Goal: Task Accomplishment & Management: Manage account settings

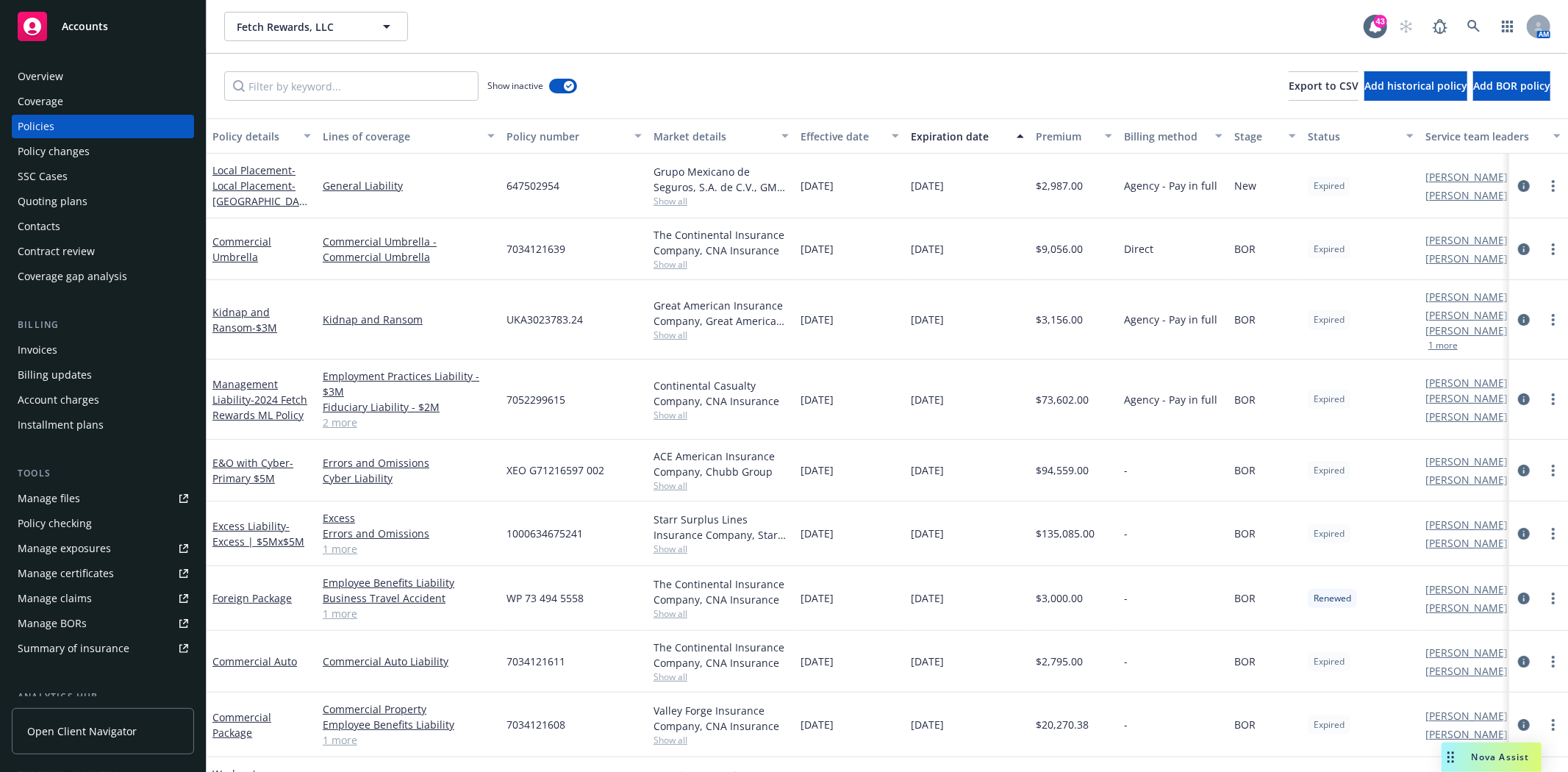
click at [50, 202] on div "Quoting plans" at bounding box center [53, 201] width 70 height 24
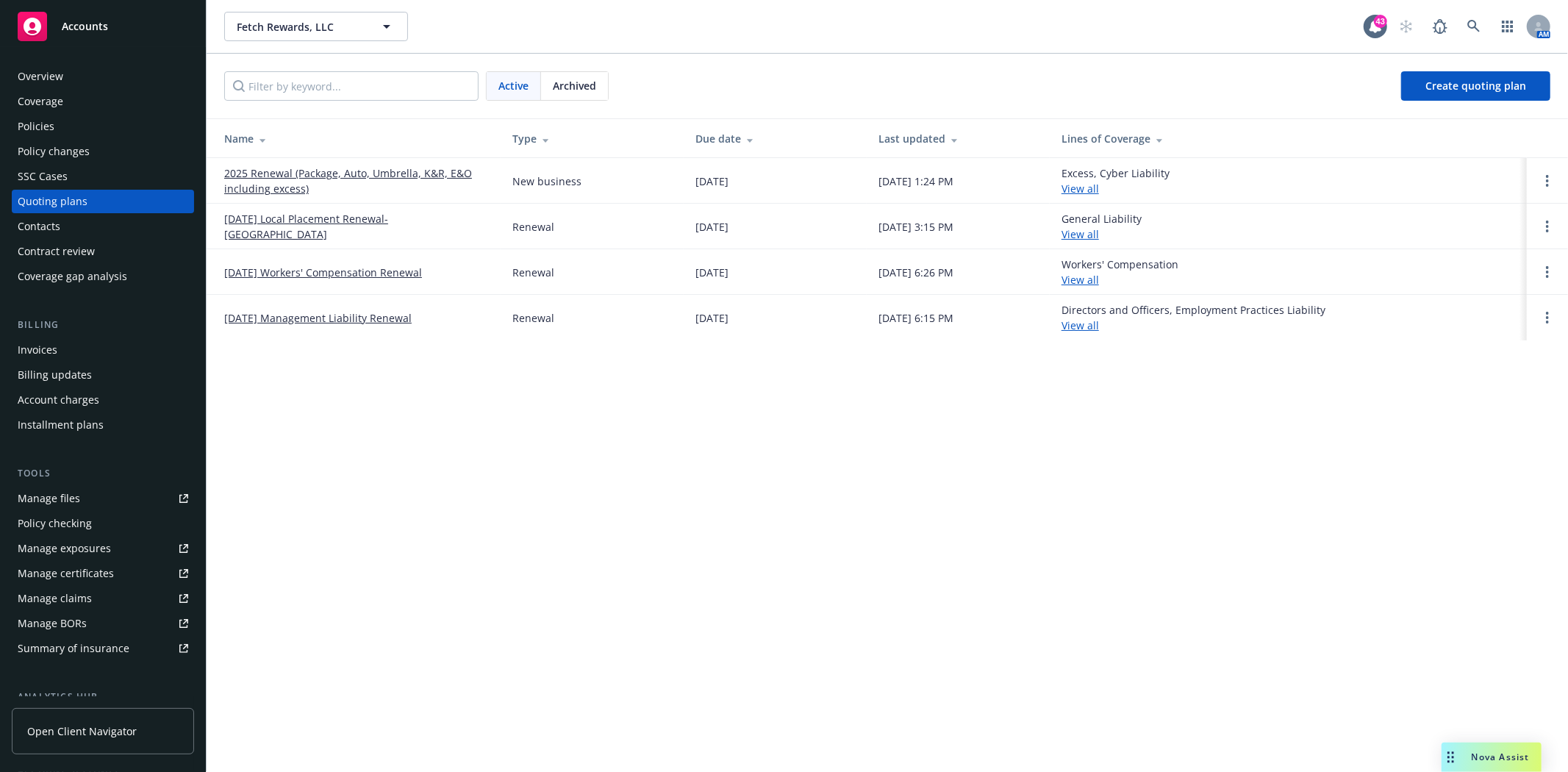
click at [295, 324] on link "09/10/25 Management Liability Renewal" at bounding box center [318, 317] width 187 height 15
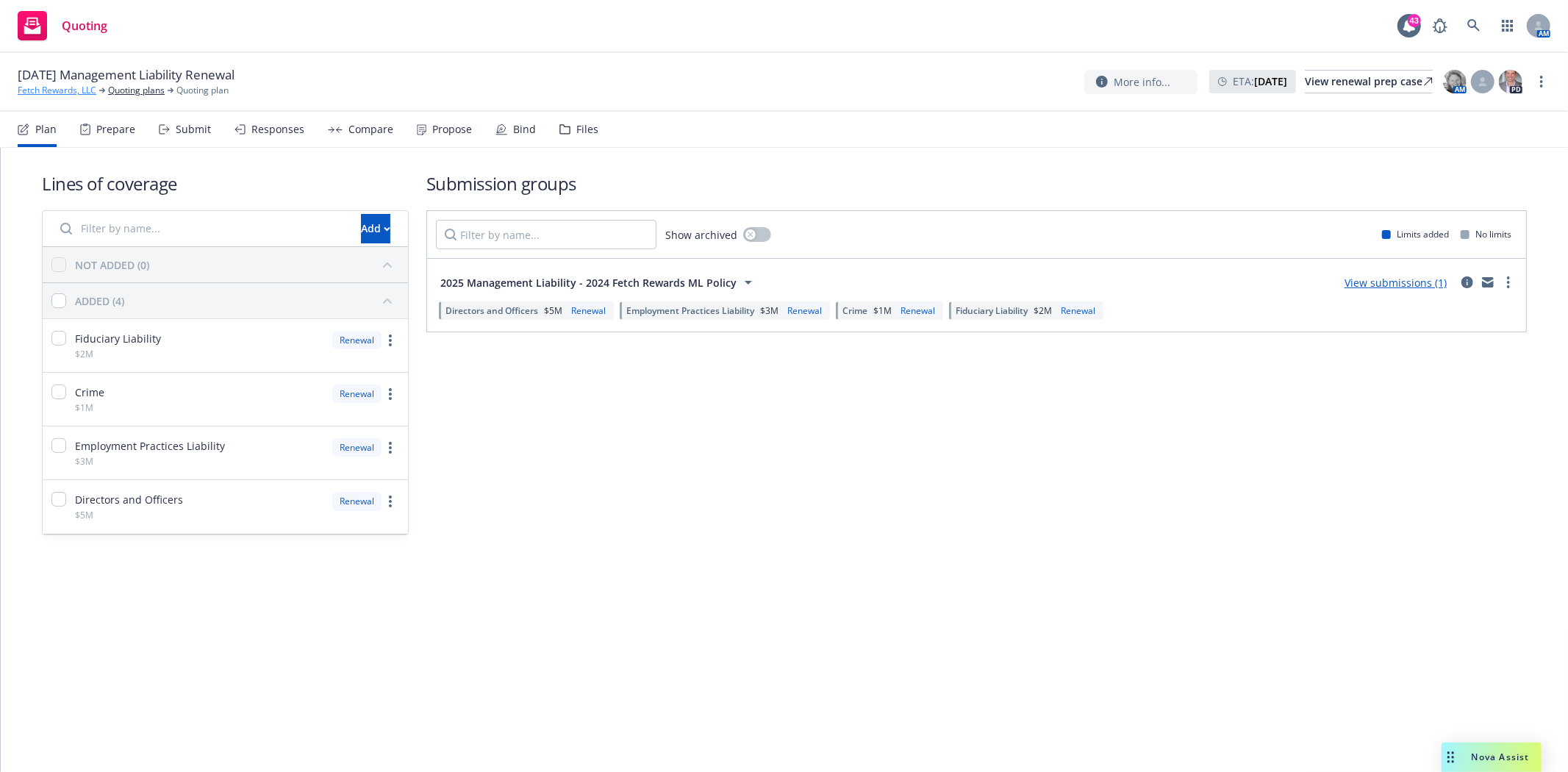
click at [69, 91] on link "Fetch Rewards, LLC" at bounding box center [57, 90] width 79 height 13
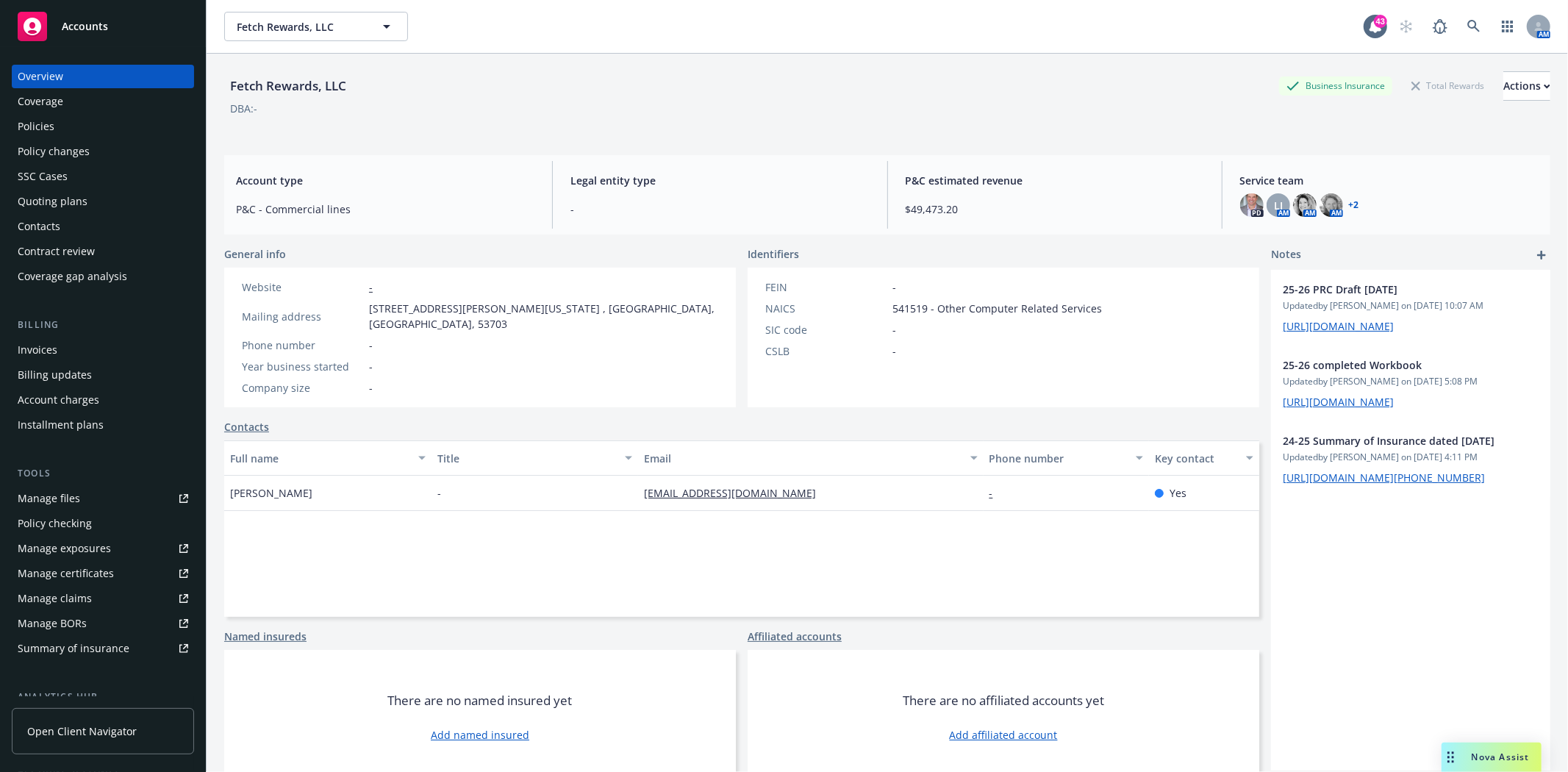
click at [51, 125] on div "Policies" at bounding box center [36, 126] width 37 height 24
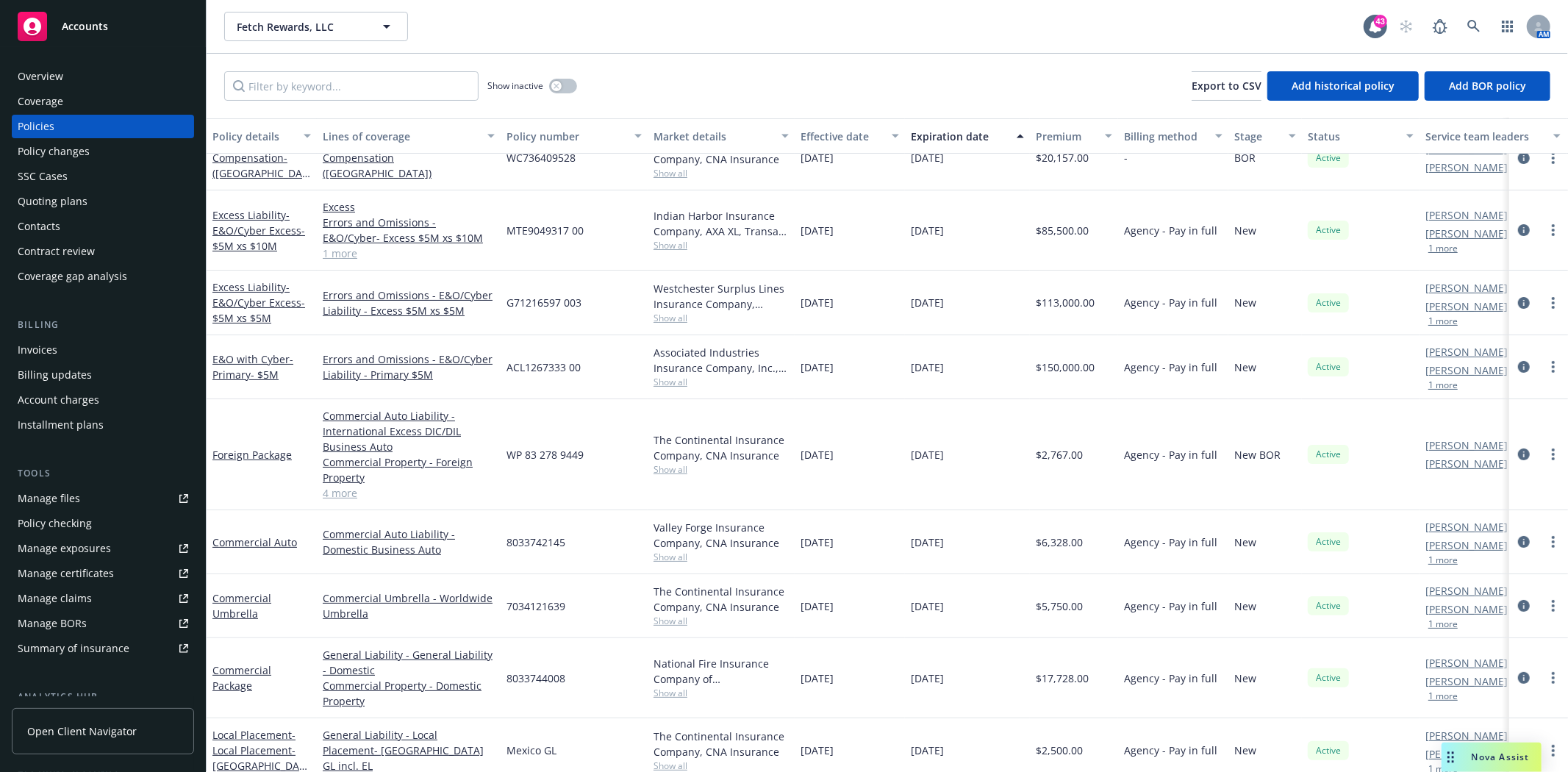
scroll to position [114, 0]
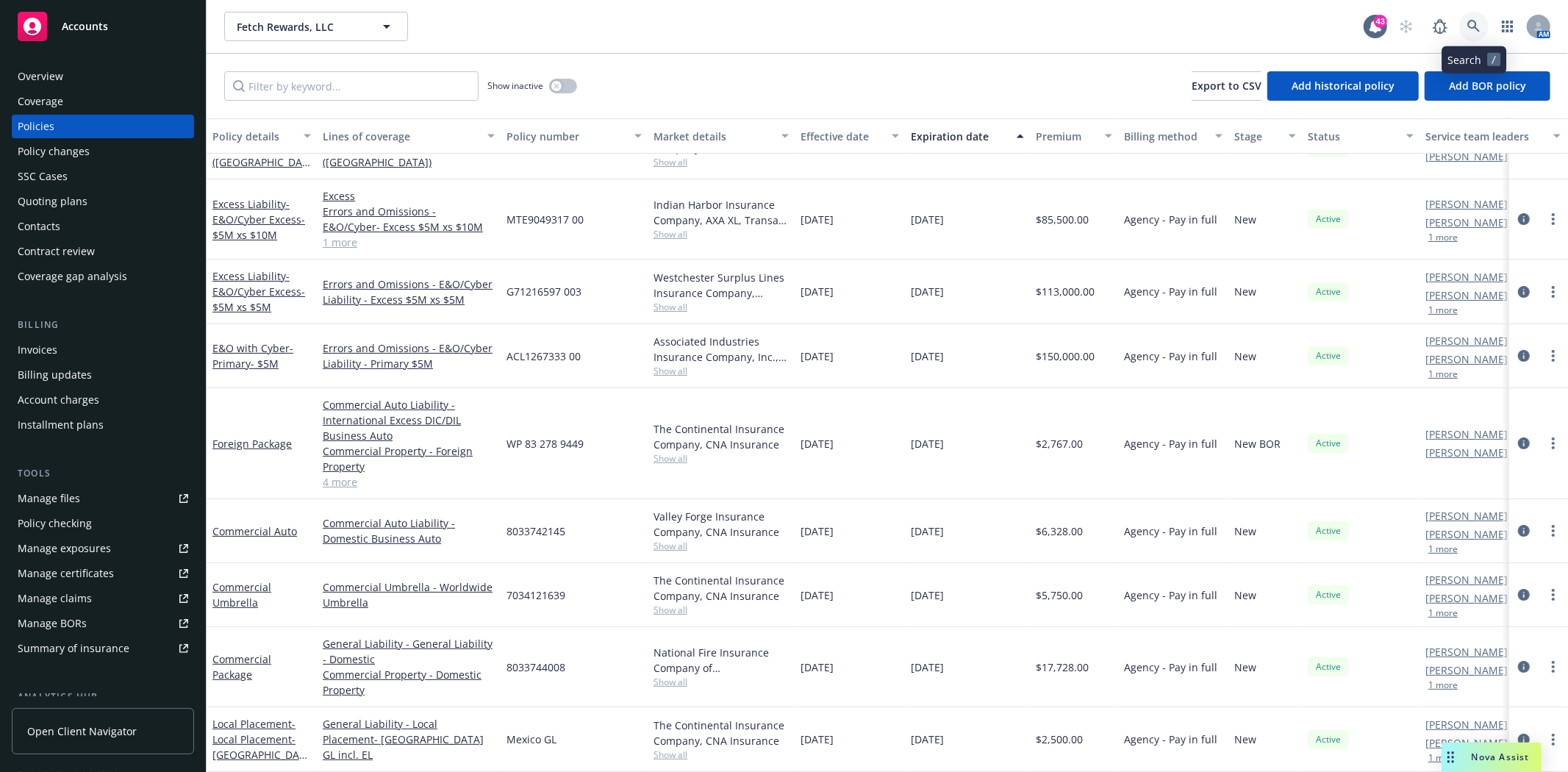
click at [1476, 27] on icon at bounding box center [1473, 25] width 12 height 12
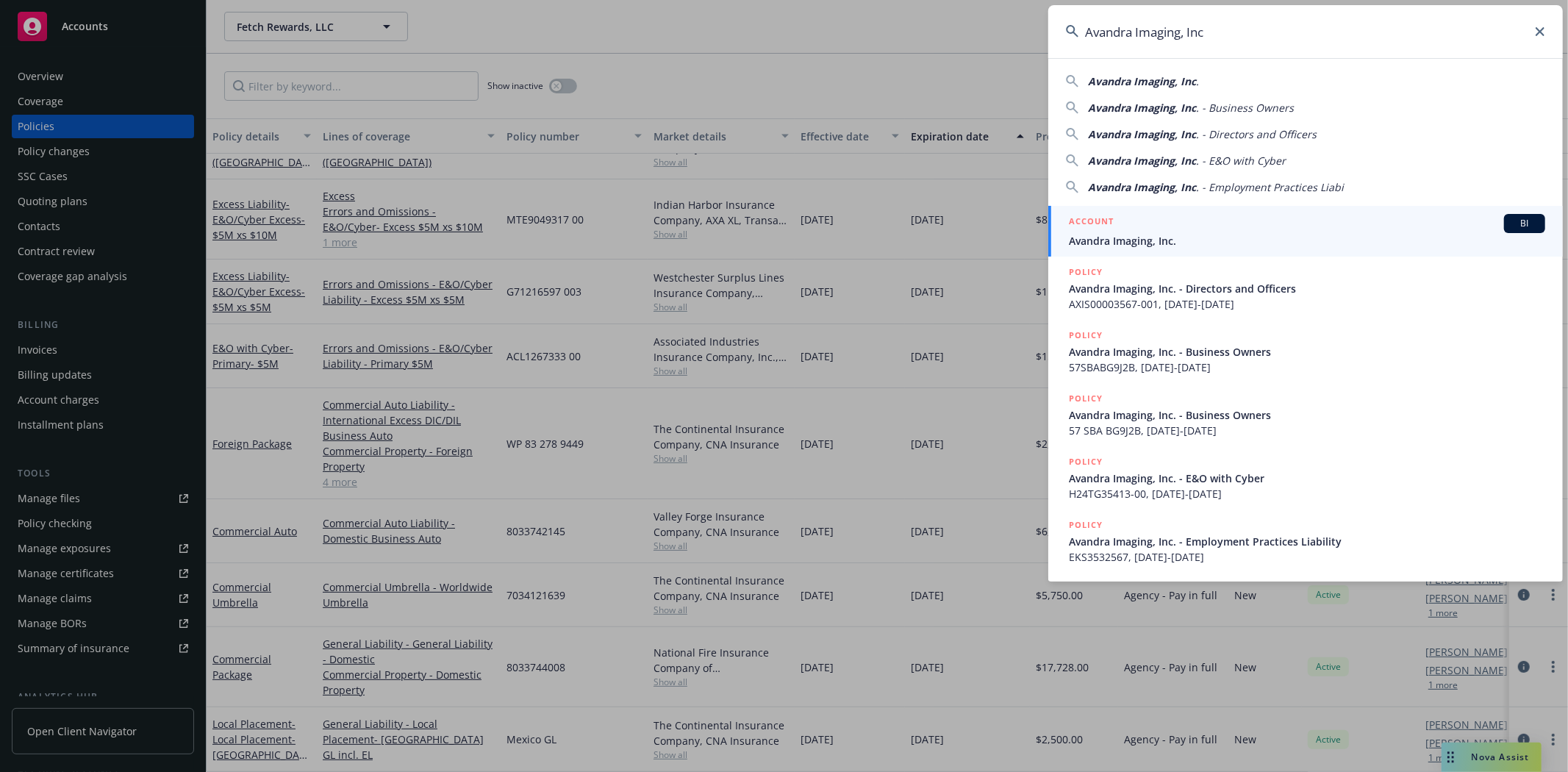
type input "Avandra Imaging, Inc"
click at [1128, 230] on div "ACCOUNT BI" at bounding box center [1307, 223] width 476 height 19
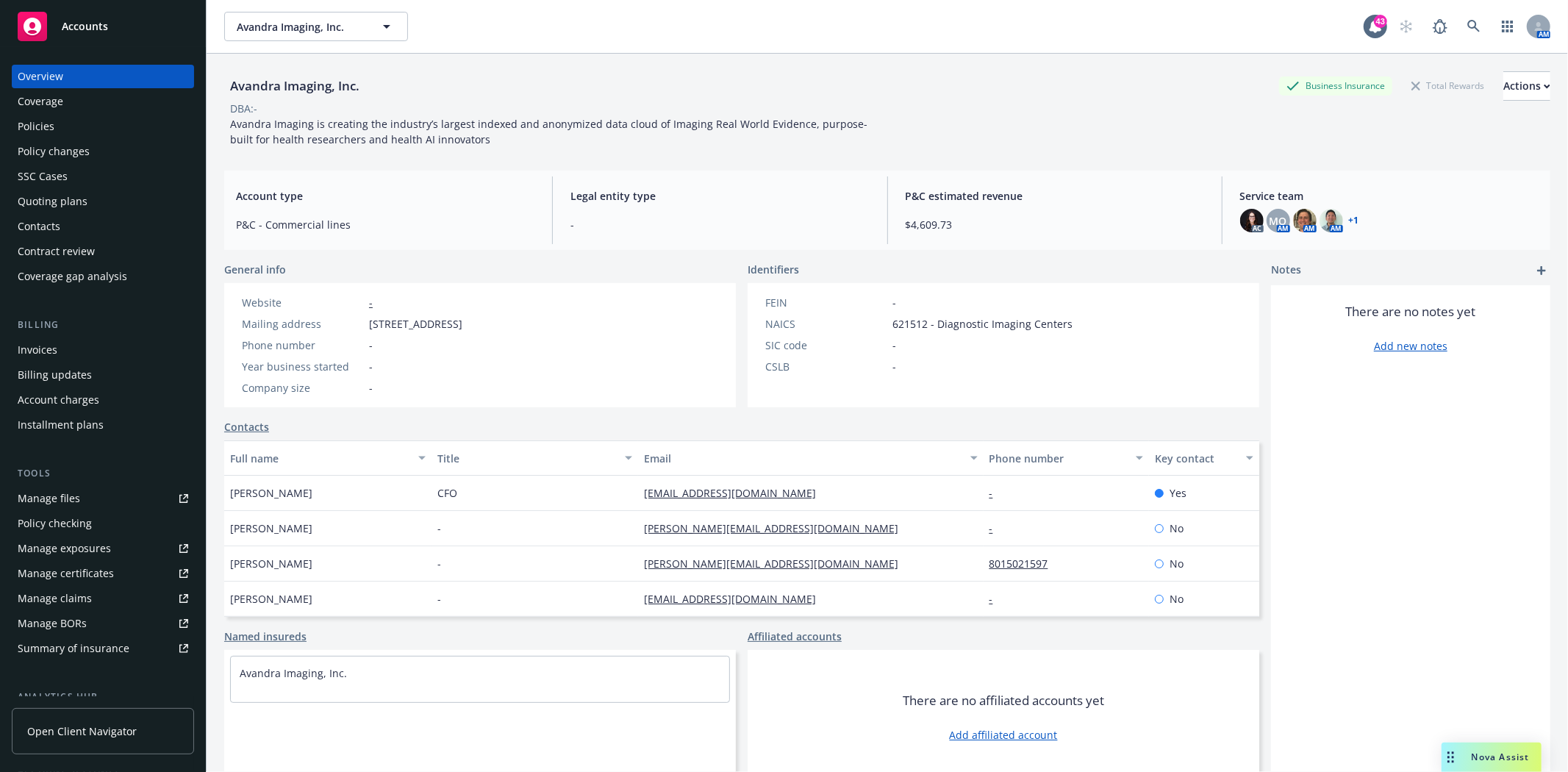
click at [60, 125] on div "Policies" at bounding box center [103, 126] width 171 height 24
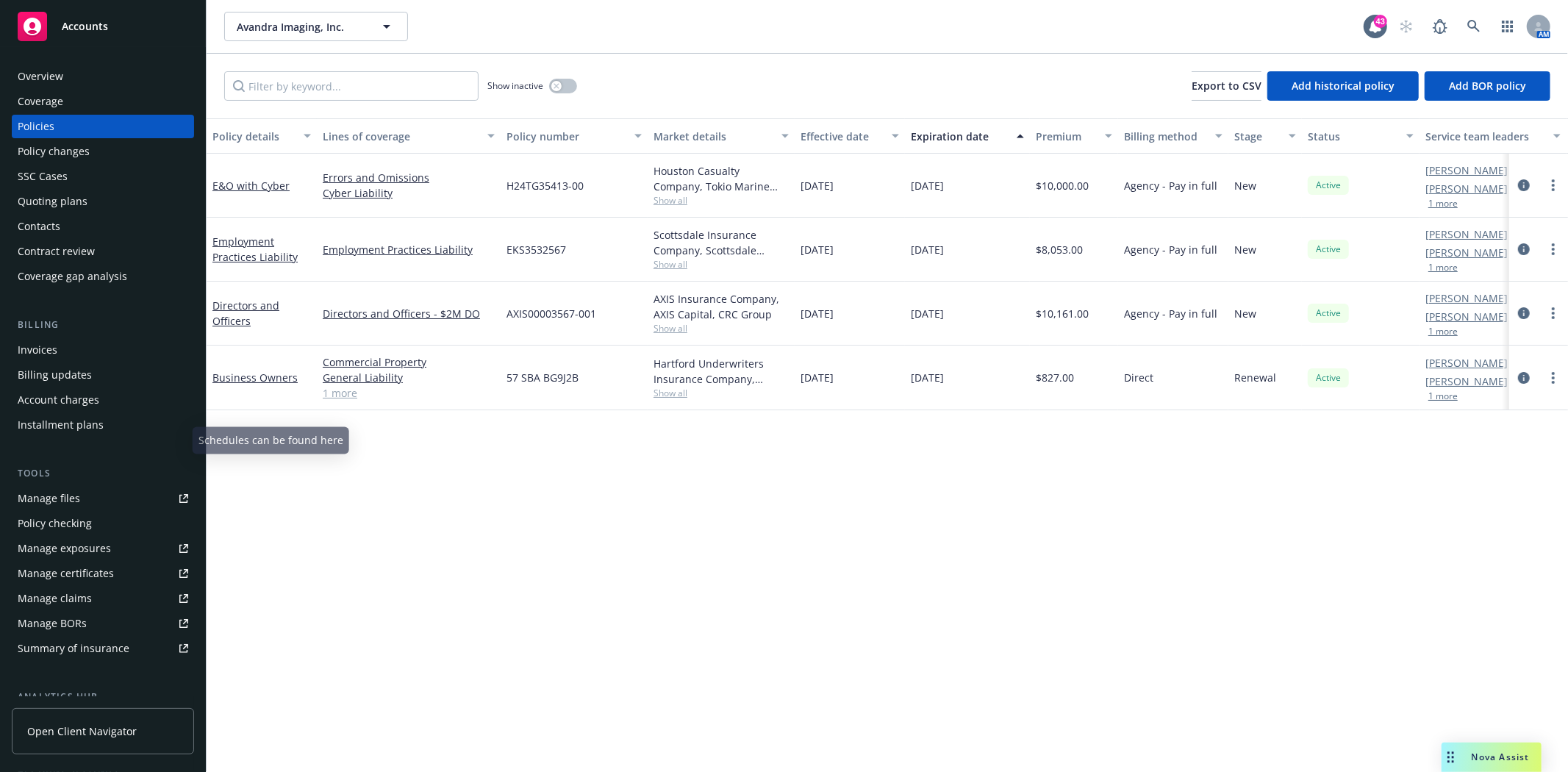
scroll to position [210, 0]
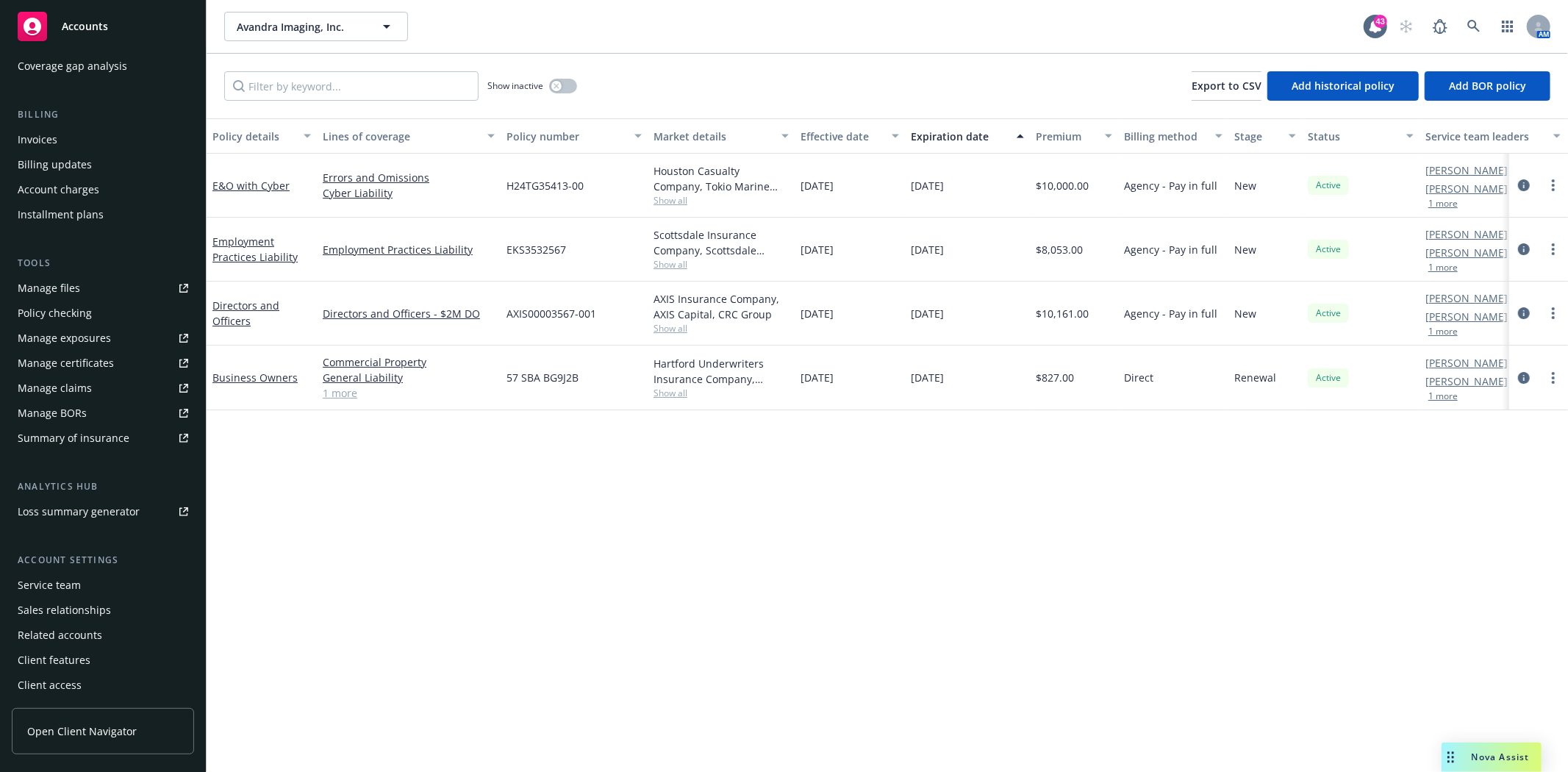
click at [49, 591] on div "Service team" at bounding box center [50, 585] width 63 height 24
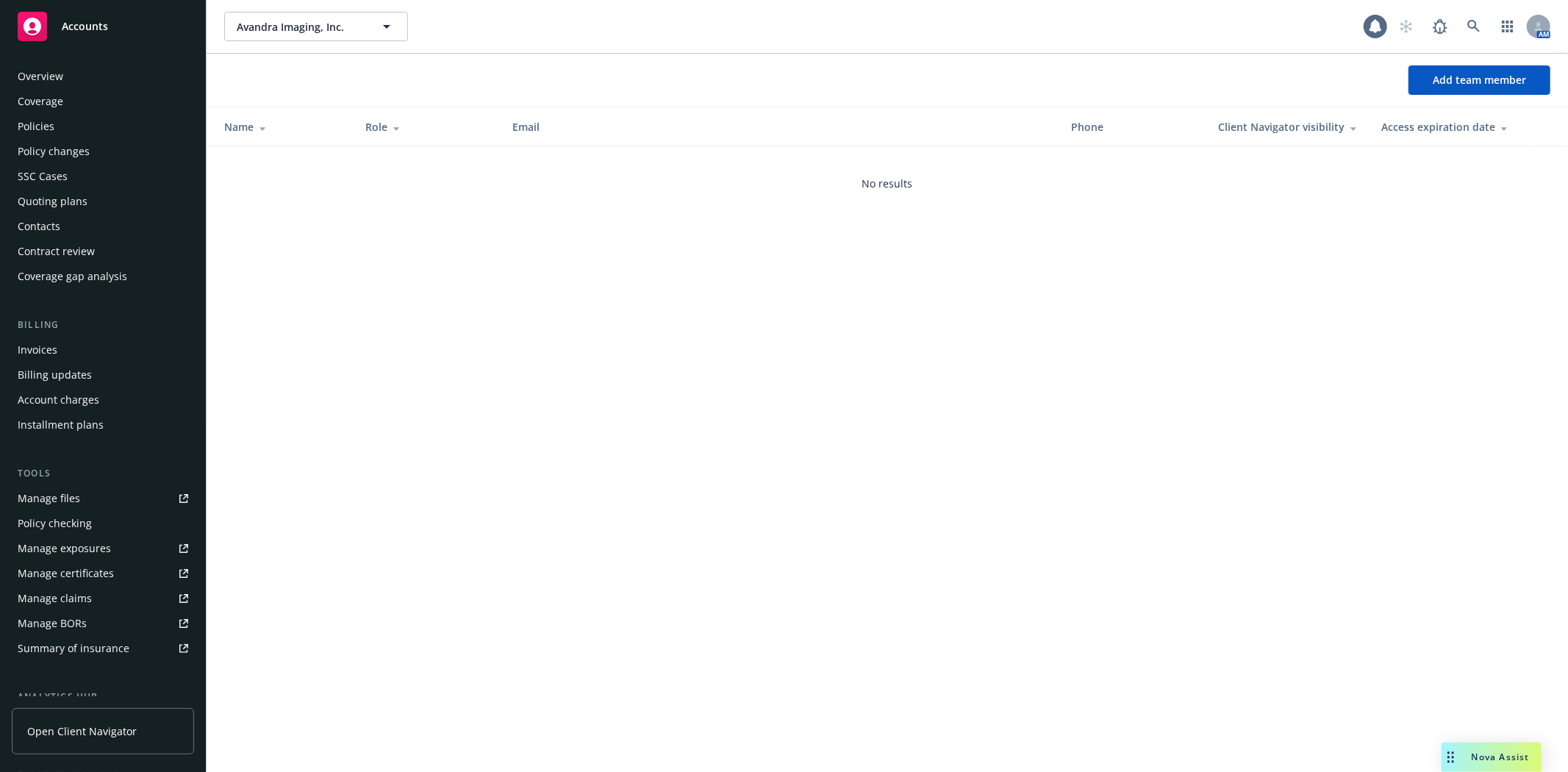
scroll to position [211, 0]
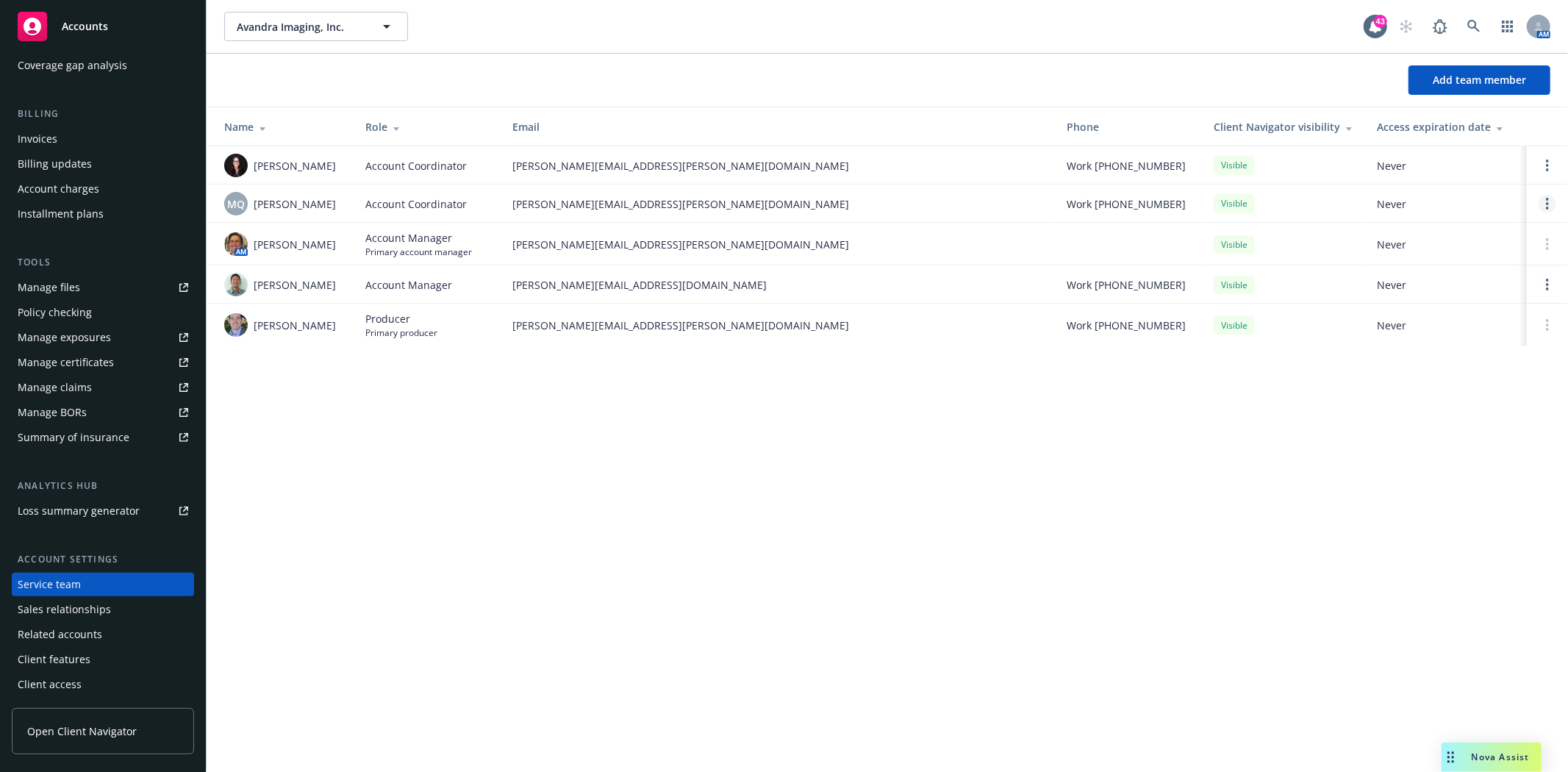
click at [1547, 207] on icon "Open options" at bounding box center [1548, 203] width 3 height 11
click at [1416, 167] on span "Remove account coordinator" at bounding box center [1448, 162] width 177 height 14
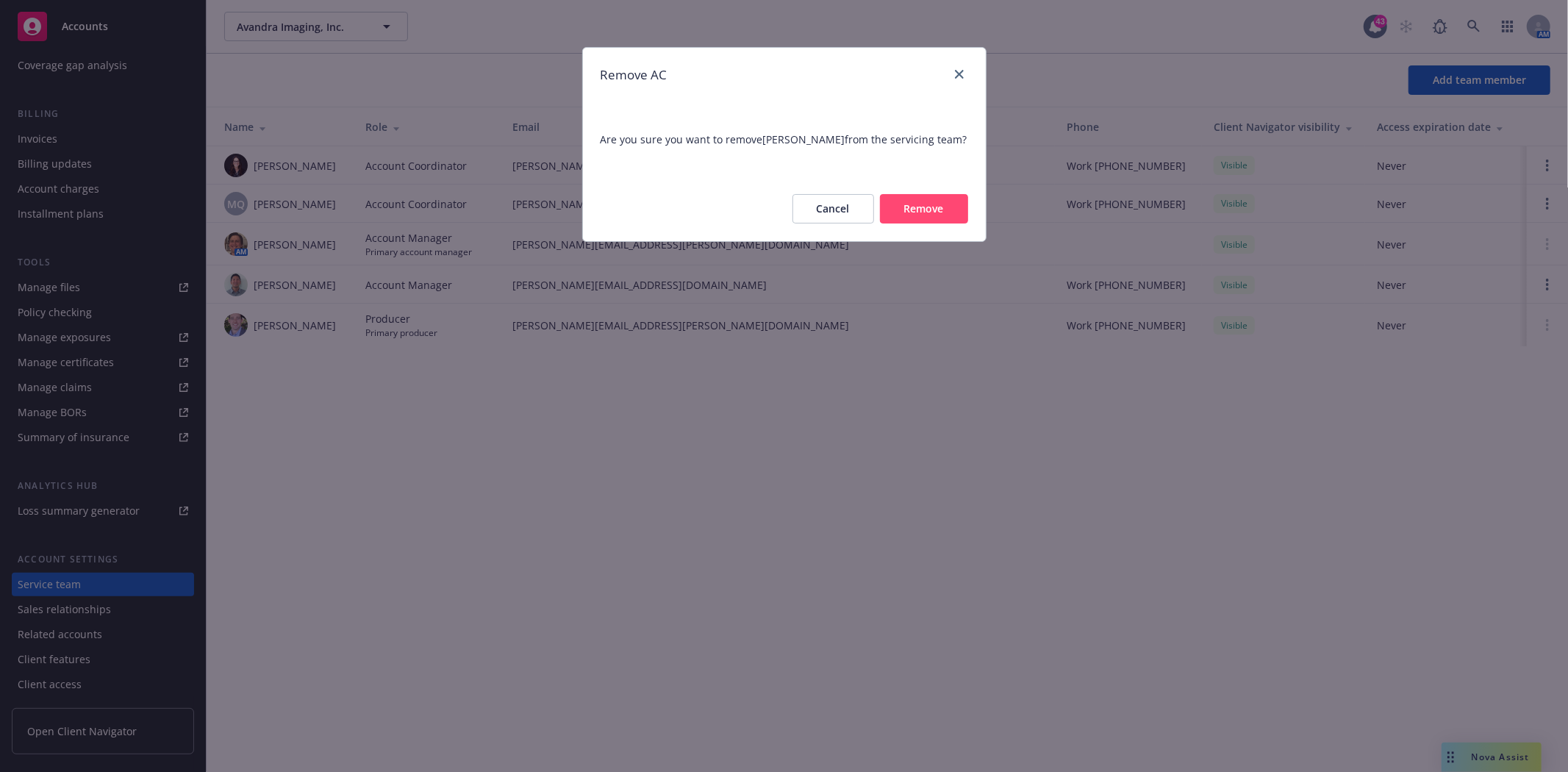
click at [929, 206] on button "Remove" at bounding box center [924, 209] width 88 height 29
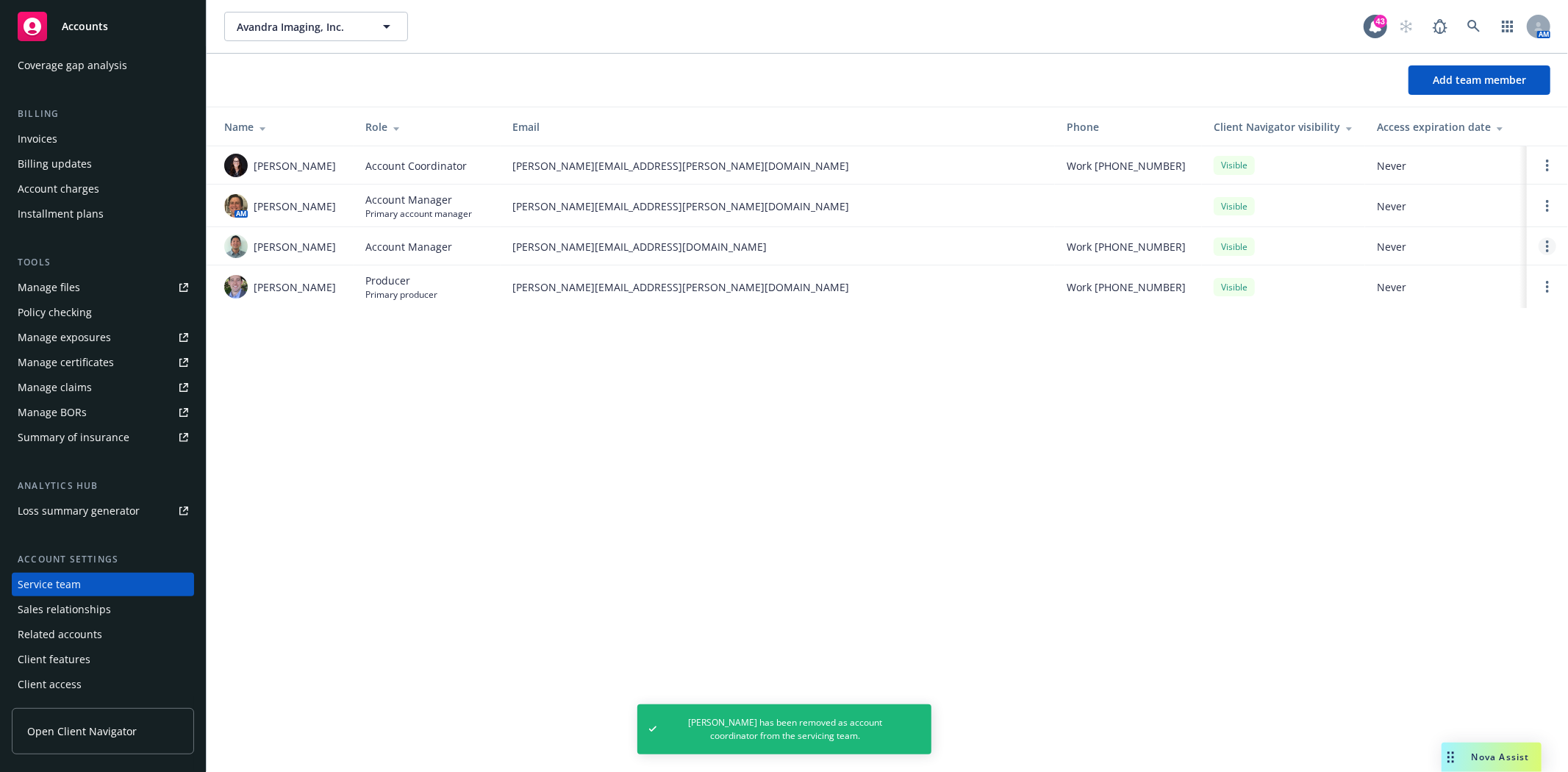
click at [1556, 246] on link "Open options" at bounding box center [1548, 246] width 18 height 18
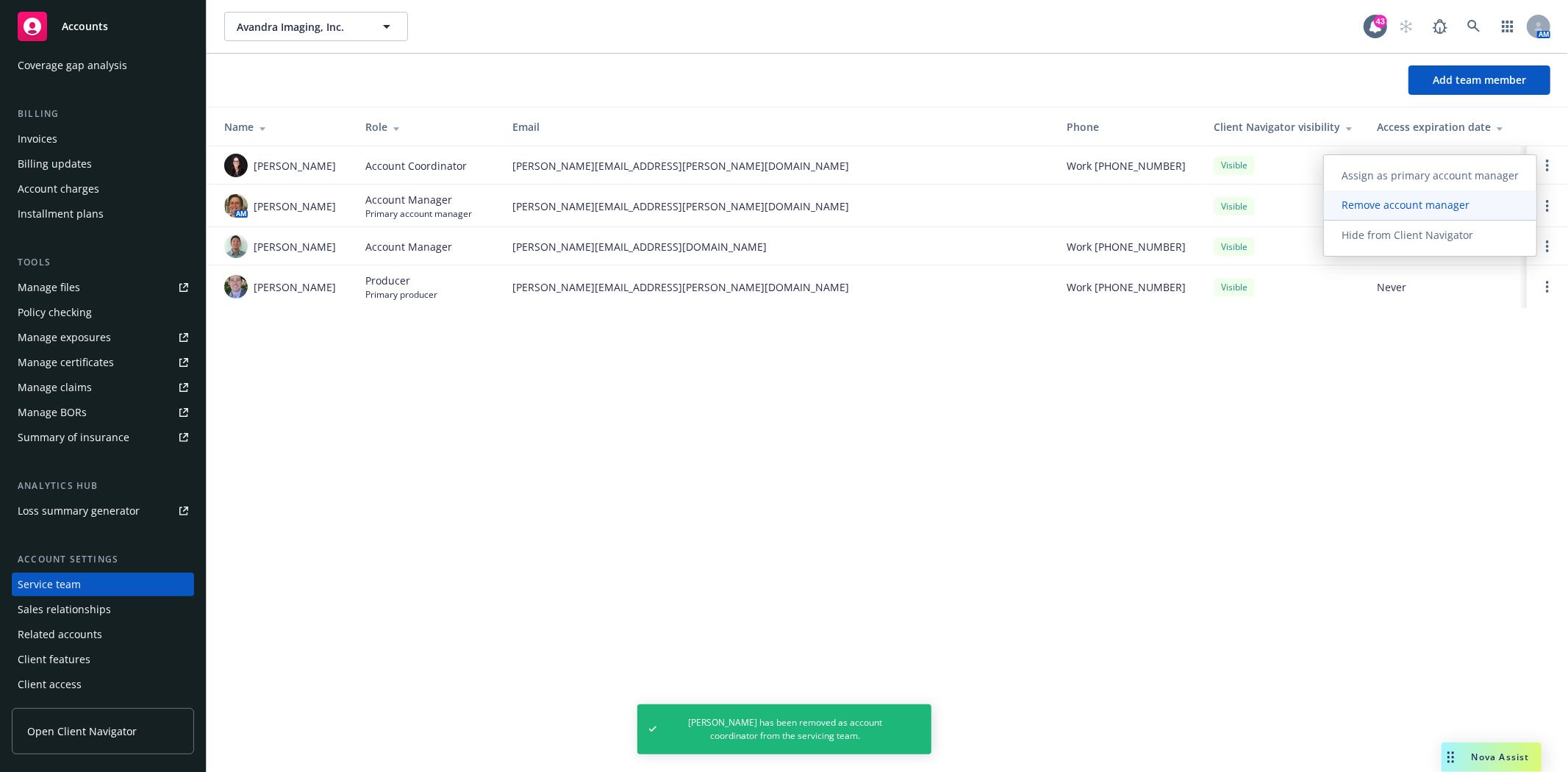
click at [1424, 208] on span "Remove account manager" at bounding box center [1405, 204] width 164 height 14
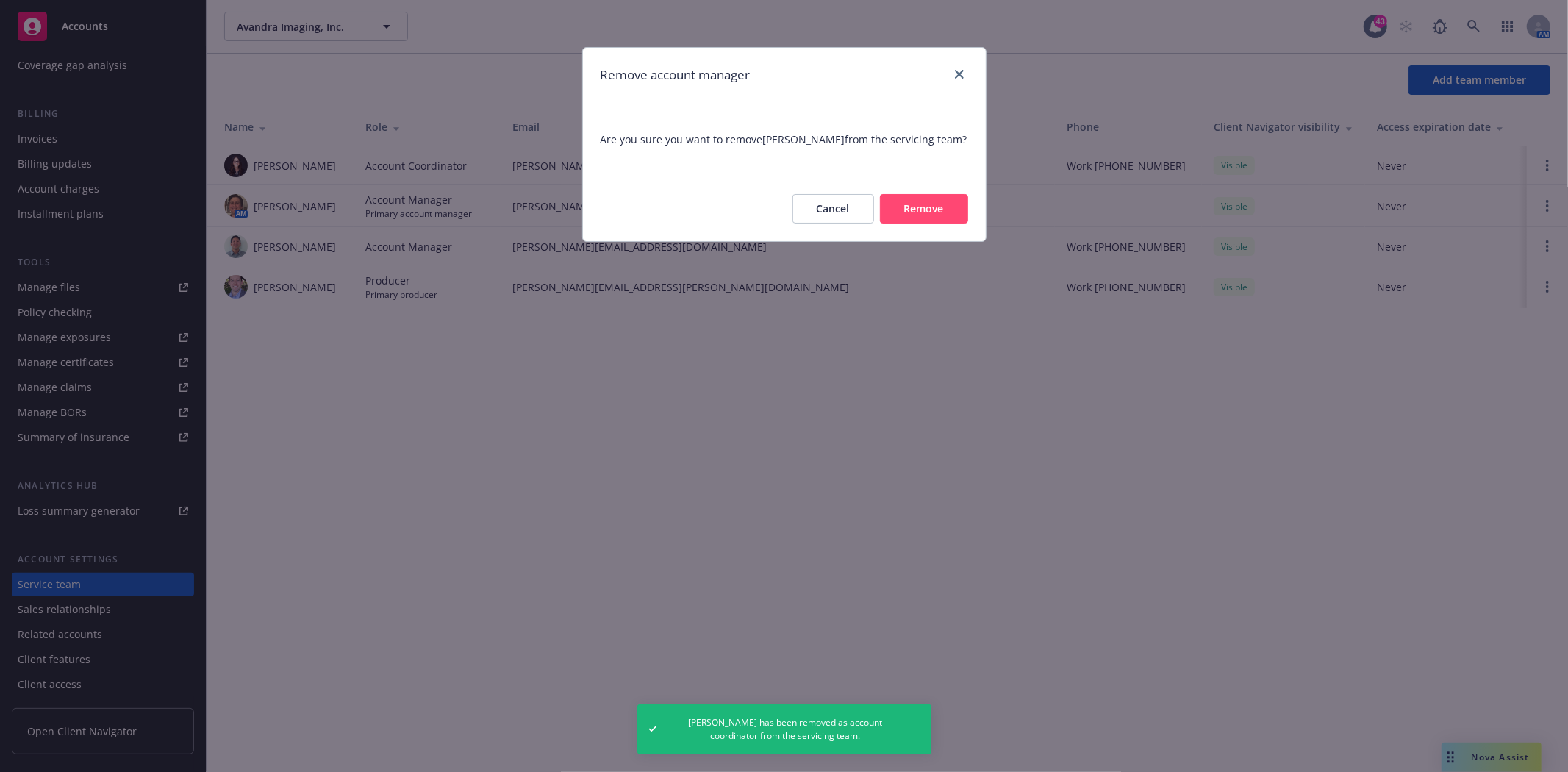
click at [954, 199] on button "Remove" at bounding box center [924, 209] width 88 height 29
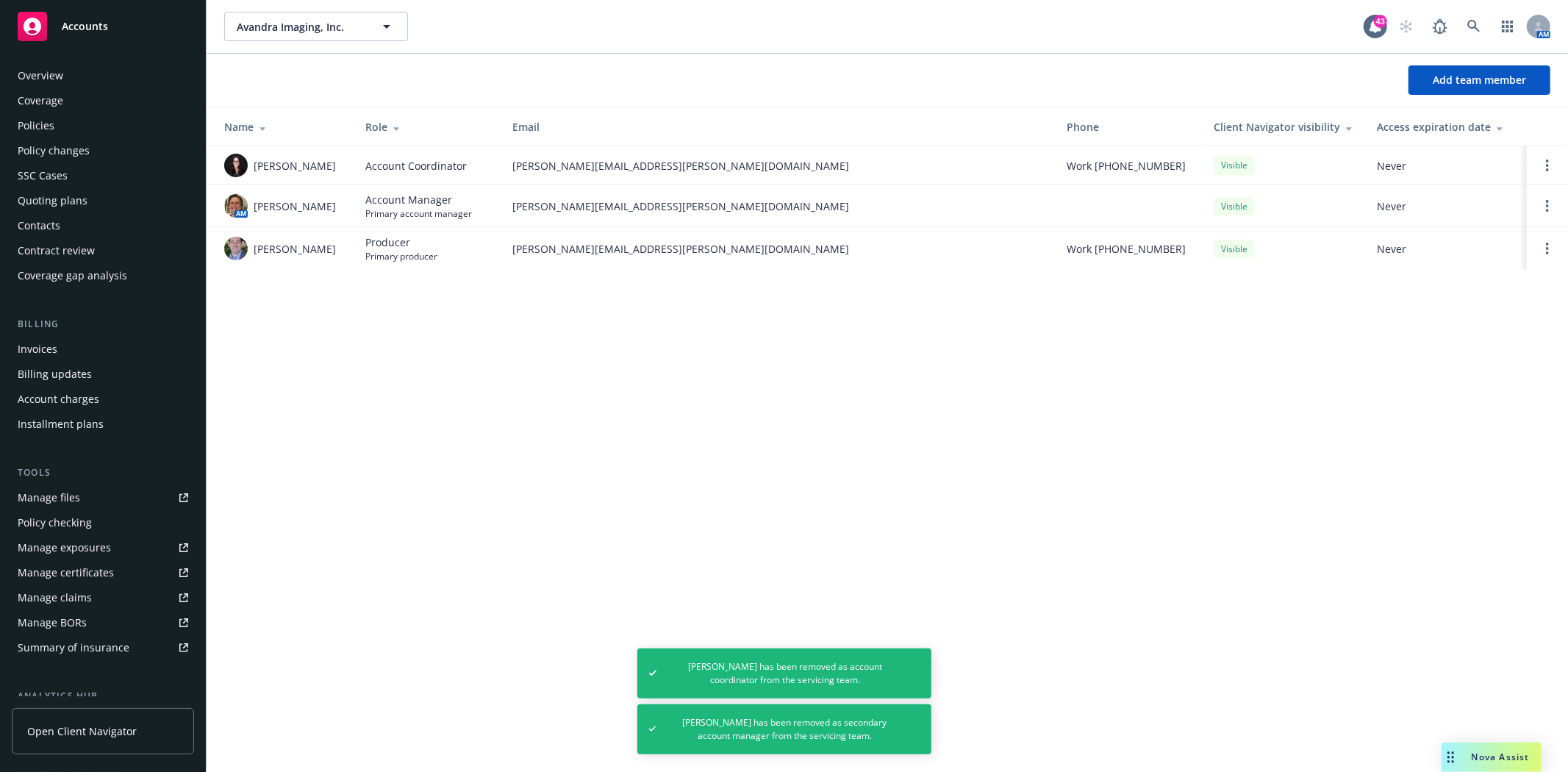
scroll to position [0, 0]
click at [46, 131] on div "Policies" at bounding box center [36, 126] width 37 height 24
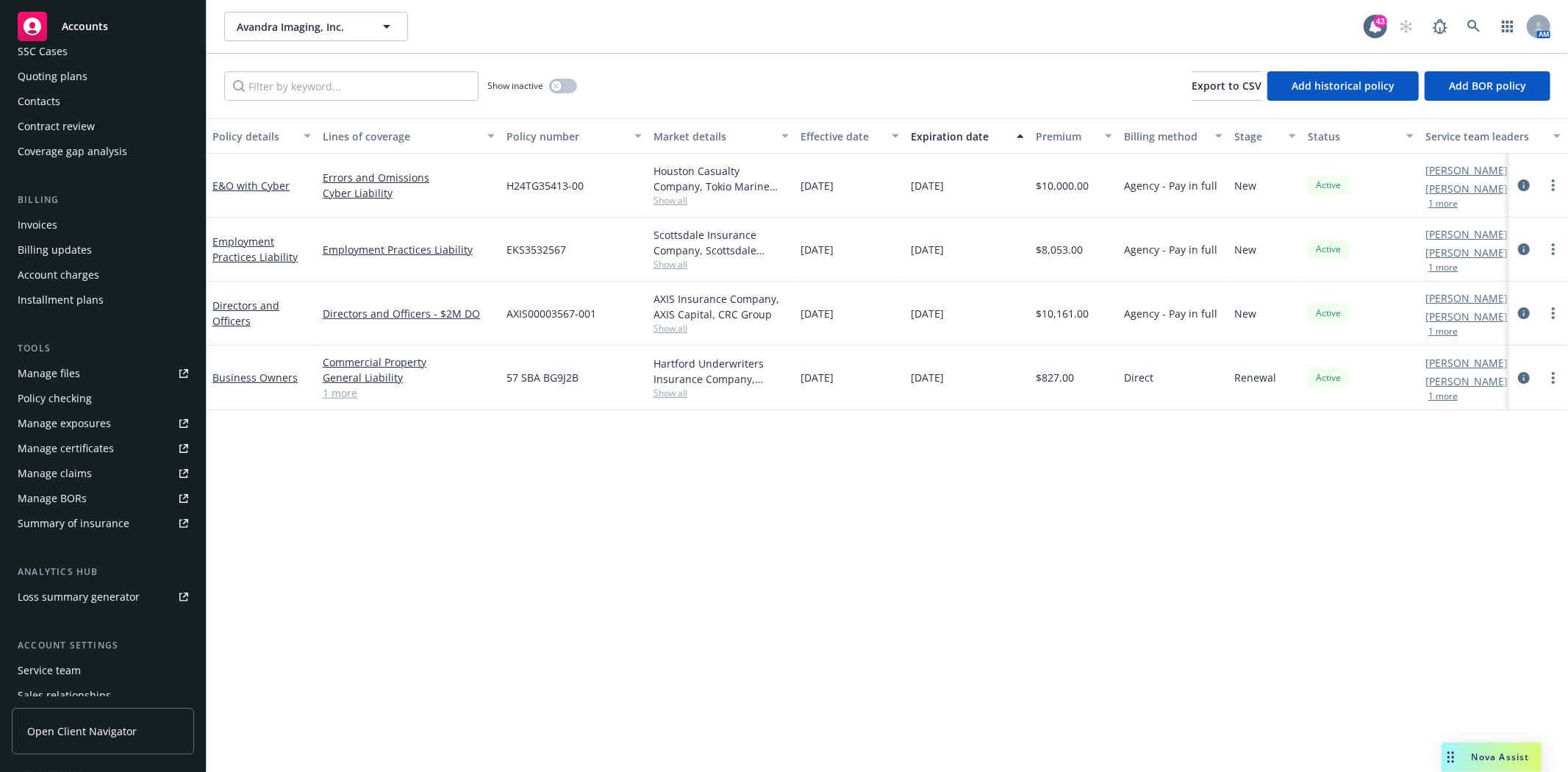
scroll to position [164, 0]
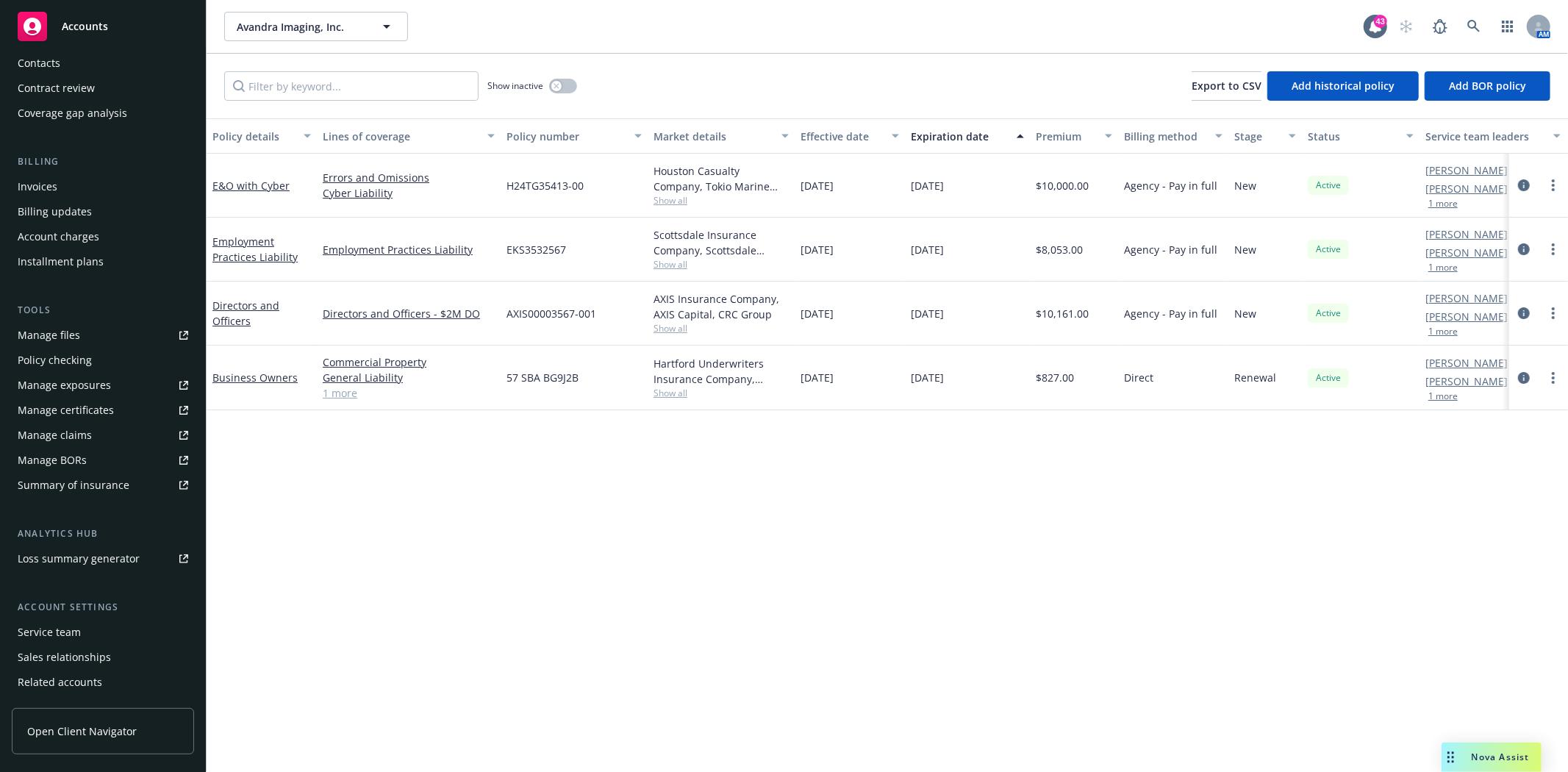
click at [46, 635] on div "Service team" at bounding box center [50, 632] width 63 height 24
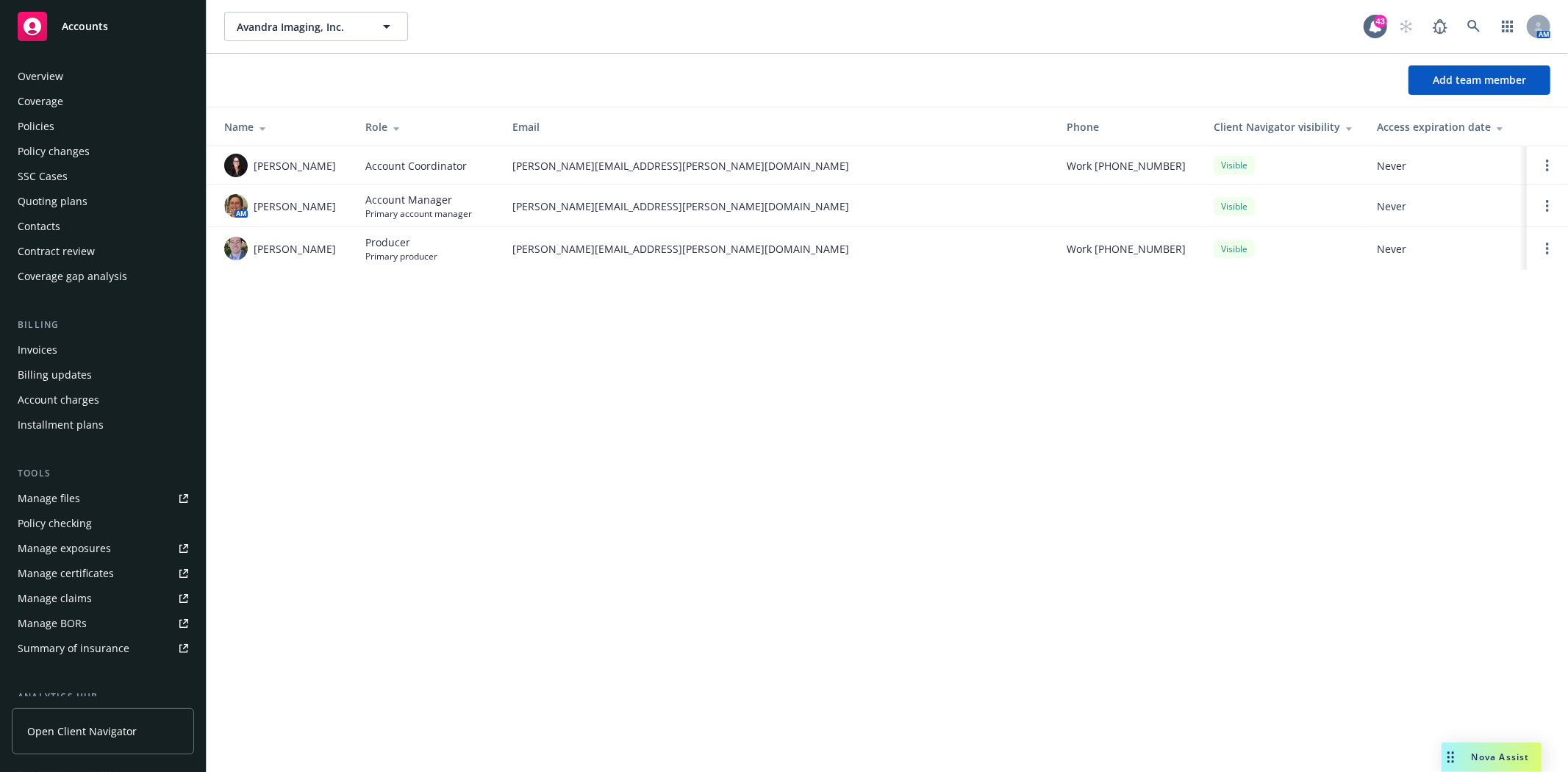
click at [46, 197] on div "Quoting plans" at bounding box center [53, 201] width 70 height 24
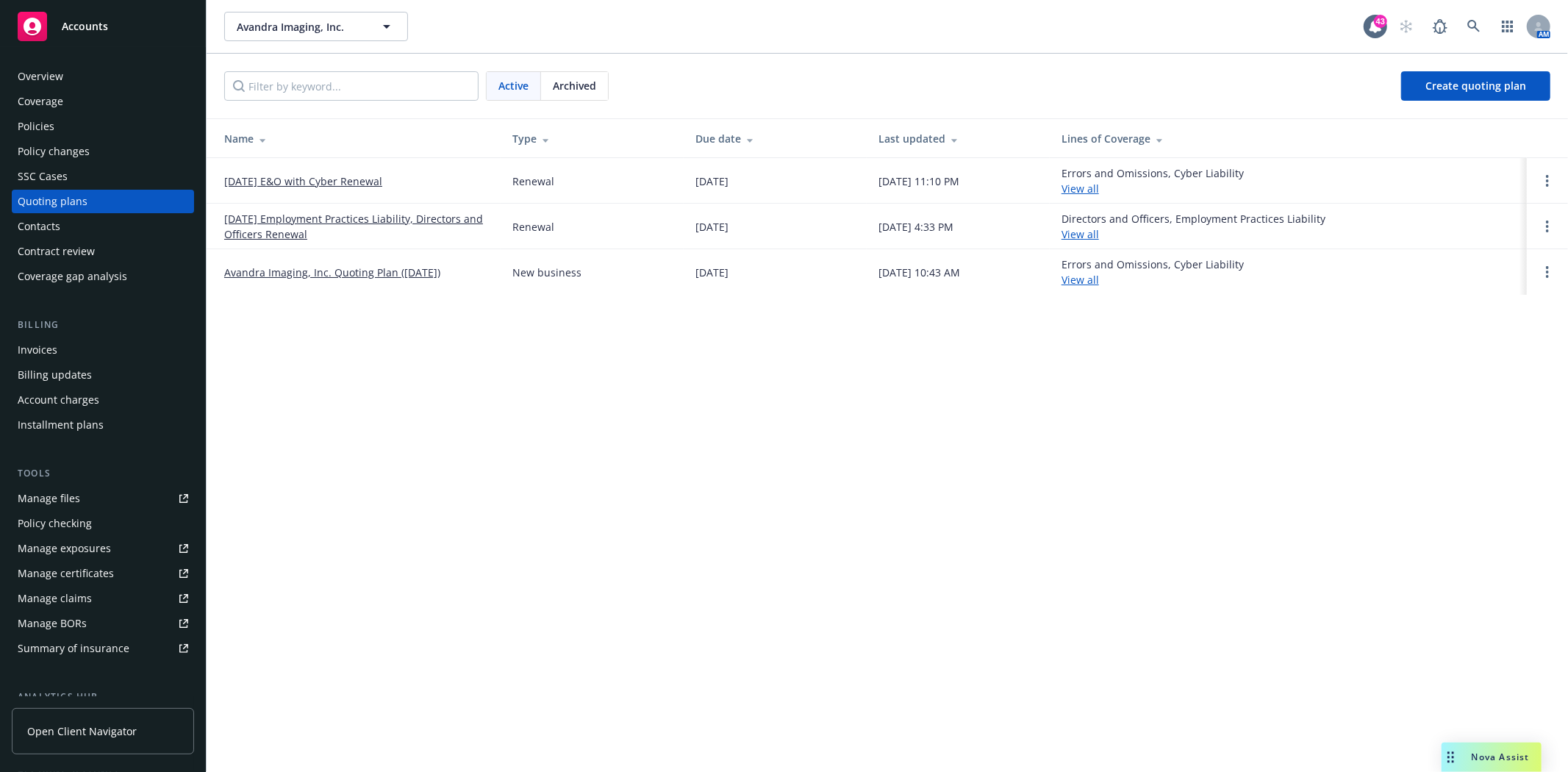
click at [277, 217] on link "07/05/25 Employment Practices Liability, Directors and Officers Renewal" at bounding box center [356, 226] width 264 height 31
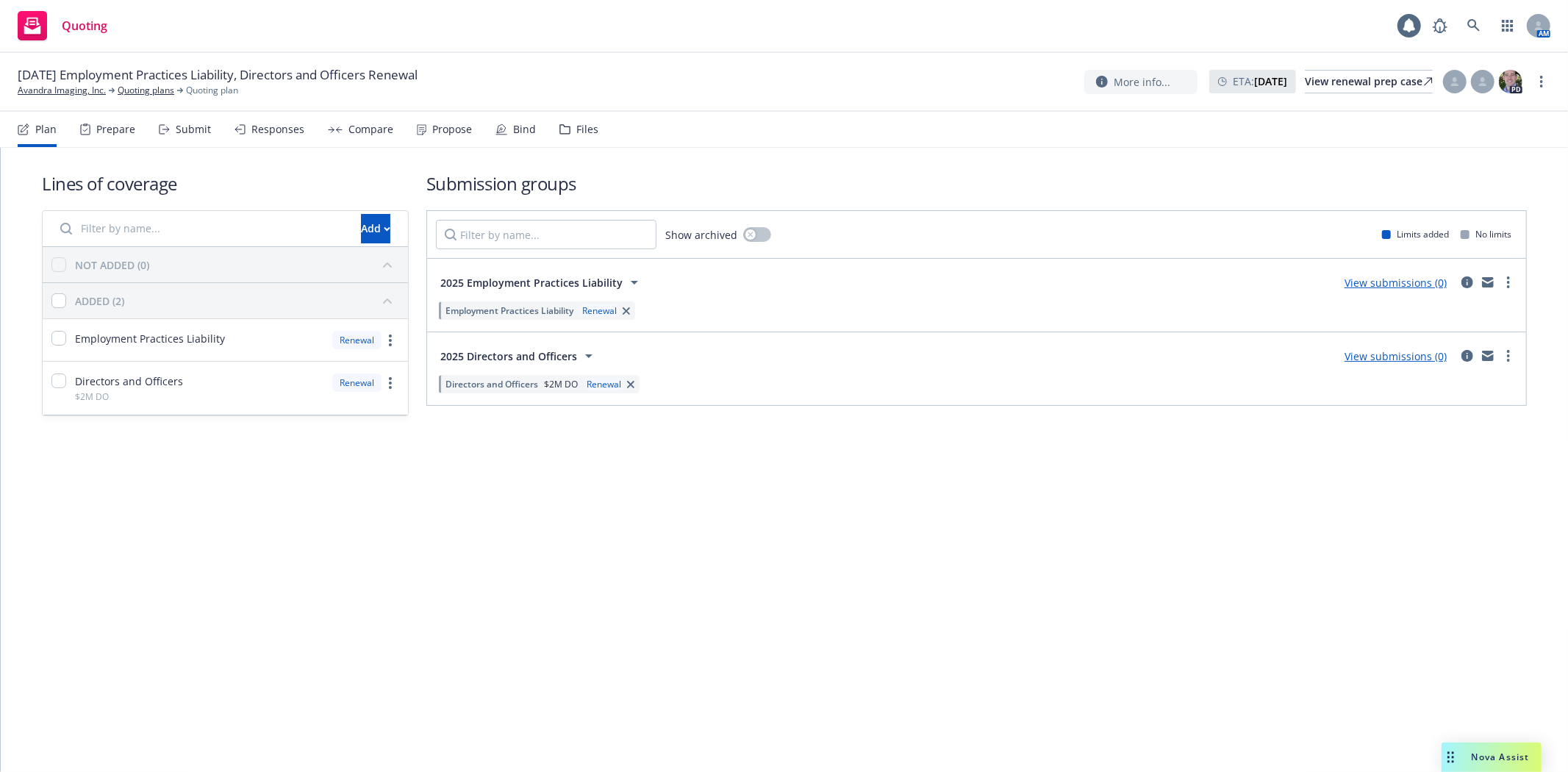
click at [576, 126] on div "Files" at bounding box center [587, 129] width 22 height 11
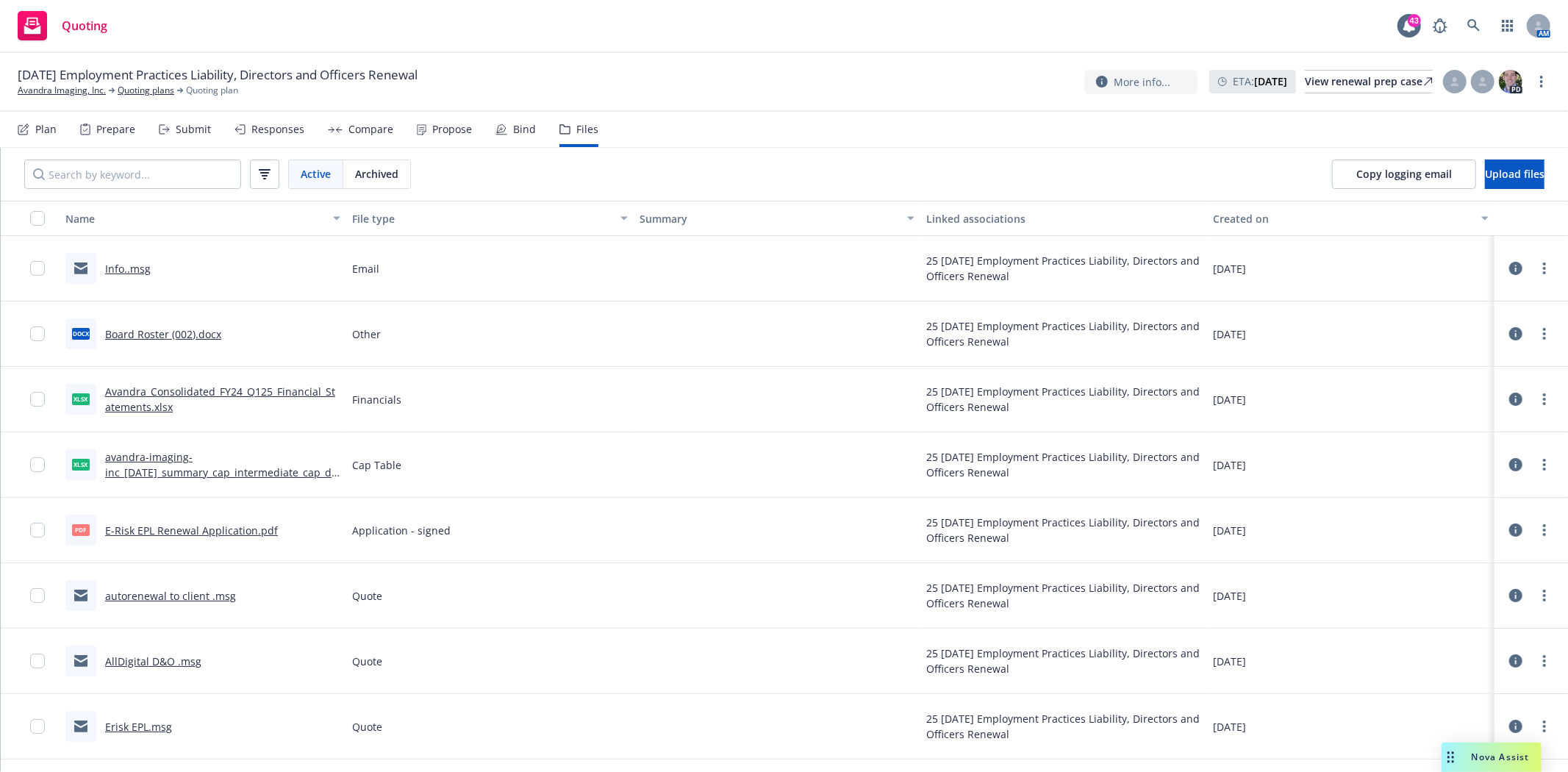
click at [1509, 530] on icon at bounding box center [1516, 530] width 13 height 13
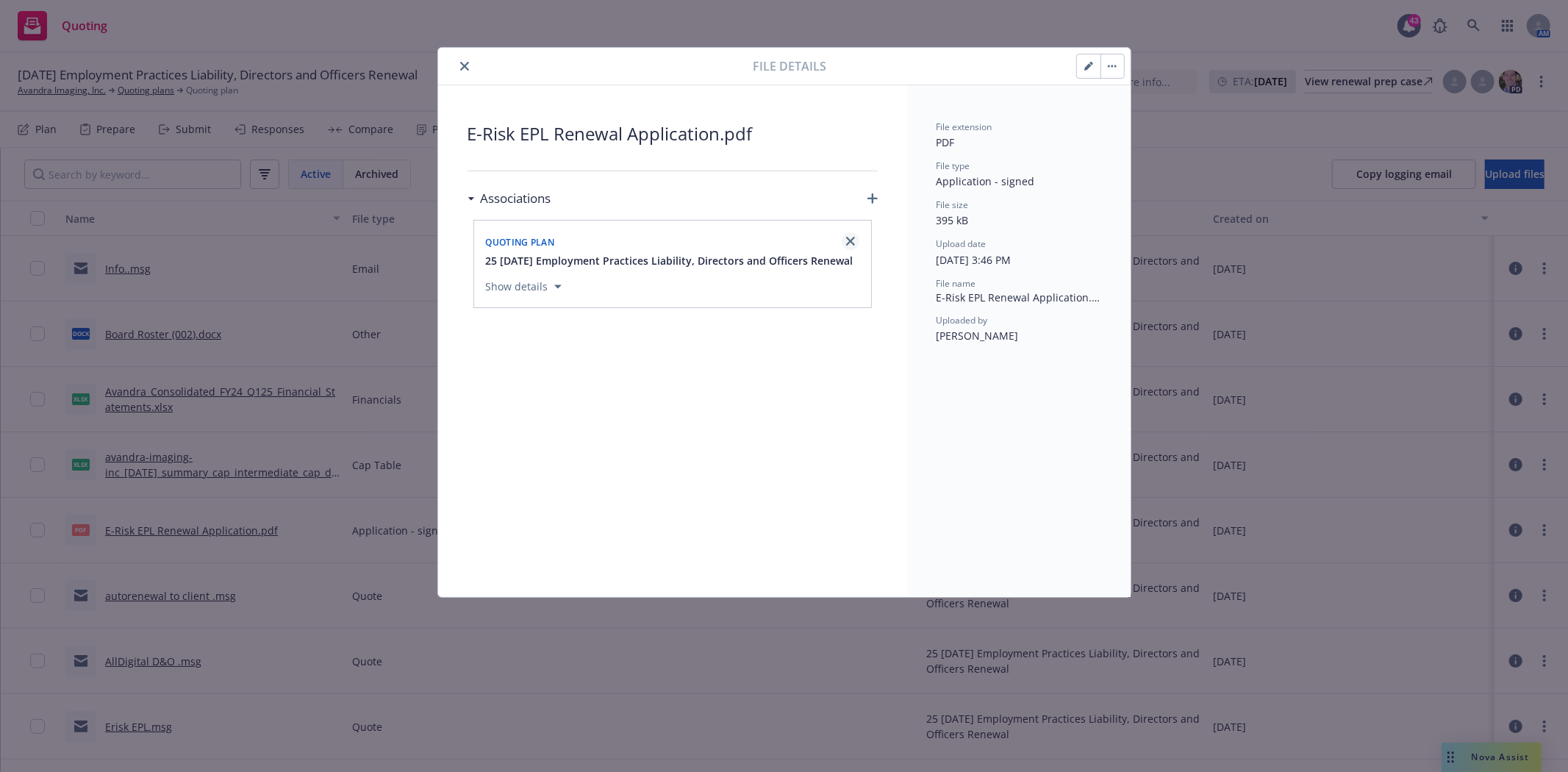
click at [853, 238] on icon "close" at bounding box center [850, 241] width 9 height 9
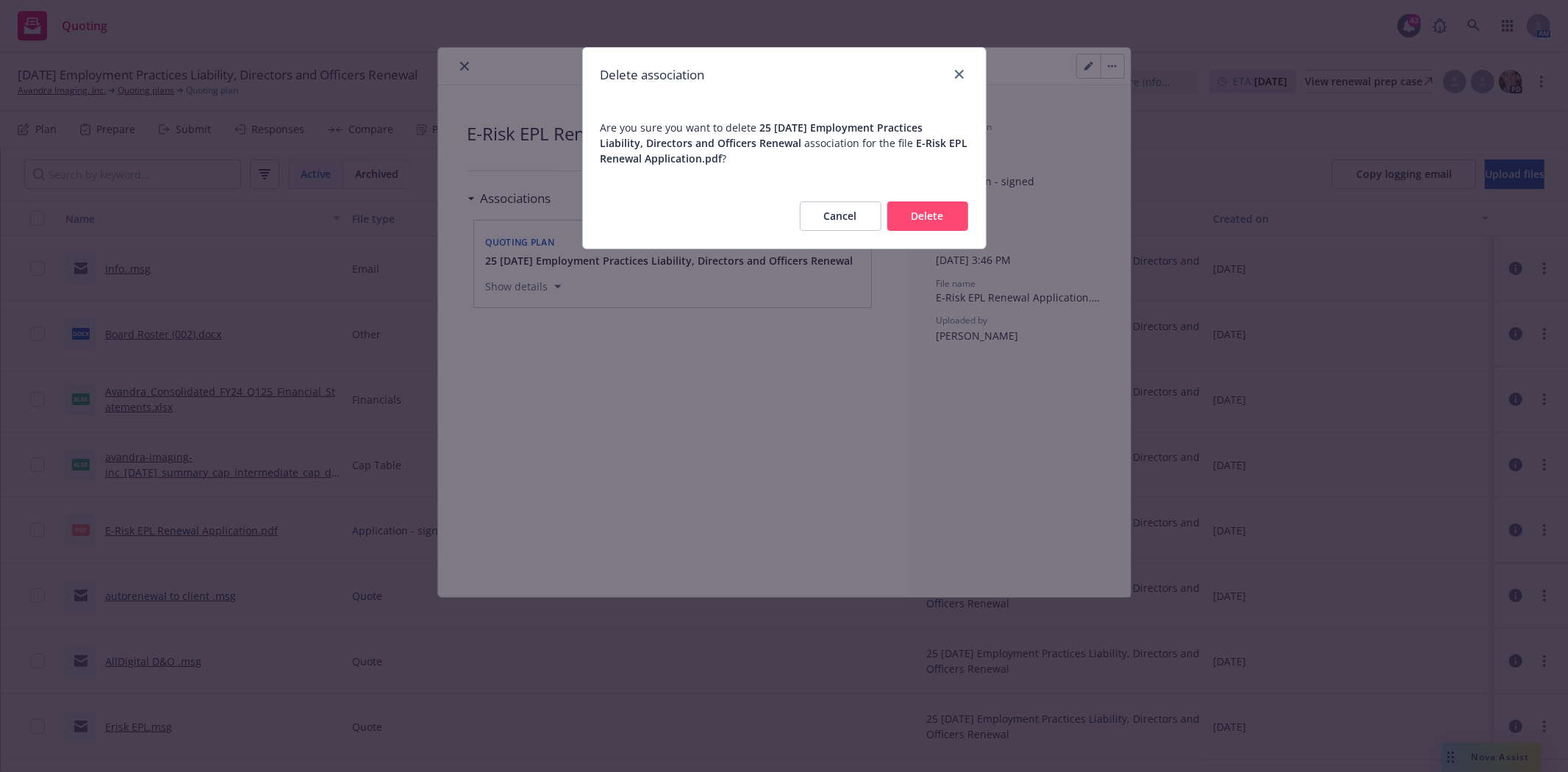
click at [933, 211] on button "Delete" at bounding box center [928, 216] width 81 height 29
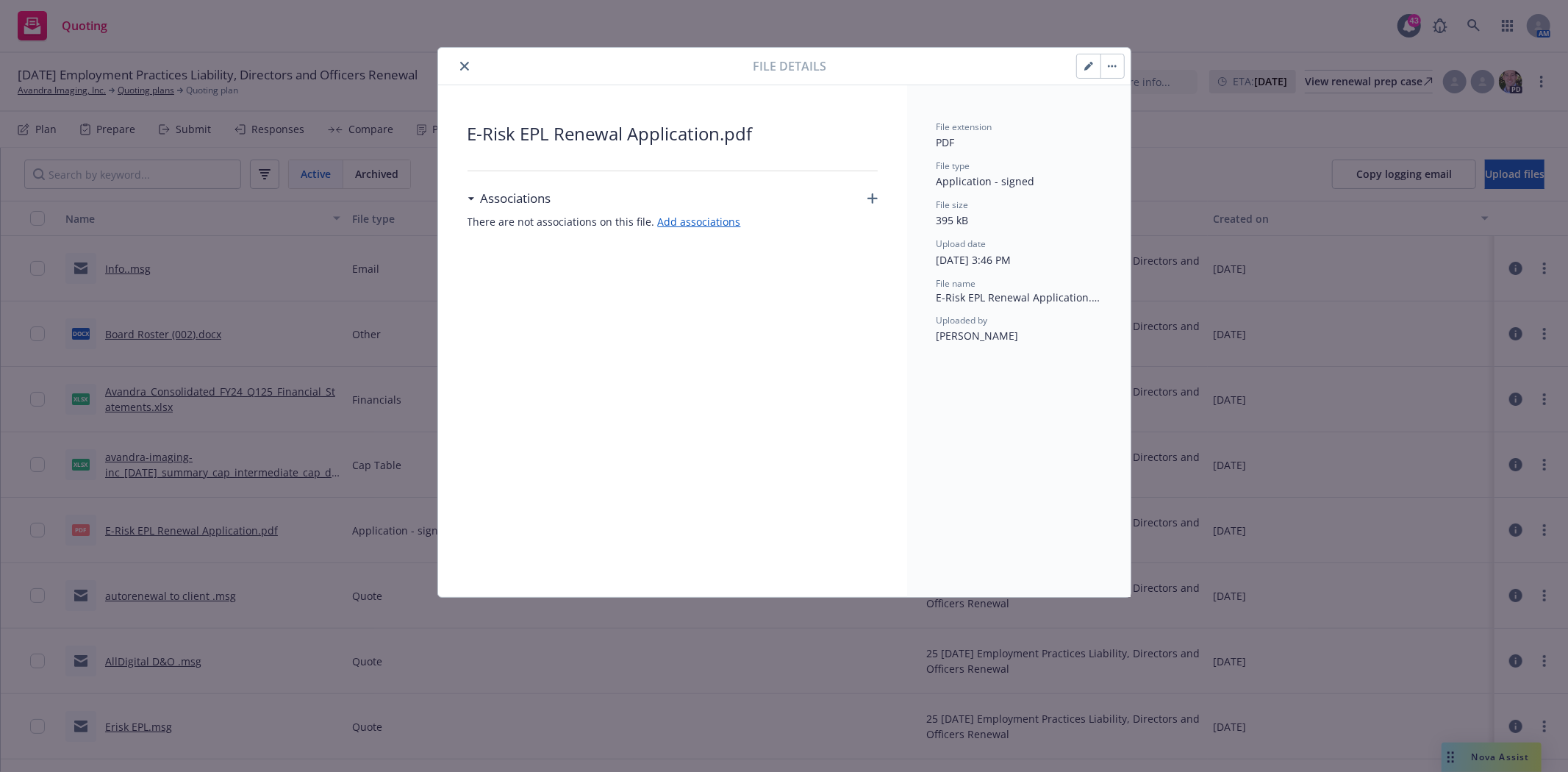
click at [465, 63] on icon "close" at bounding box center [465, 66] width 9 height 9
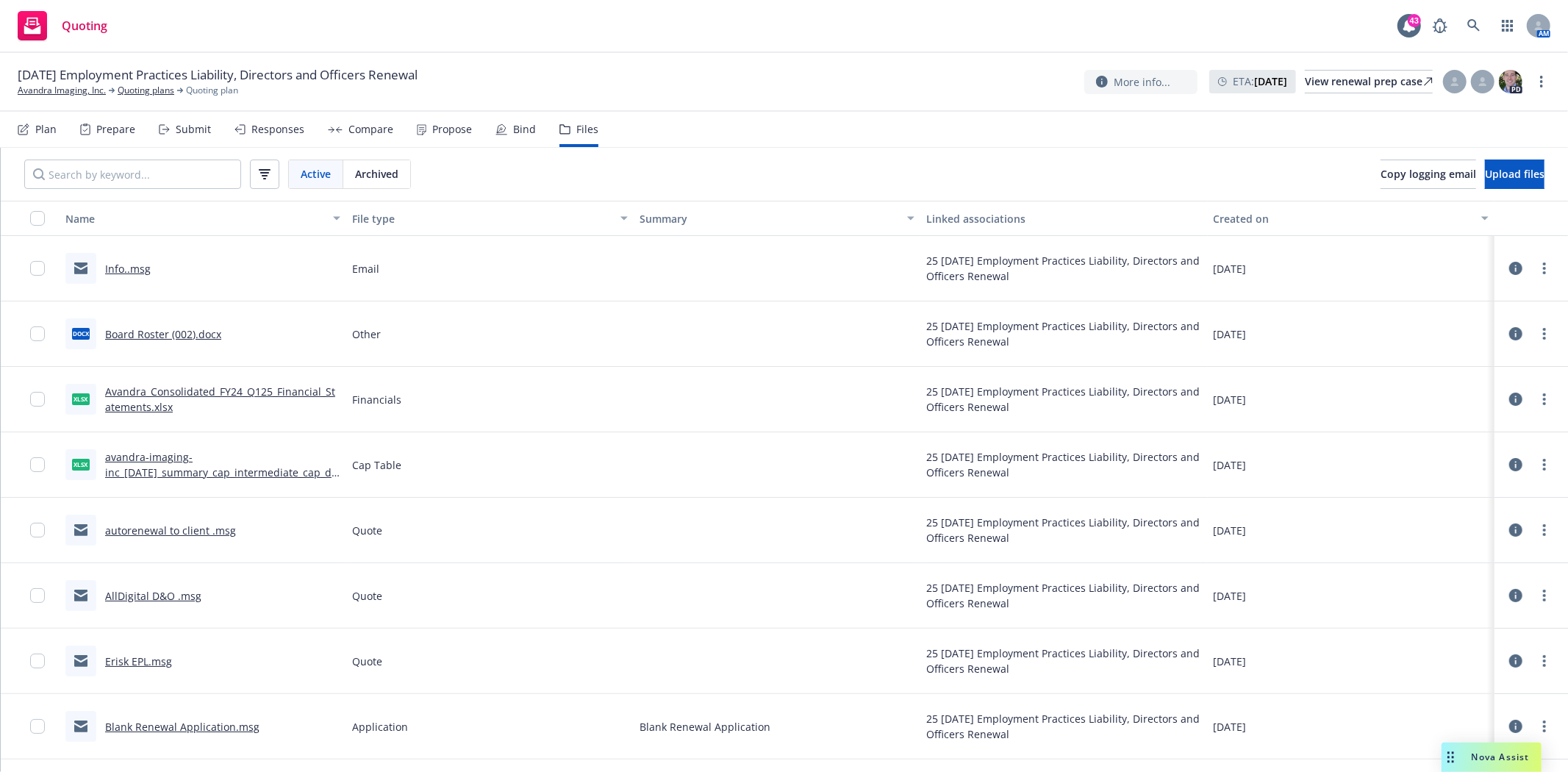
click at [129, 266] on link "Info..msg" at bounding box center [128, 268] width 46 height 14
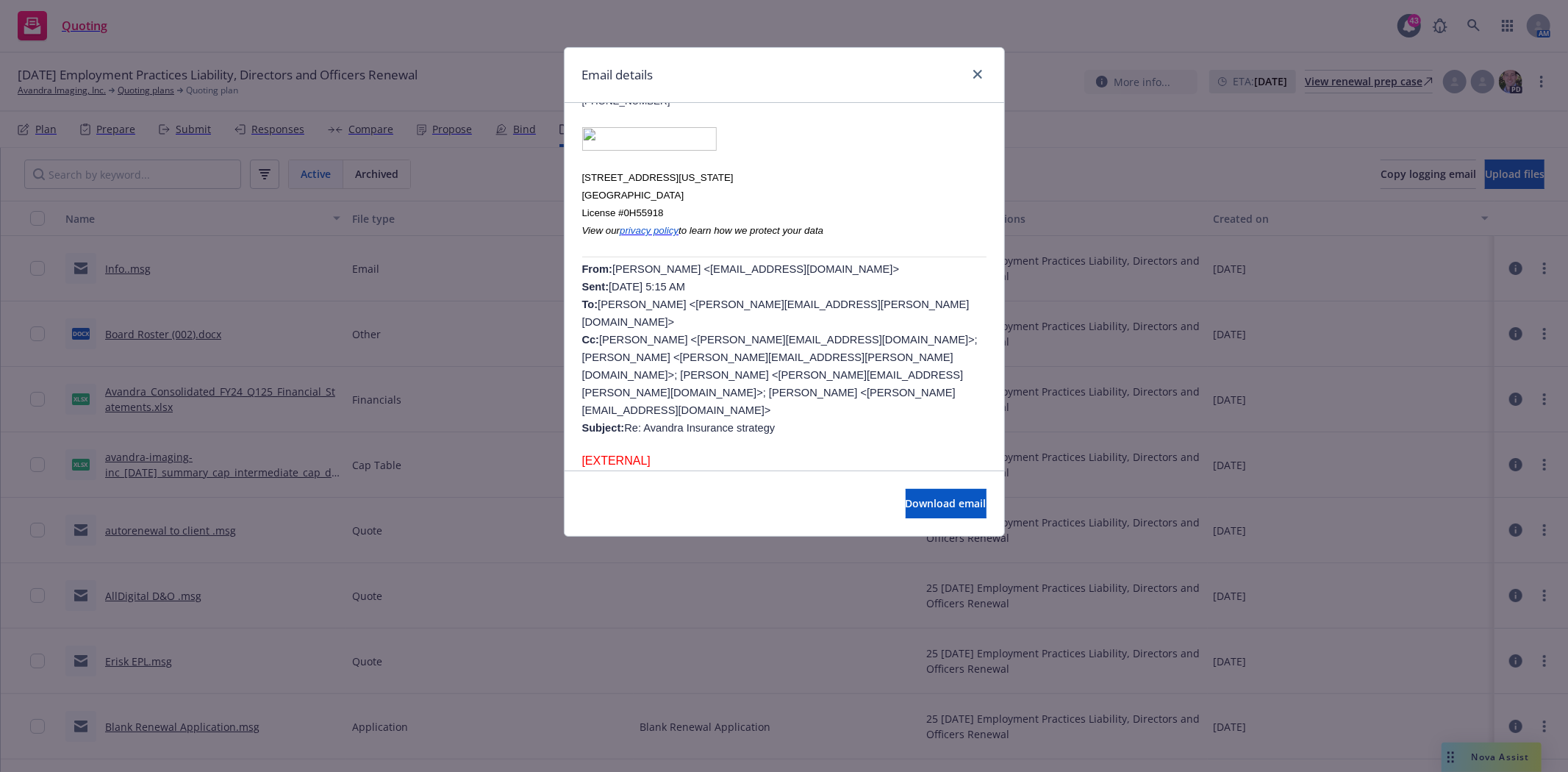
scroll to position [490, 0]
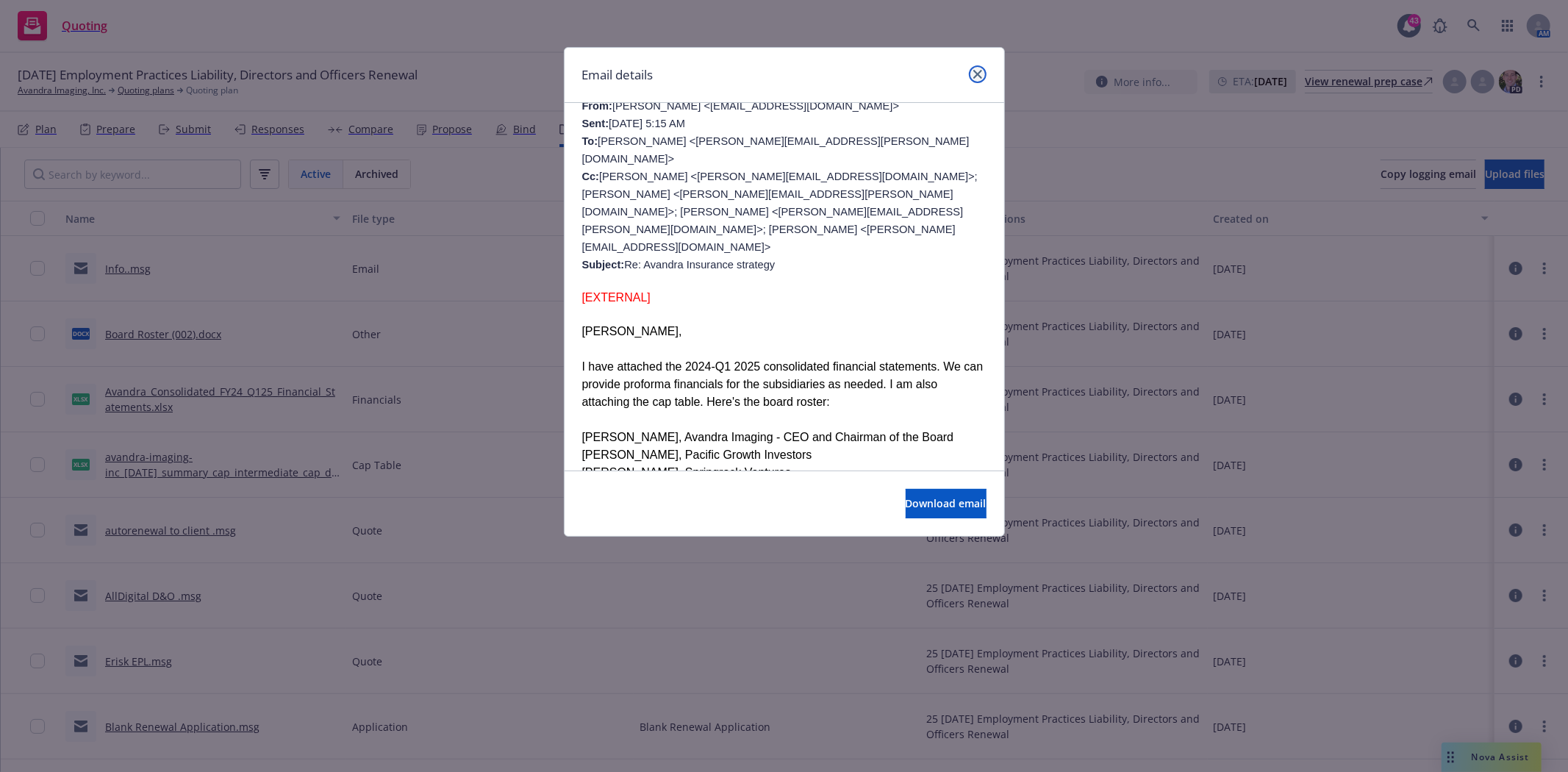
click at [978, 73] on icon "close" at bounding box center [977, 74] width 9 height 9
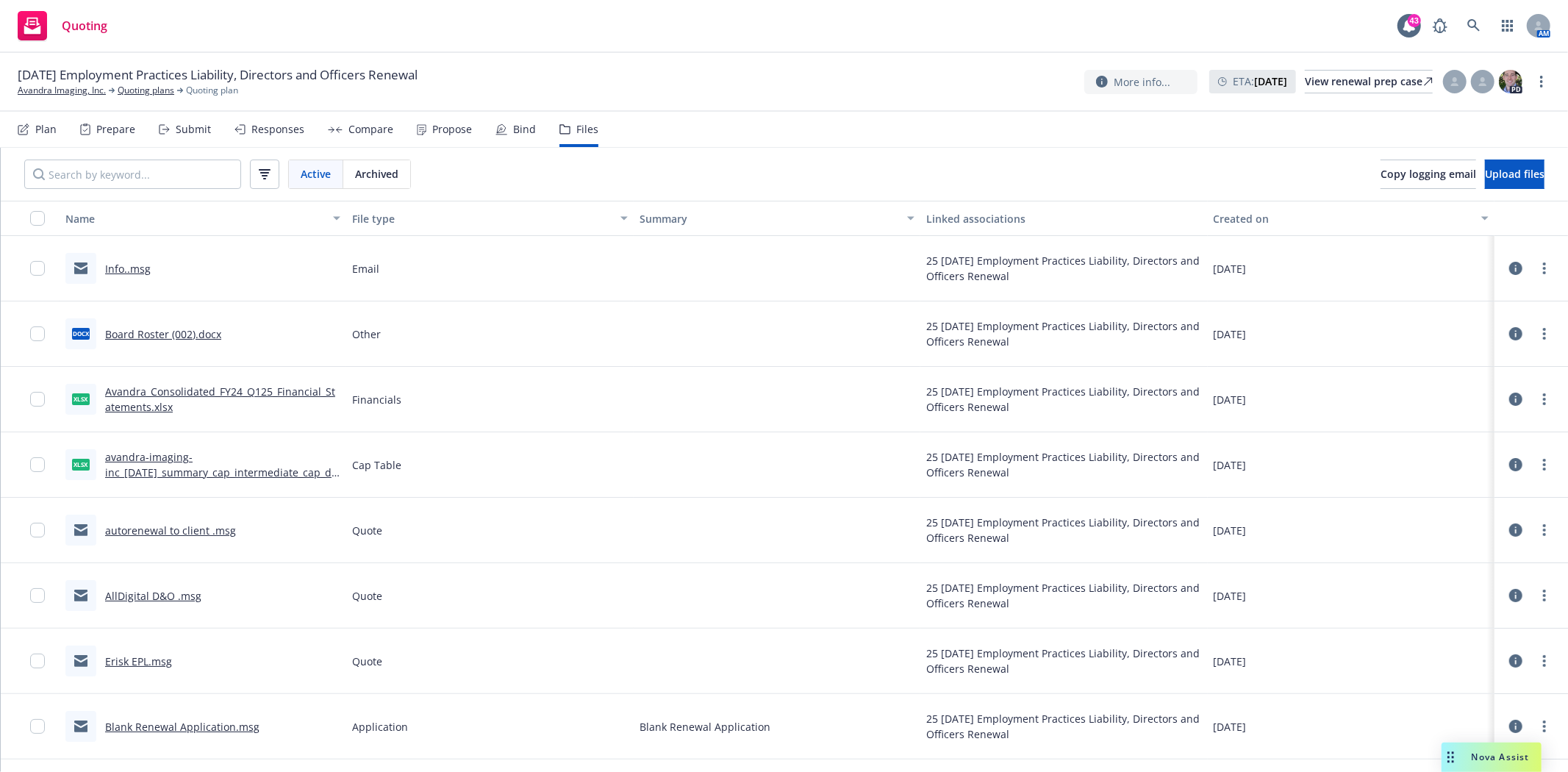
click at [159, 390] on link "Avandra_Consolidated_FY24_Q125_Financial_Statements.xlsx" at bounding box center [220, 399] width 230 height 29
click at [1475, 22] on icon at bounding box center [1473, 24] width 12 height 12
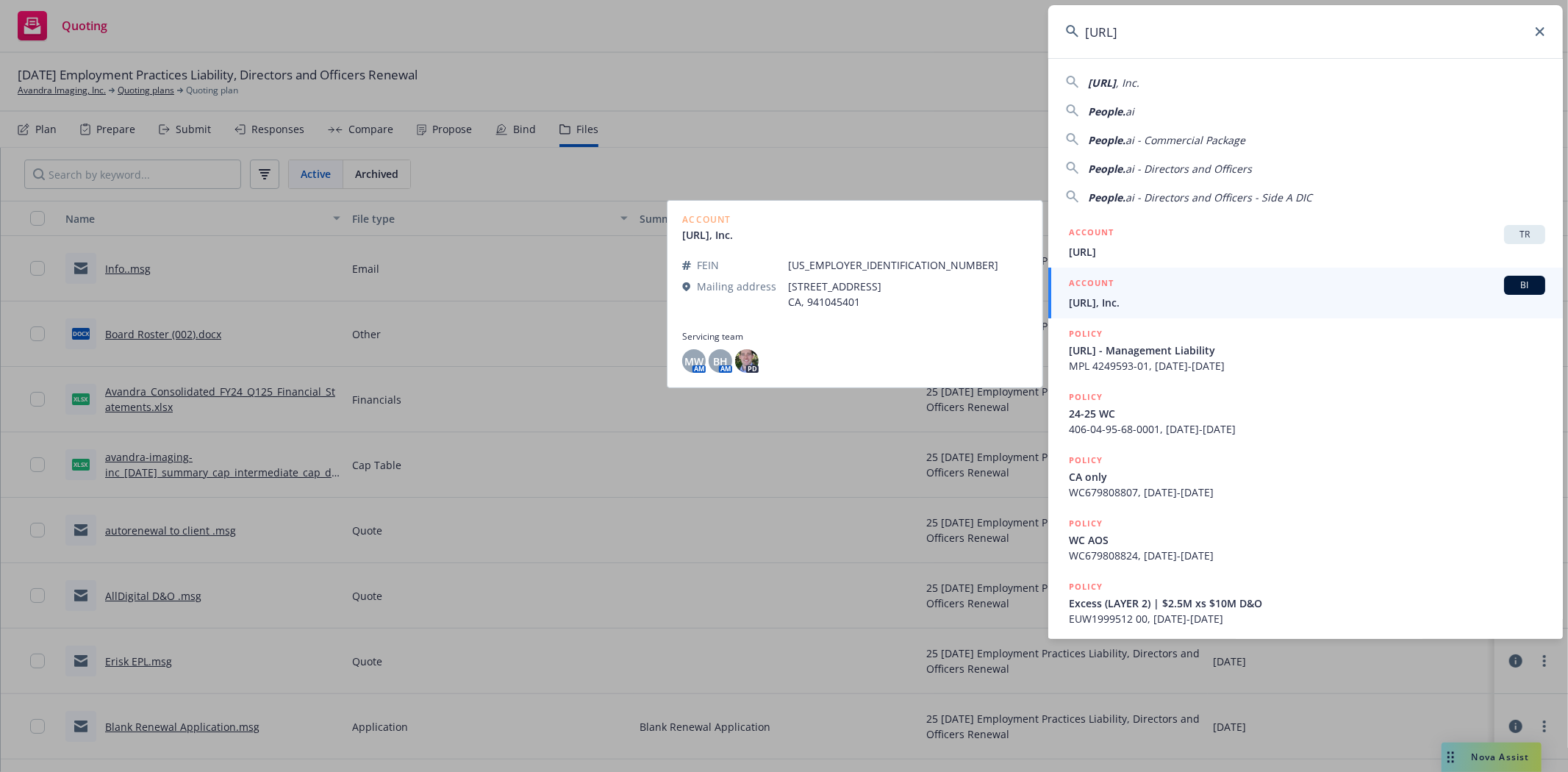
type input "People.AI"
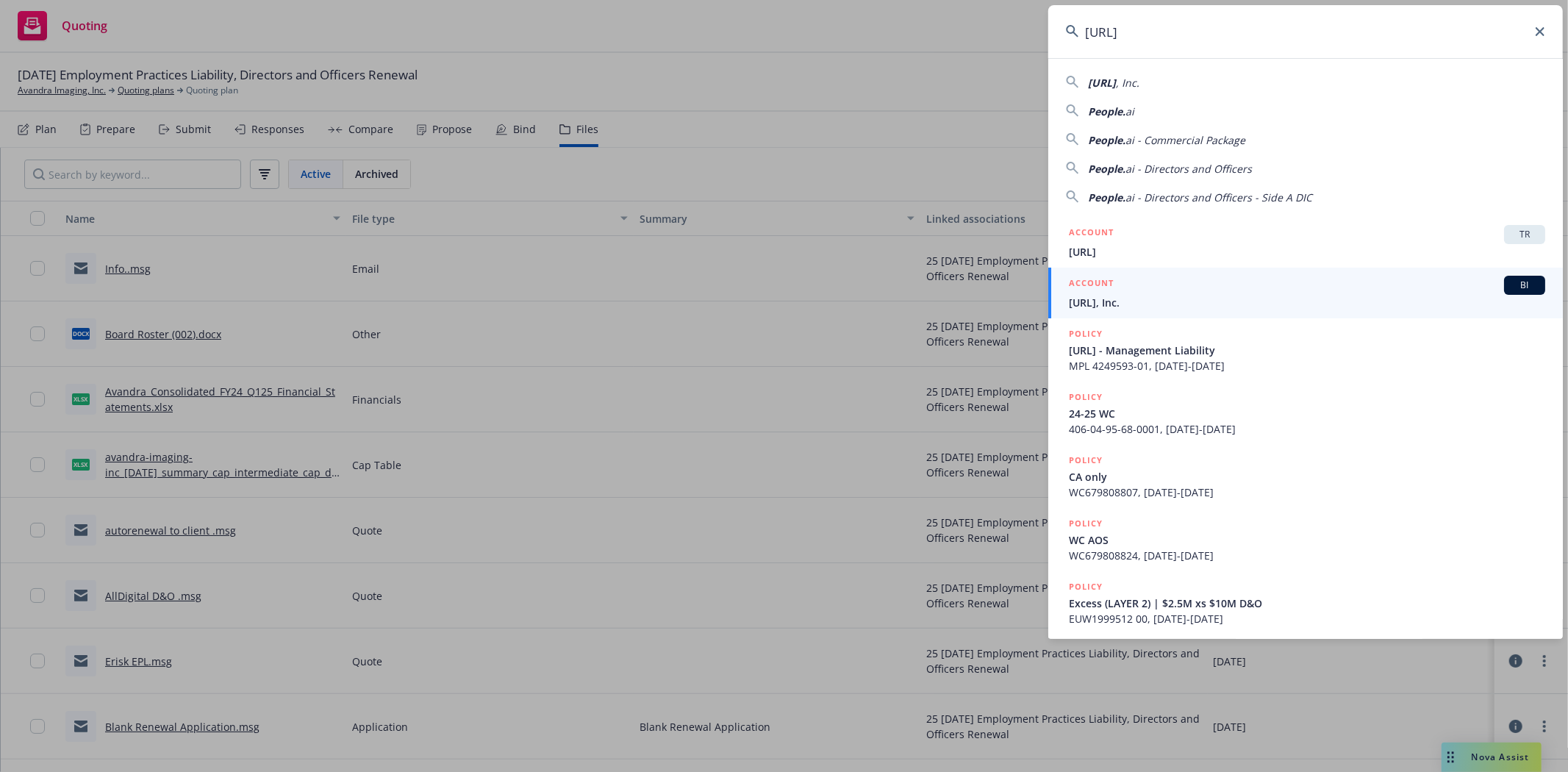
click at [1117, 295] on span "People.AI, Inc." at bounding box center [1307, 302] width 476 height 15
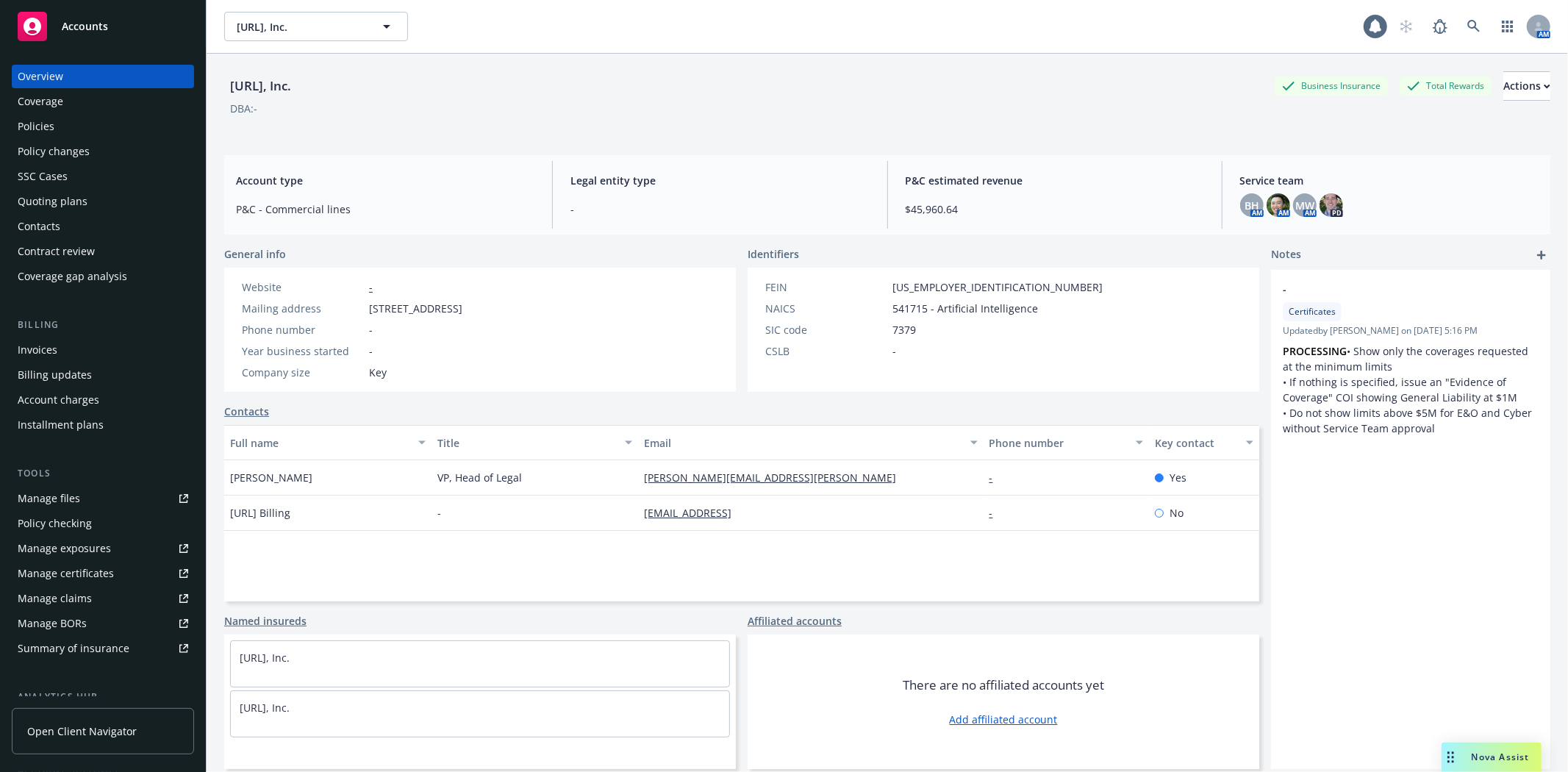
click at [52, 125] on div "Policies" at bounding box center [36, 126] width 37 height 24
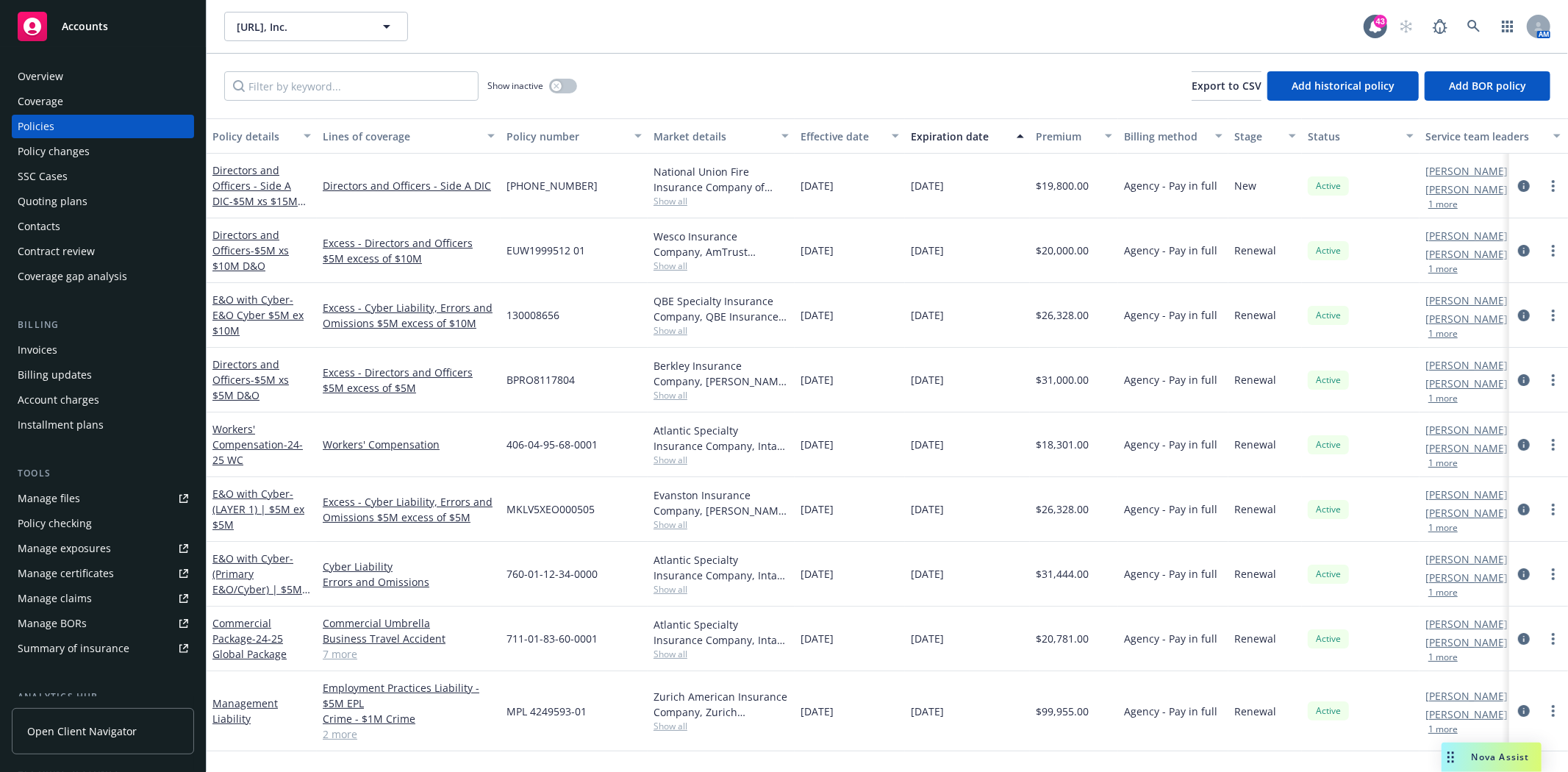
click at [675, 731] on span "Show all" at bounding box center [721, 726] width 135 height 12
click at [1474, 24] on icon at bounding box center [1474, 26] width 13 height 13
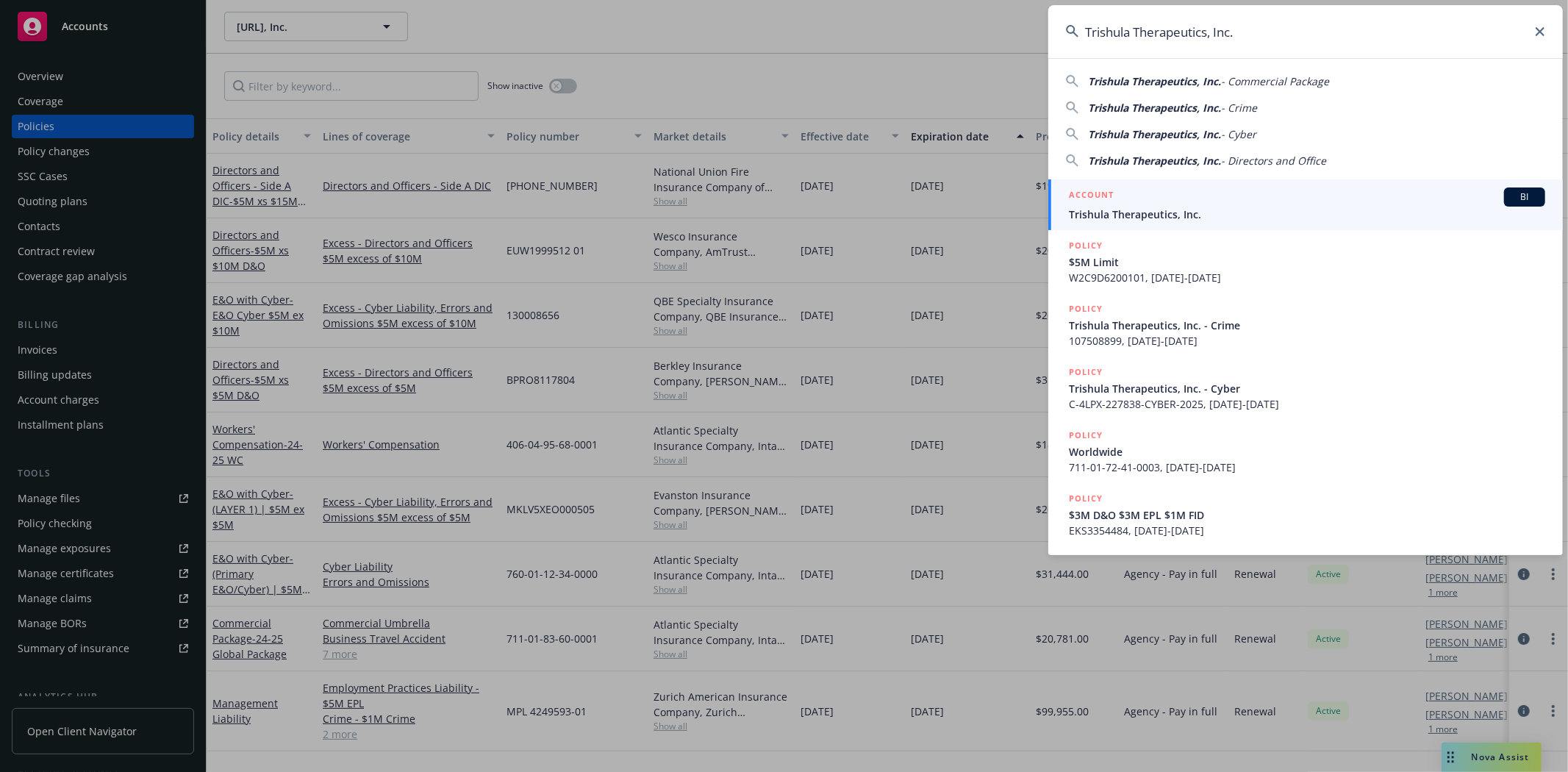
type input "Trishula Therapeutics, Inc."
click at [1125, 207] on span "Trishula Therapeutics, Inc." at bounding box center [1307, 214] width 476 height 15
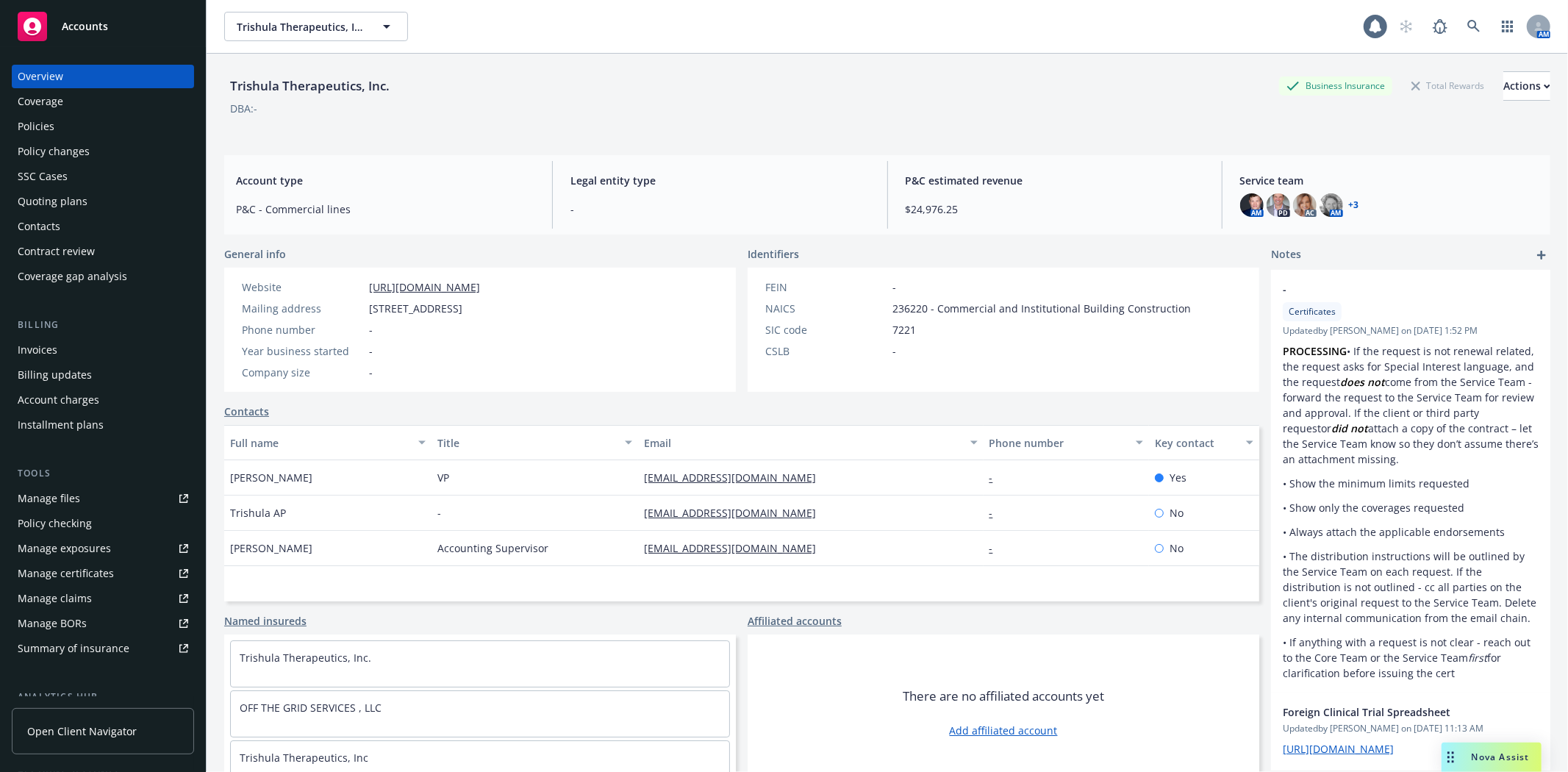
click at [41, 121] on div "Policies" at bounding box center [36, 126] width 37 height 24
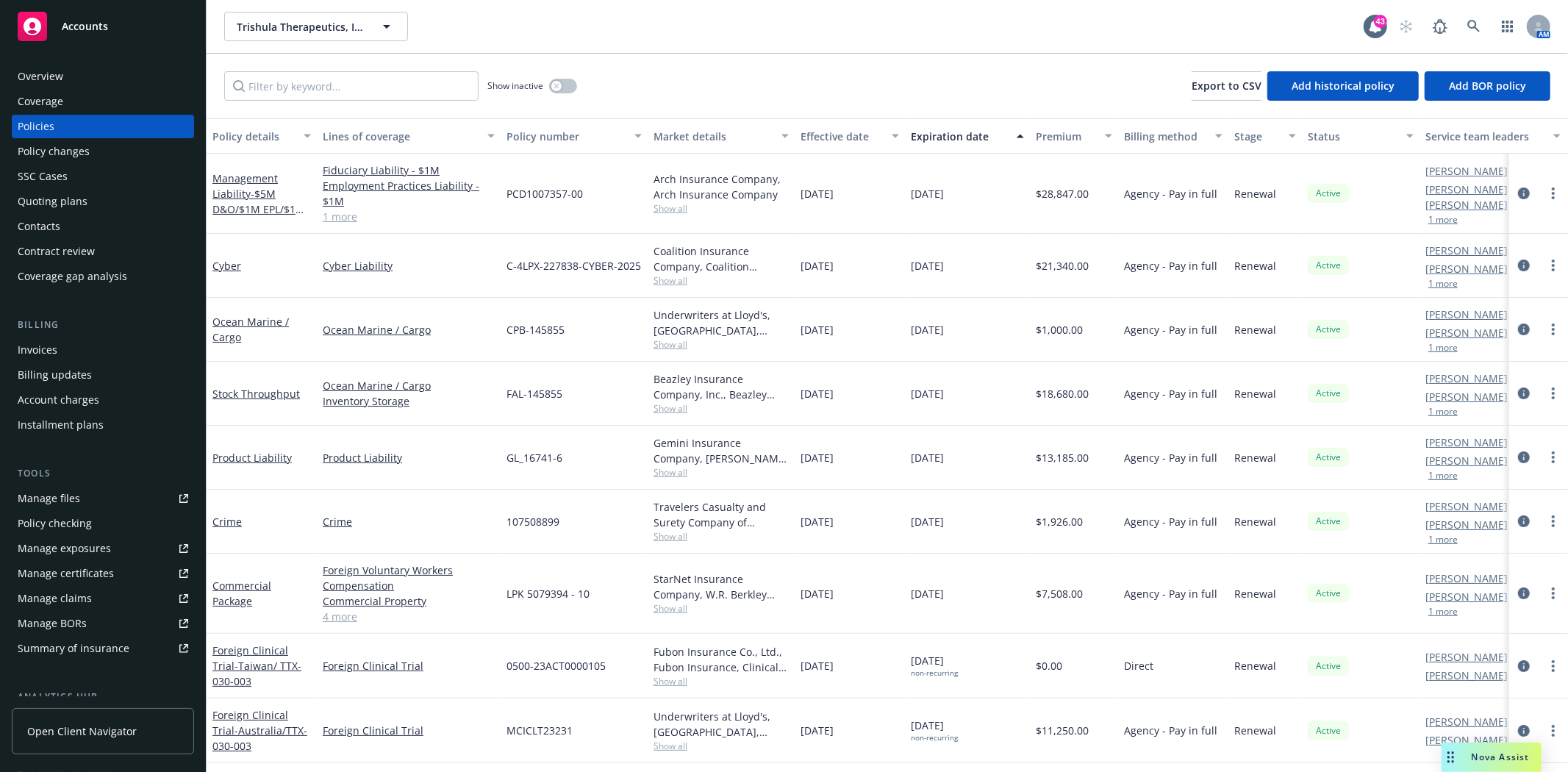
click at [679, 208] on span "Show all" at bounding box center [721, 207] width 135 height 12
click at [42, 203] on div "Quoting plans" at bounding box center [53, 201] width 70 height 24
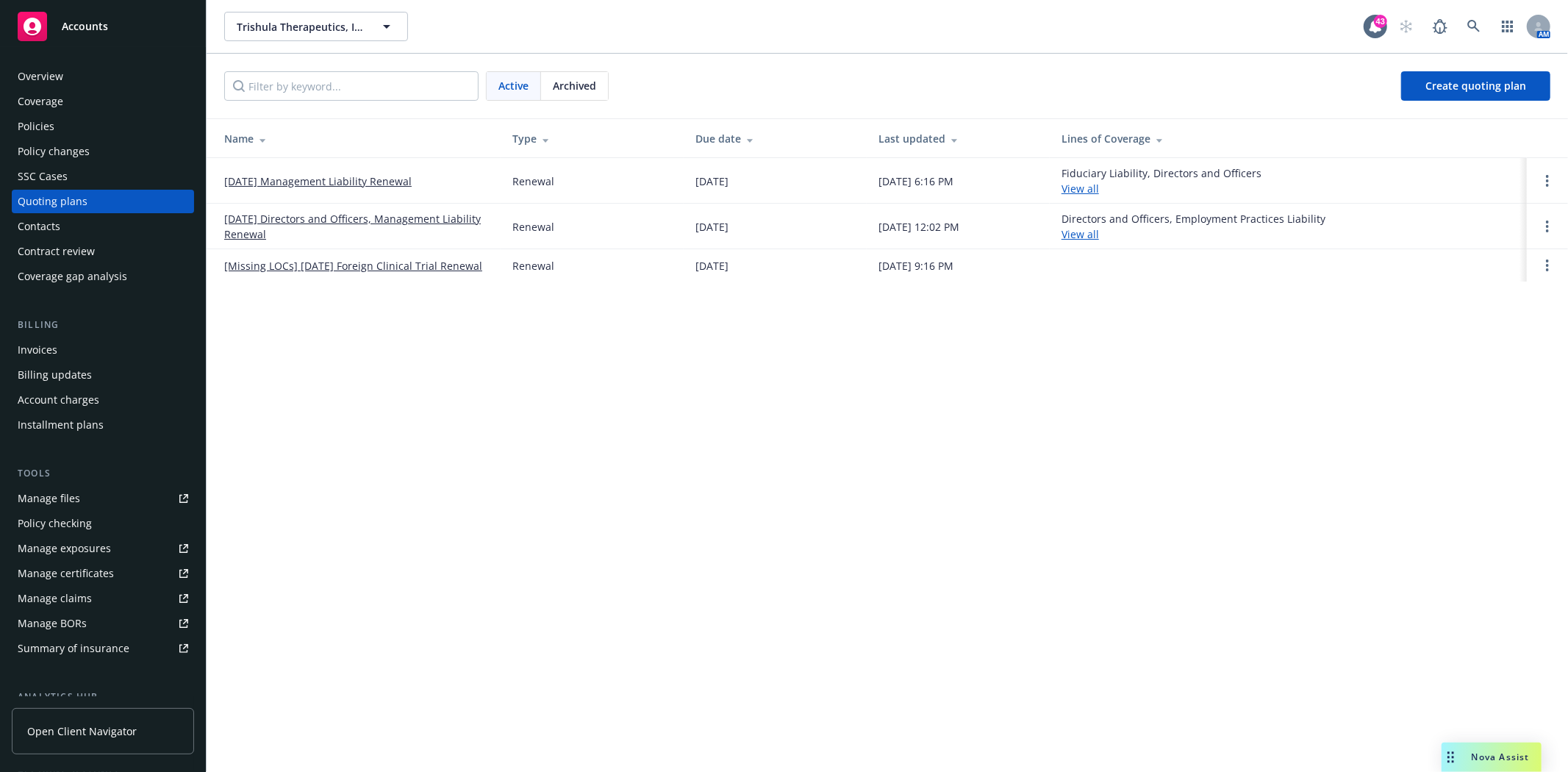
click at [298, 177] on link "[DATE] Management Liability Renewal" at bounding box center [318, 181] width 187 height 15
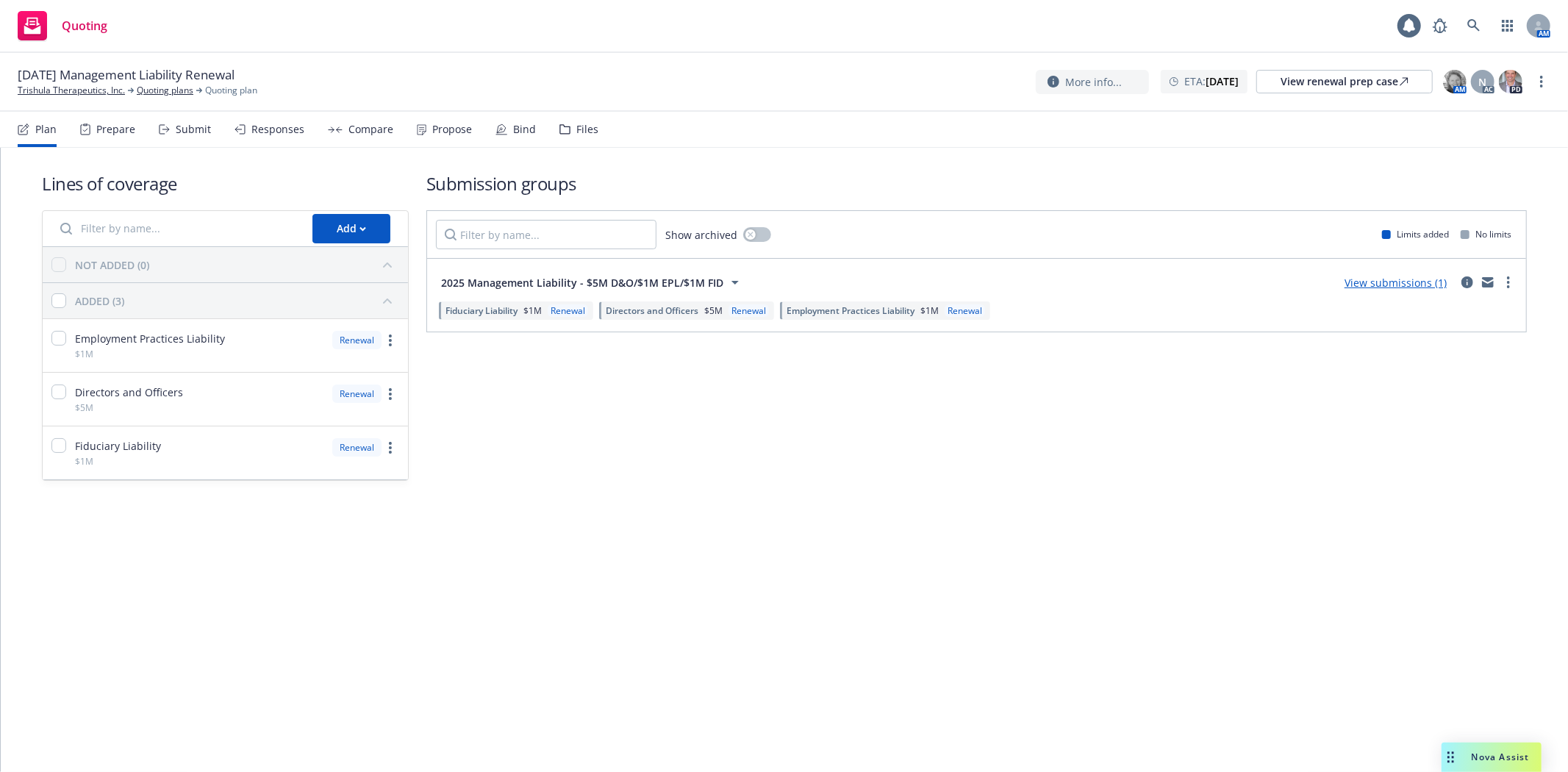
click at [567, 130] on div "Files" at bounding box center [579, 129] width 39 height 35
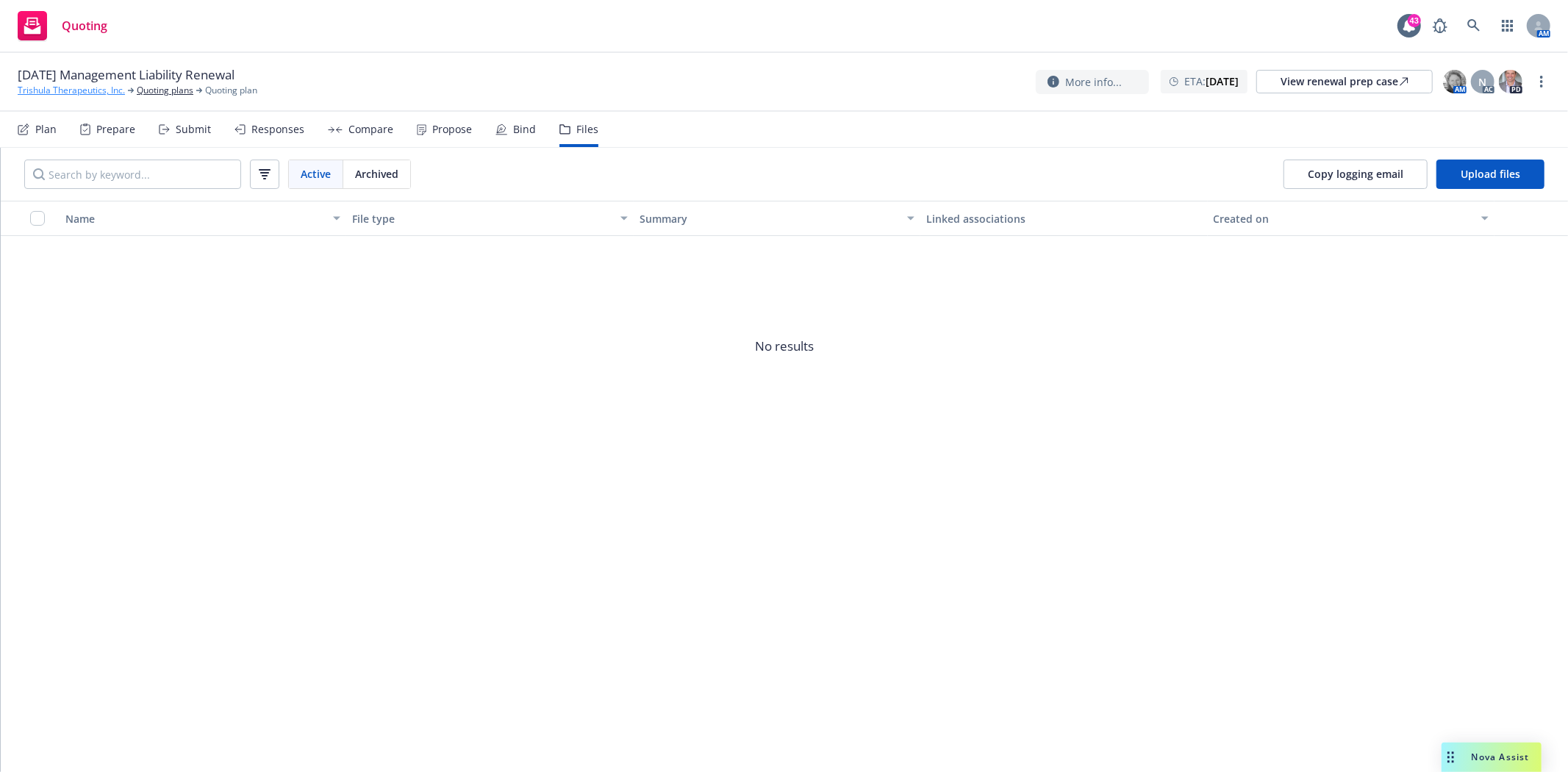
click at [60, 90] on link "Trishula Therapeutics, Inc." at bounding box center [72, 90] width 107 height 13
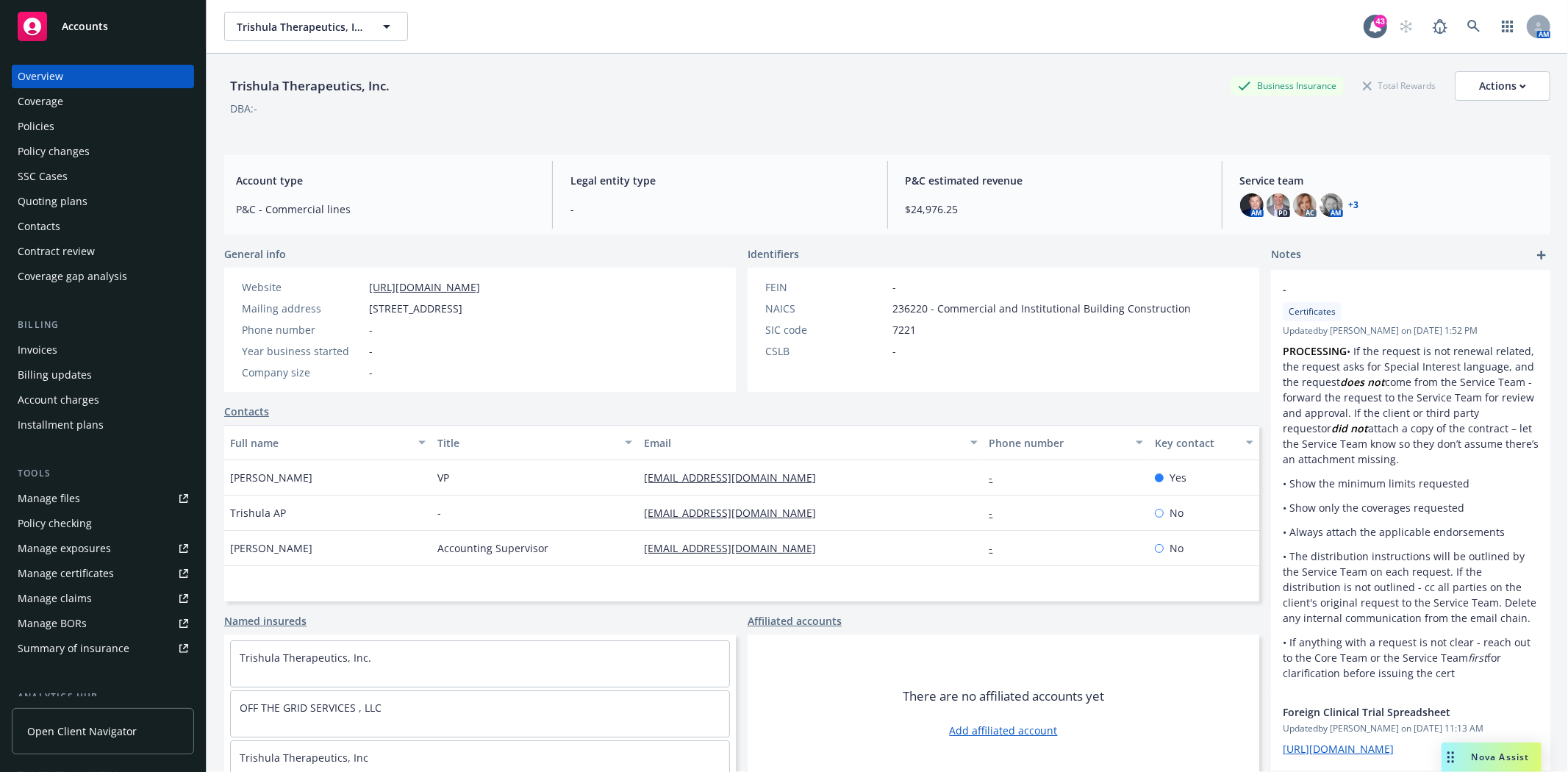
click at [26, 131] on div "Policies" at bounding box center [36, 126] width 37 height 24
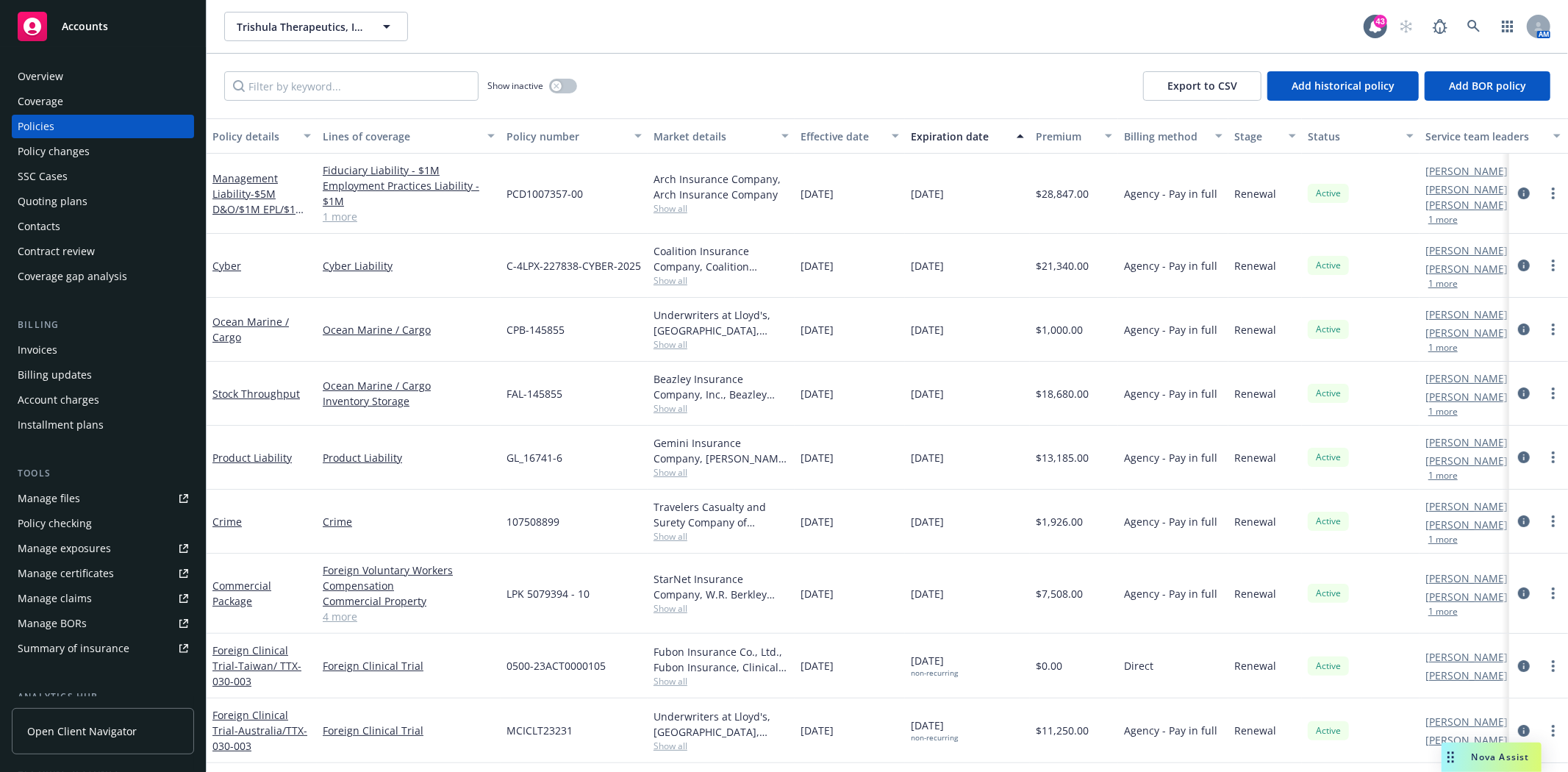
click at [331, 216] on link "1 more" at bounding box center [408, 216] width 172 height 15
click at [1471, 23] on icon at bounding box center [1474, 26] width 13 height 13
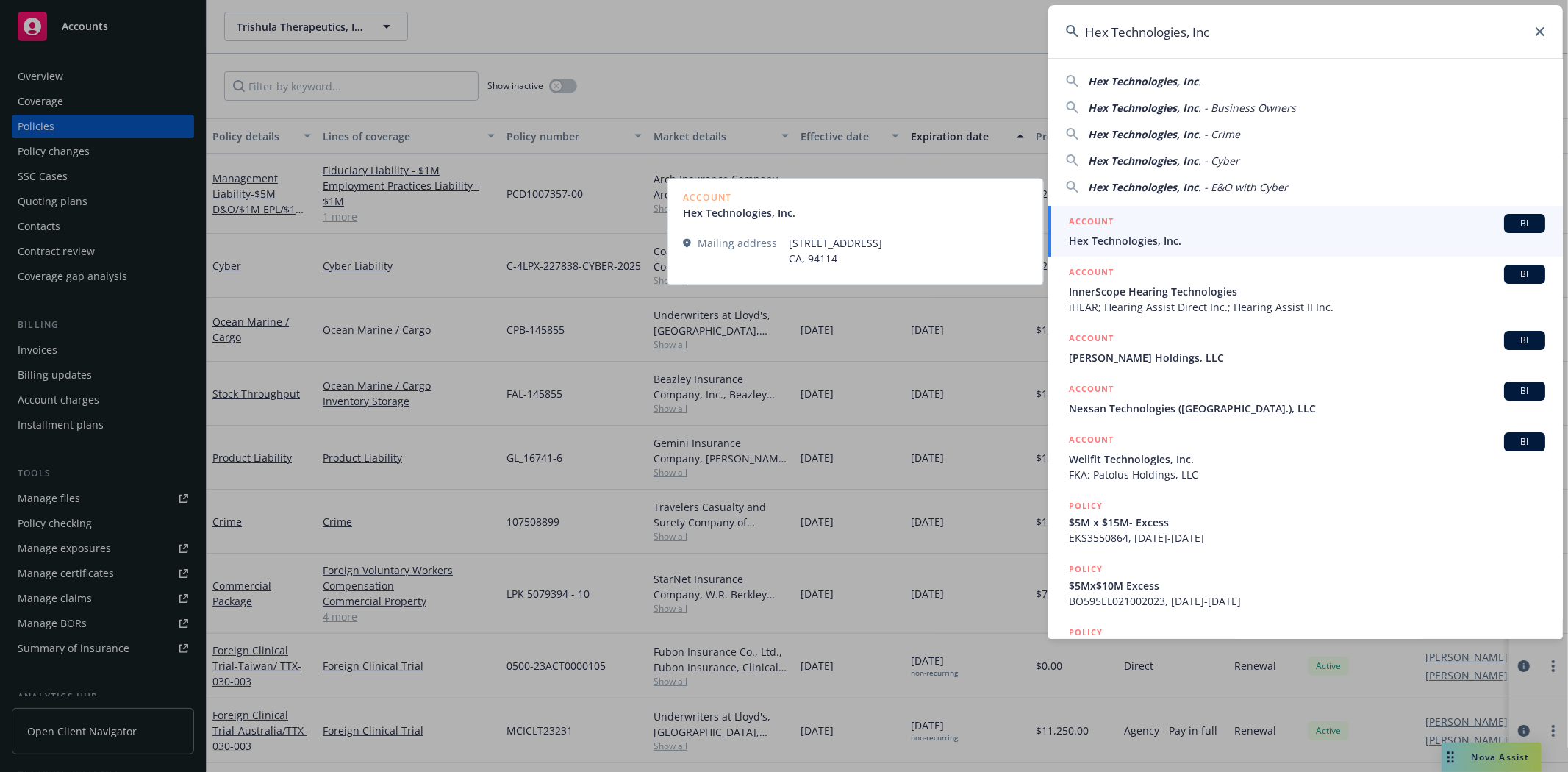
type input "Hex Technologies, Inc"
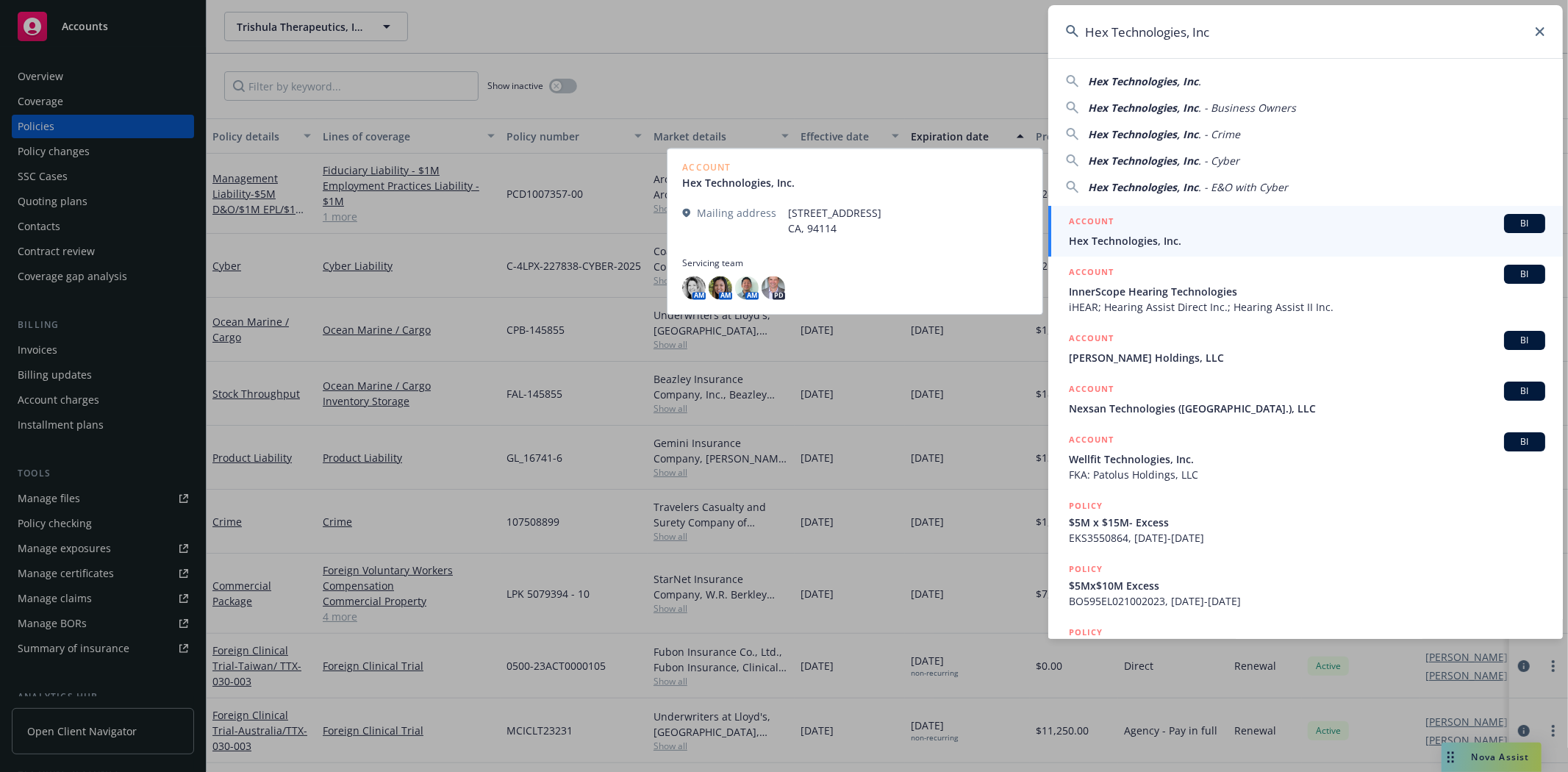
drag, startPoint x: 1104, startPoint y: 229, endPoint x: 1106, endPoint y: 237, distance: 8.2
click at [1104, 229] on h5 "ACCOUNT" at bounding box center [1091, 223] width 45 height 18
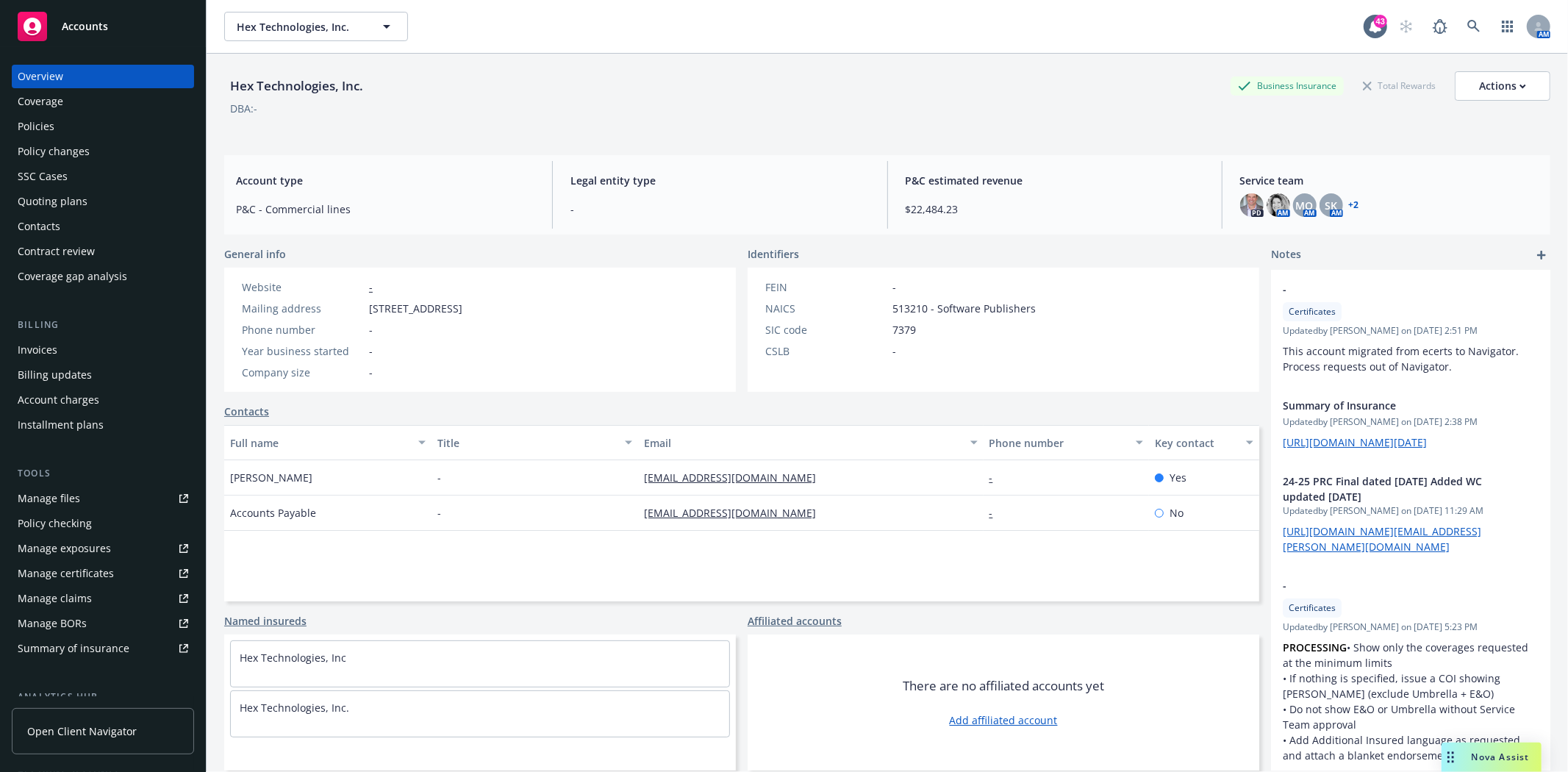
click at [81, 131] on div "Policies" at bounding box center [103, 126] width 171 height 24
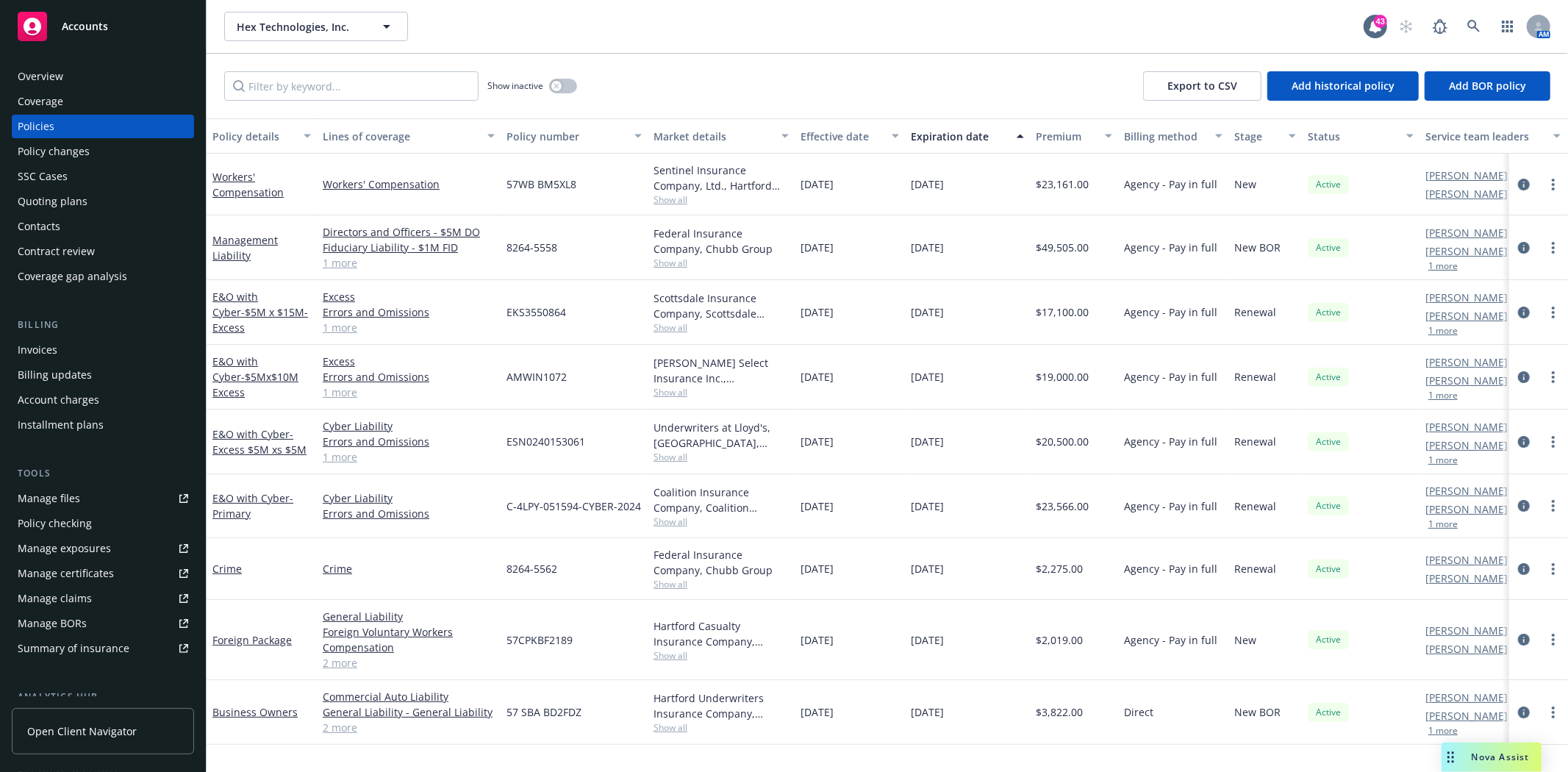
click at [343, 263] on link "1 more" at bounding box center [408, 263] width 172 height 15
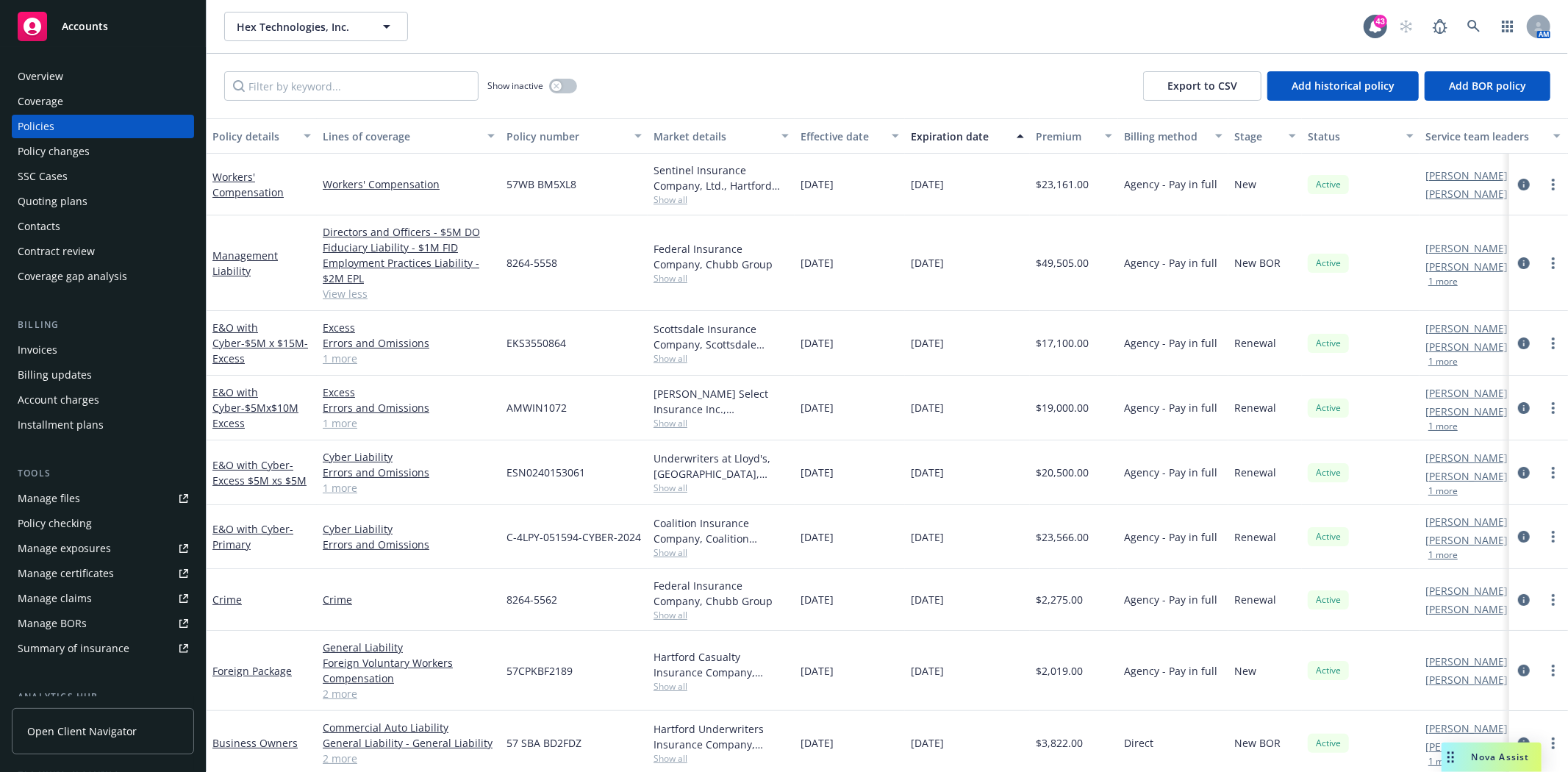
click at [680, 283] on span "Show all" at bounding box center [721, 277] width 135 height 12
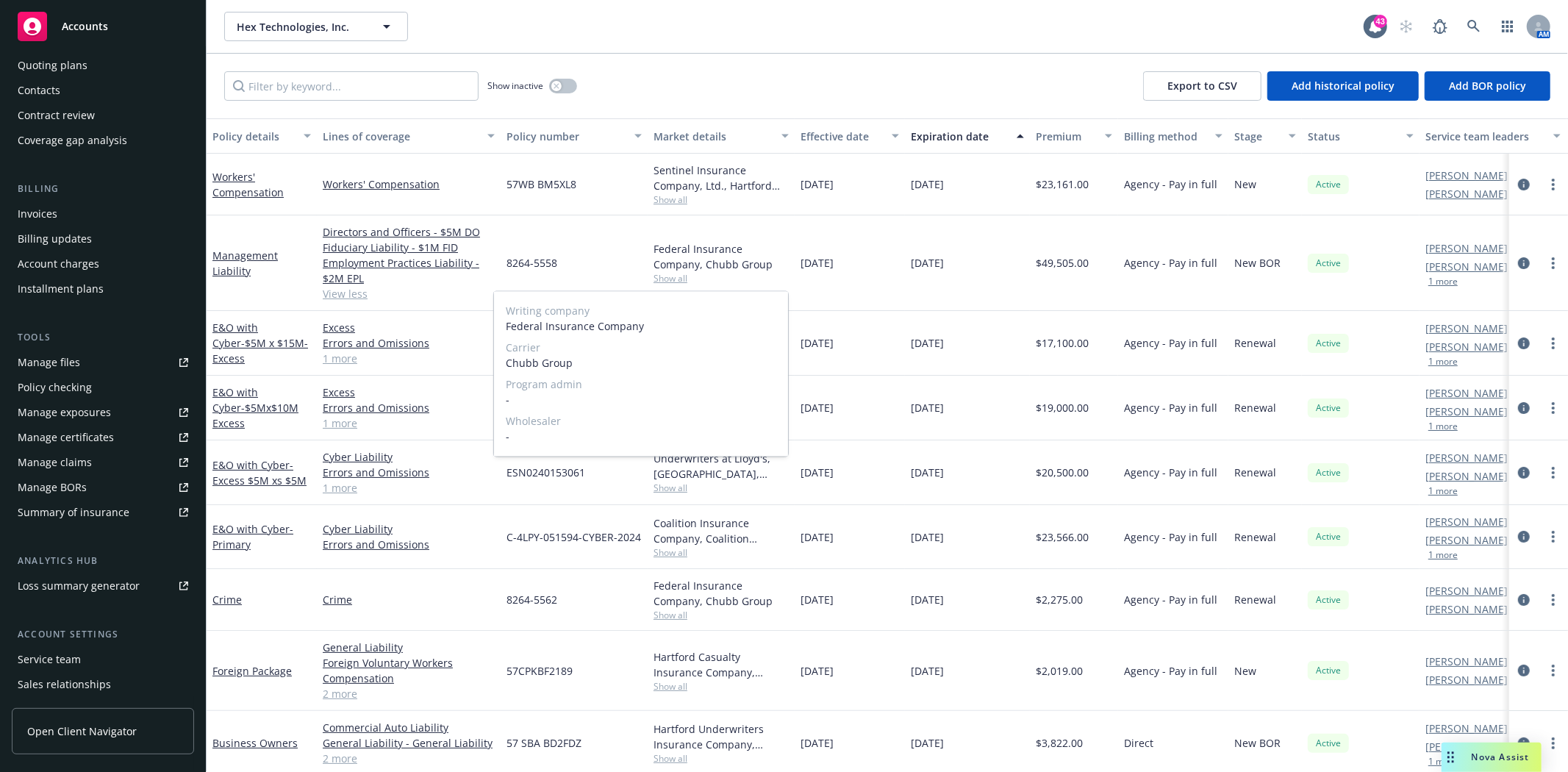
scroll to position [210, 0]
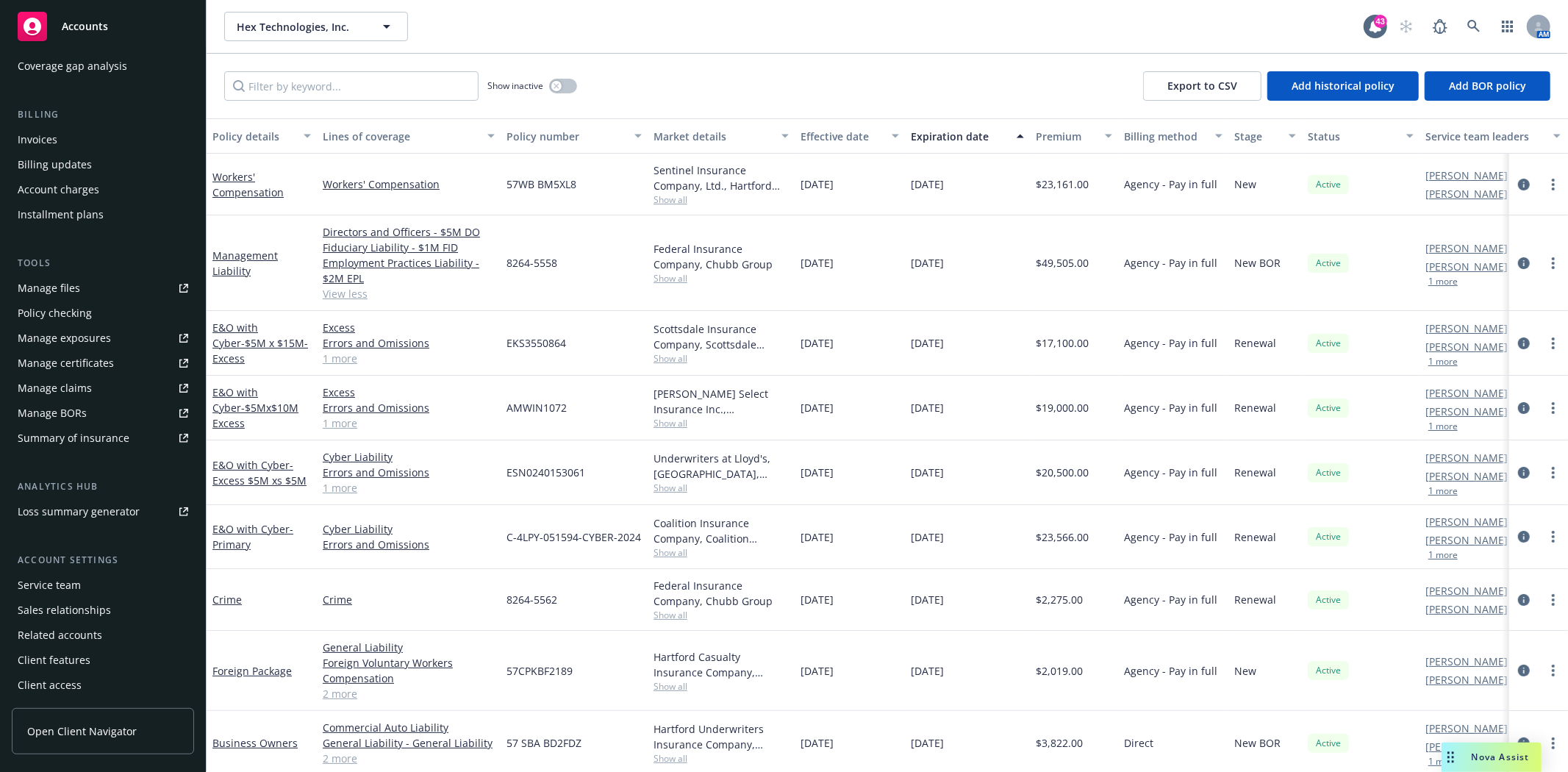
click at [39, 589] on div "Service team" at bounding box center [50, 585] width 63 height 24
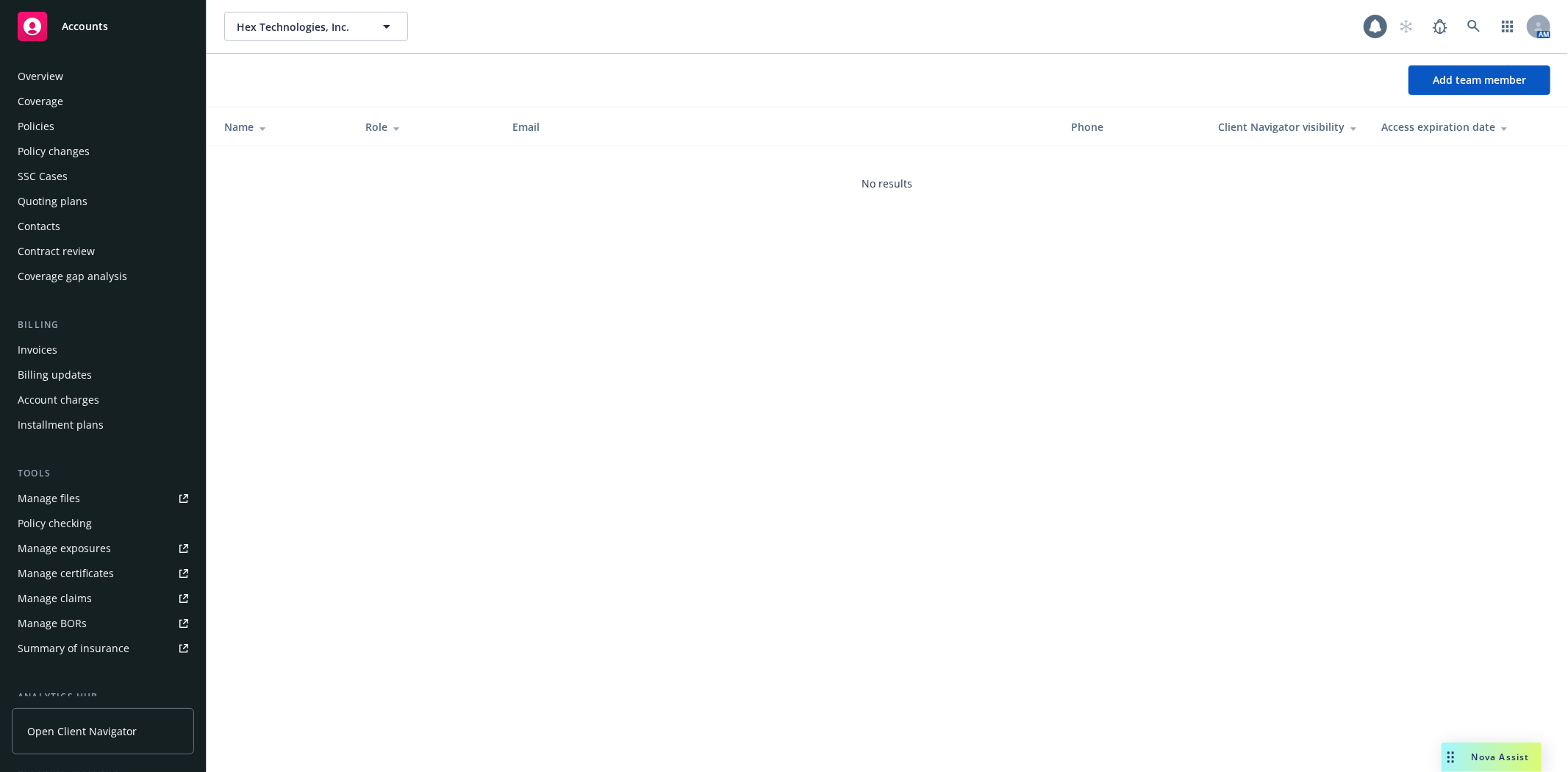
scroll to position [211, 0]
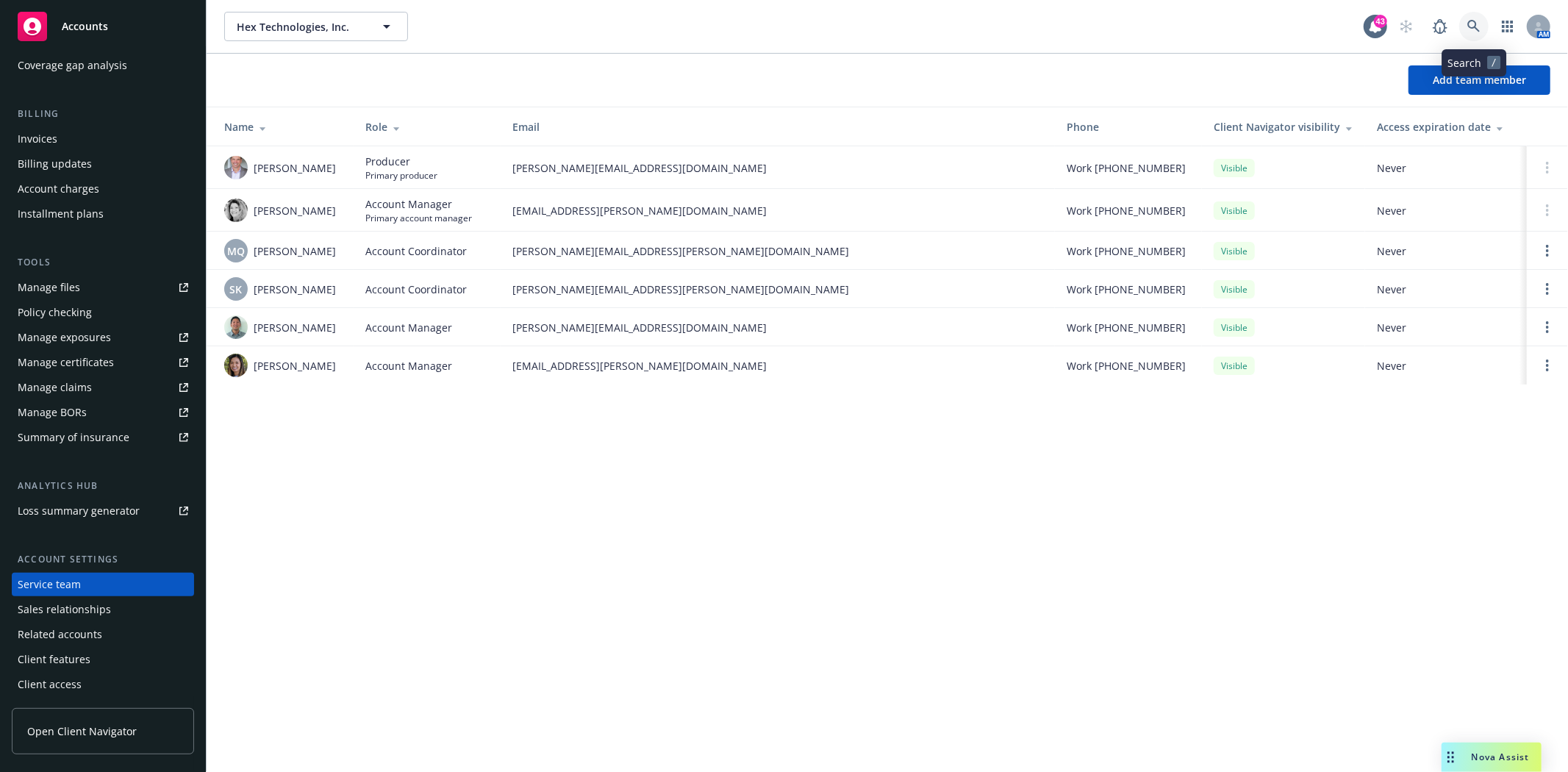
click at [1473, 25] on icon at bounding box center [1474, 26] width 13 height 13
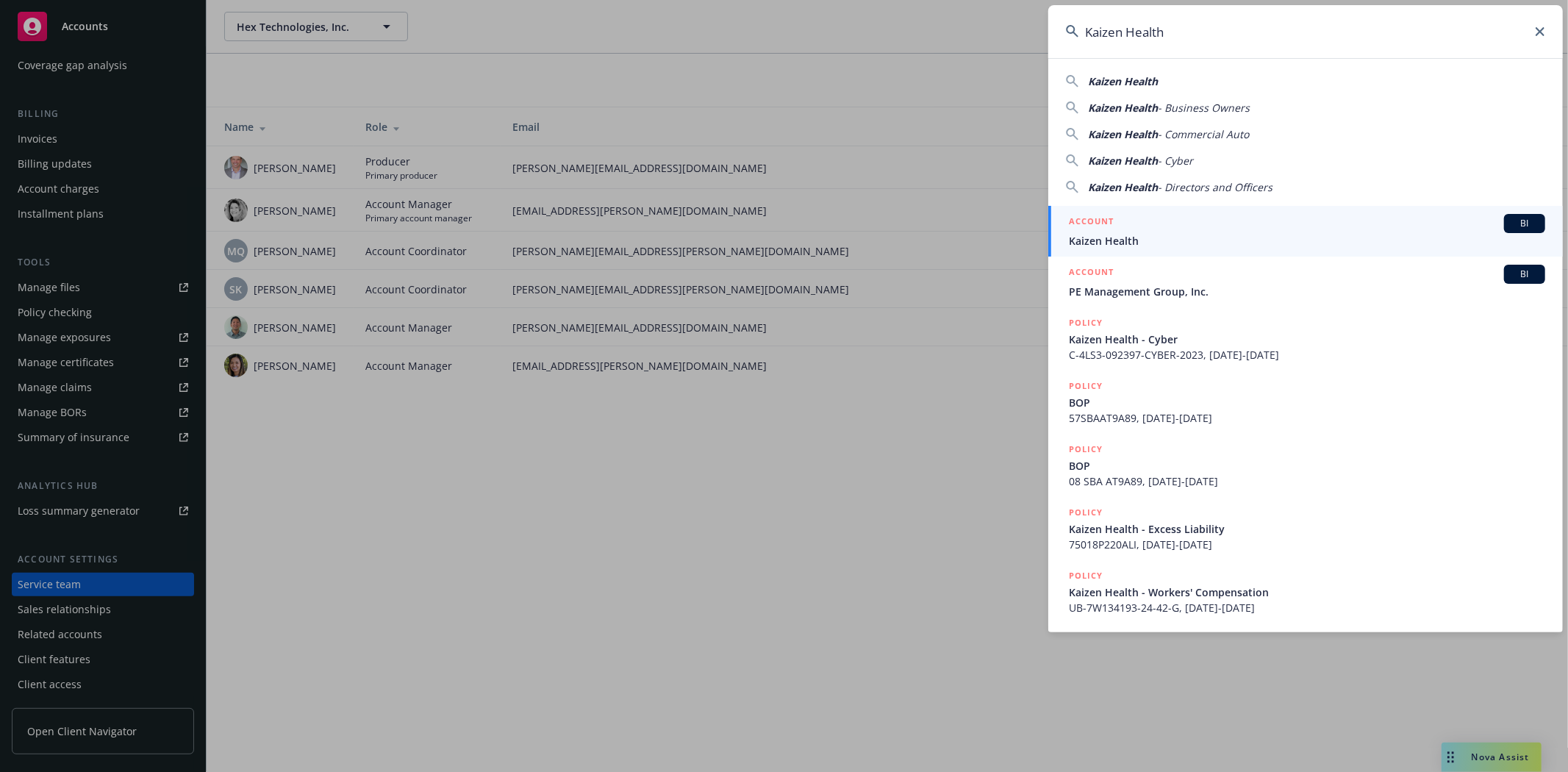
type input "Kaizen Health"
click at [1104, 236] on span "Kaizen Health" at bounding box center [1307, 240] width 476 height 15
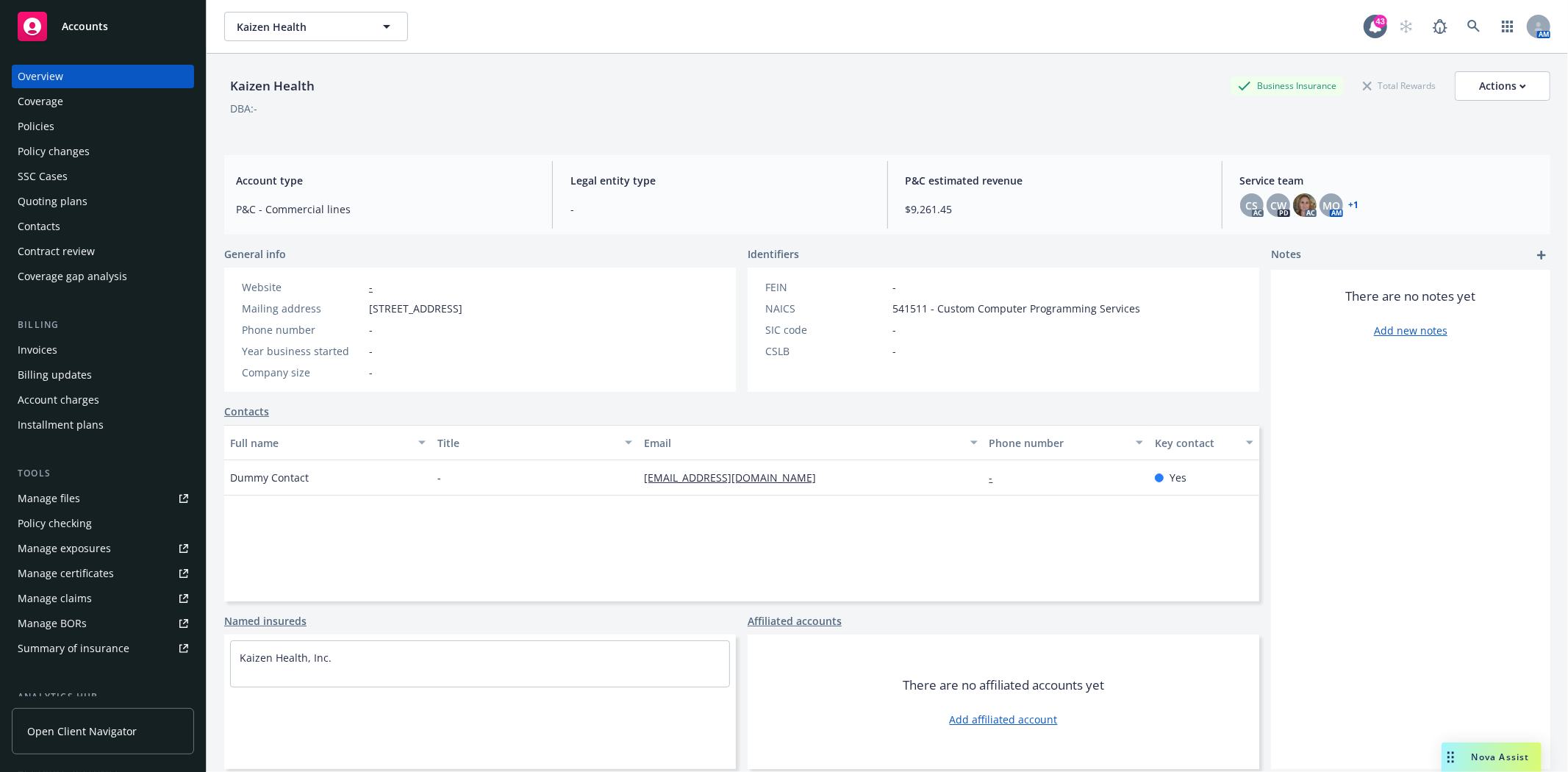
click at [46, 354] on div "Invoices" at bounding box center [37, 350] width 40 height 24
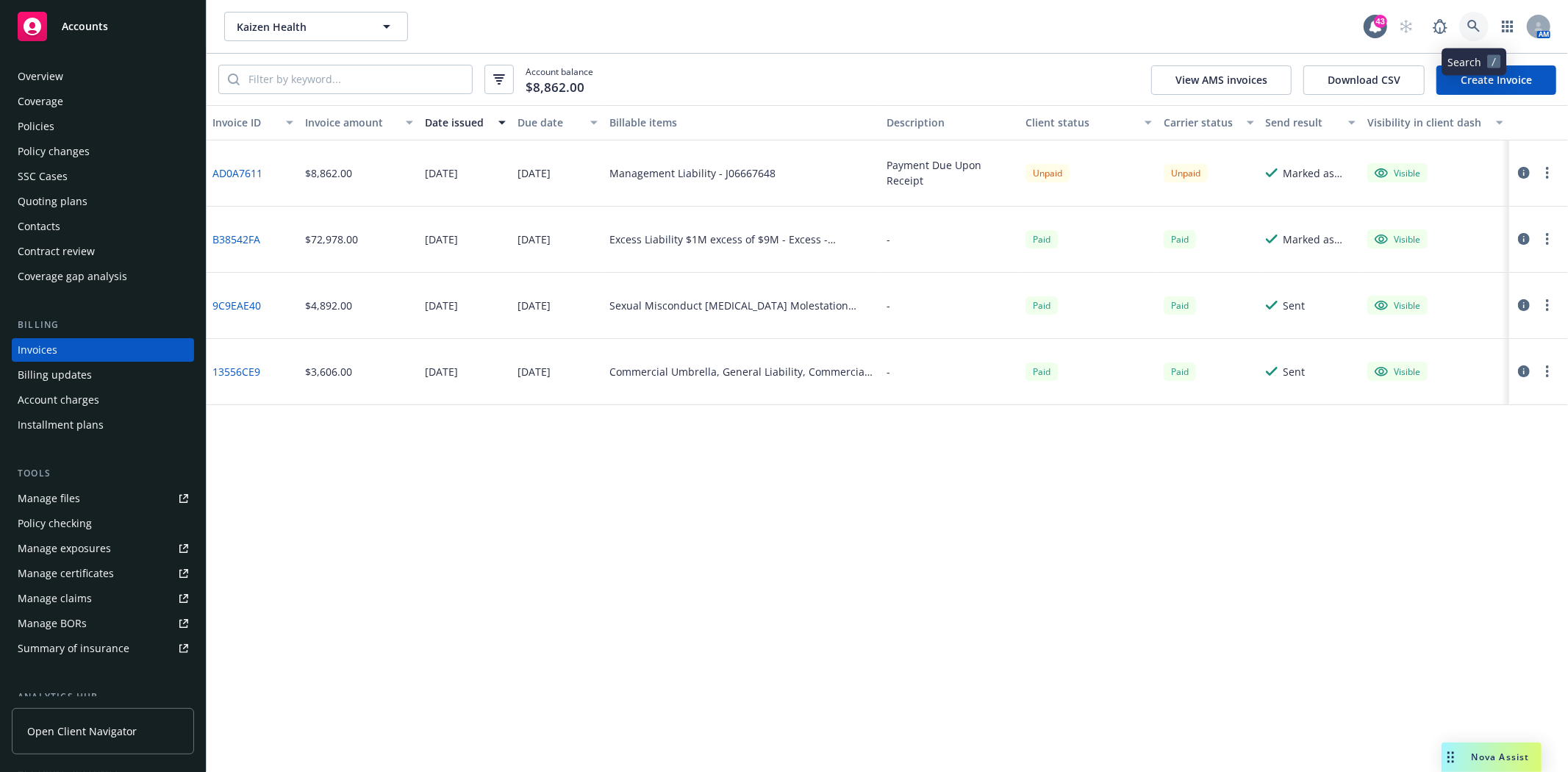
click at [1474, 20] on icon at bounding box center [1473, 25] width 12 height 12
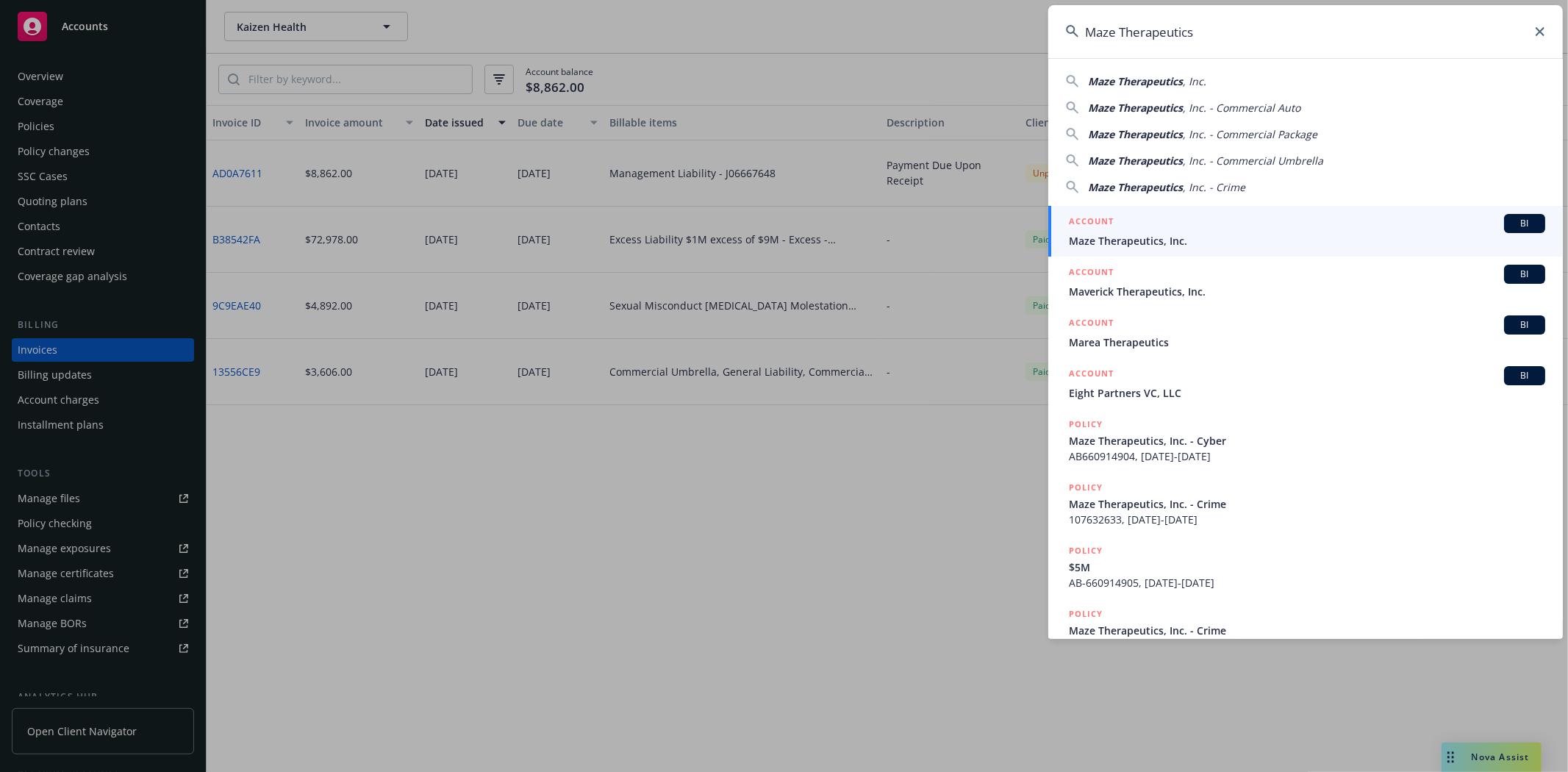
type input "Maze Therapeutics"
click at [1113, 222] on h5 "ACCOUNT" at bounding box center [1091, 223] width 45 height 18
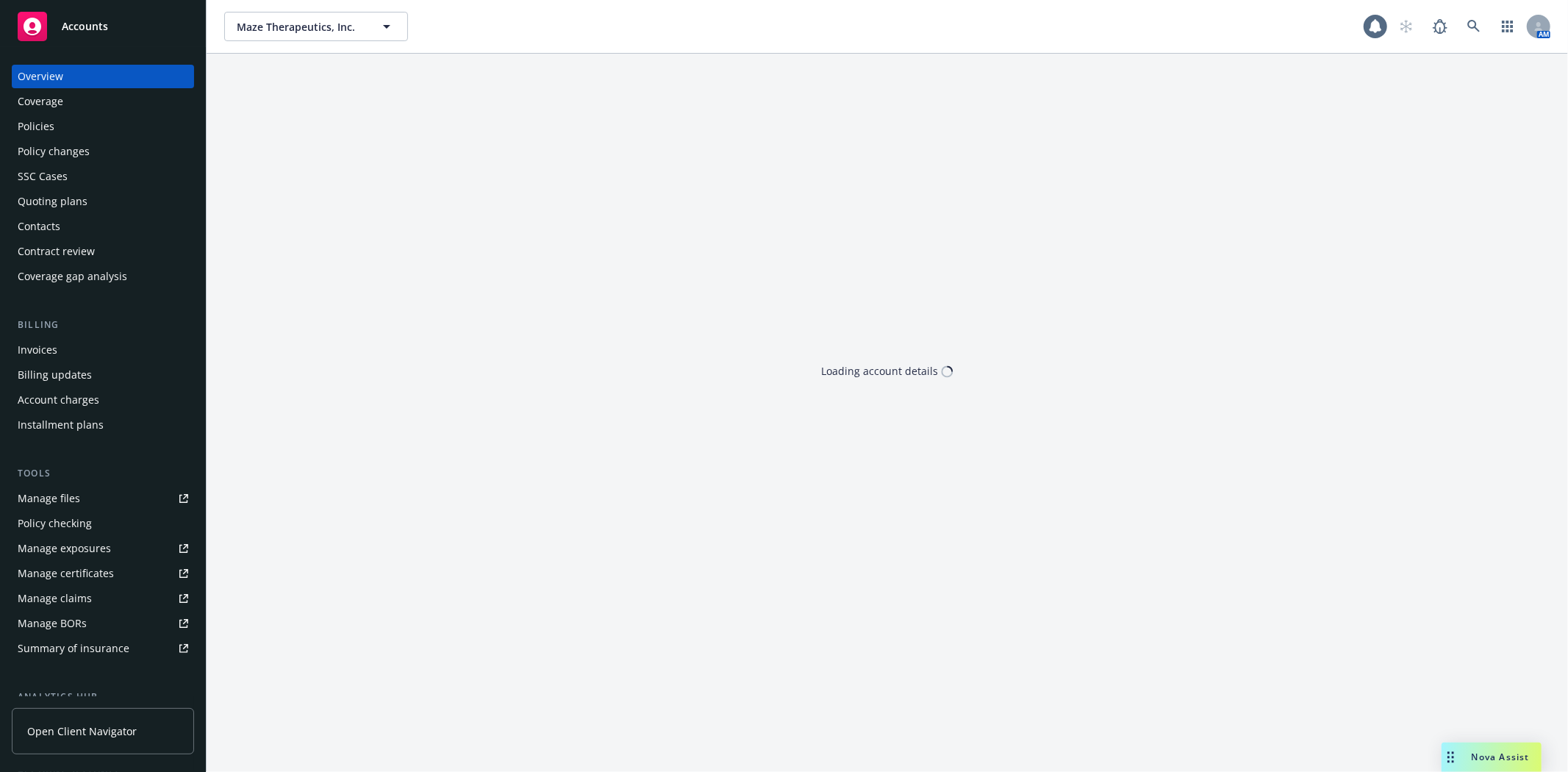
click at [56, 351] on div "Invoices" at bounding box center [103, 350] width 171 height 24
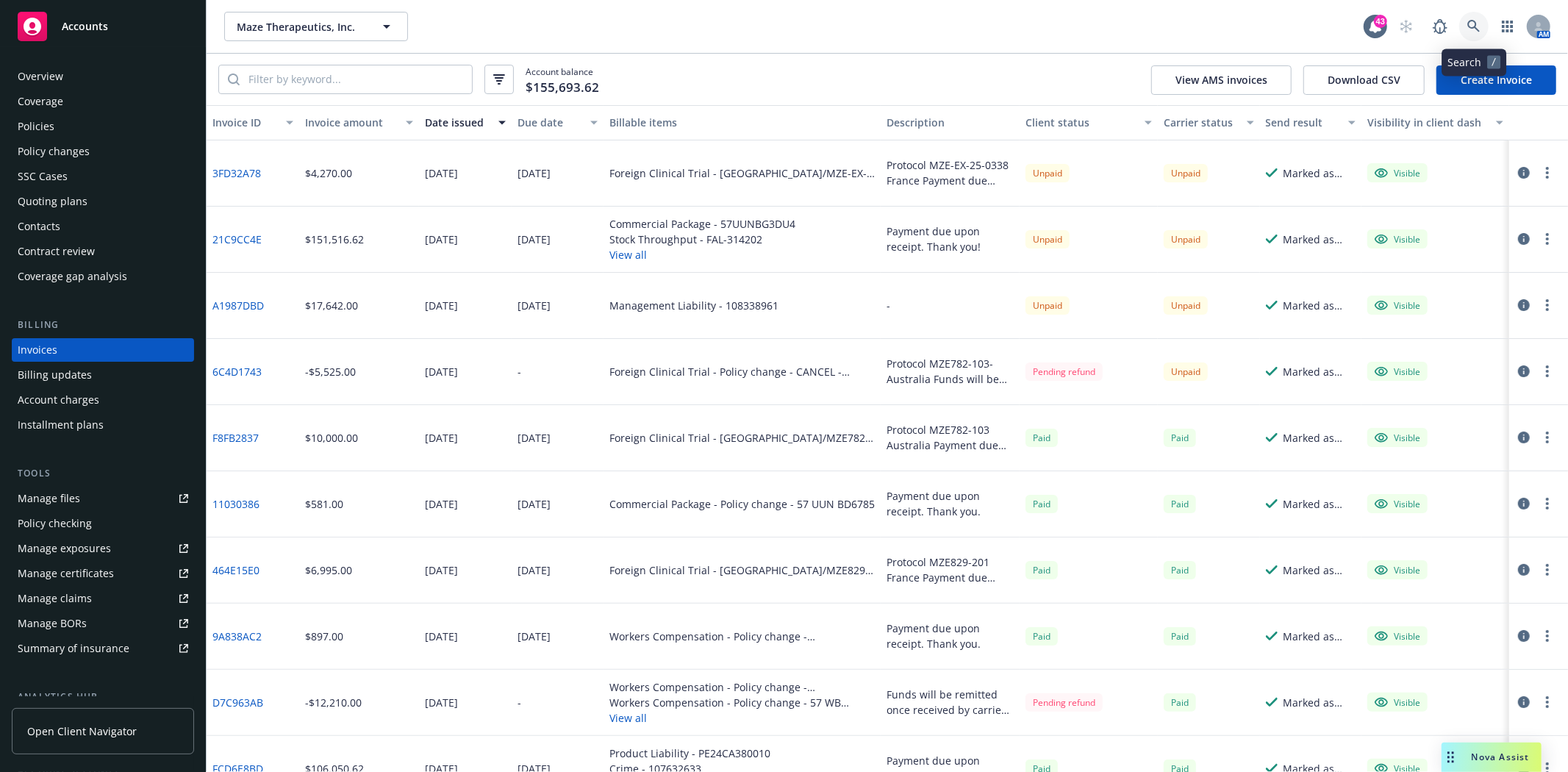
click at [1472, 19] on link at bounding box center [1474, 26] width 29 height 29
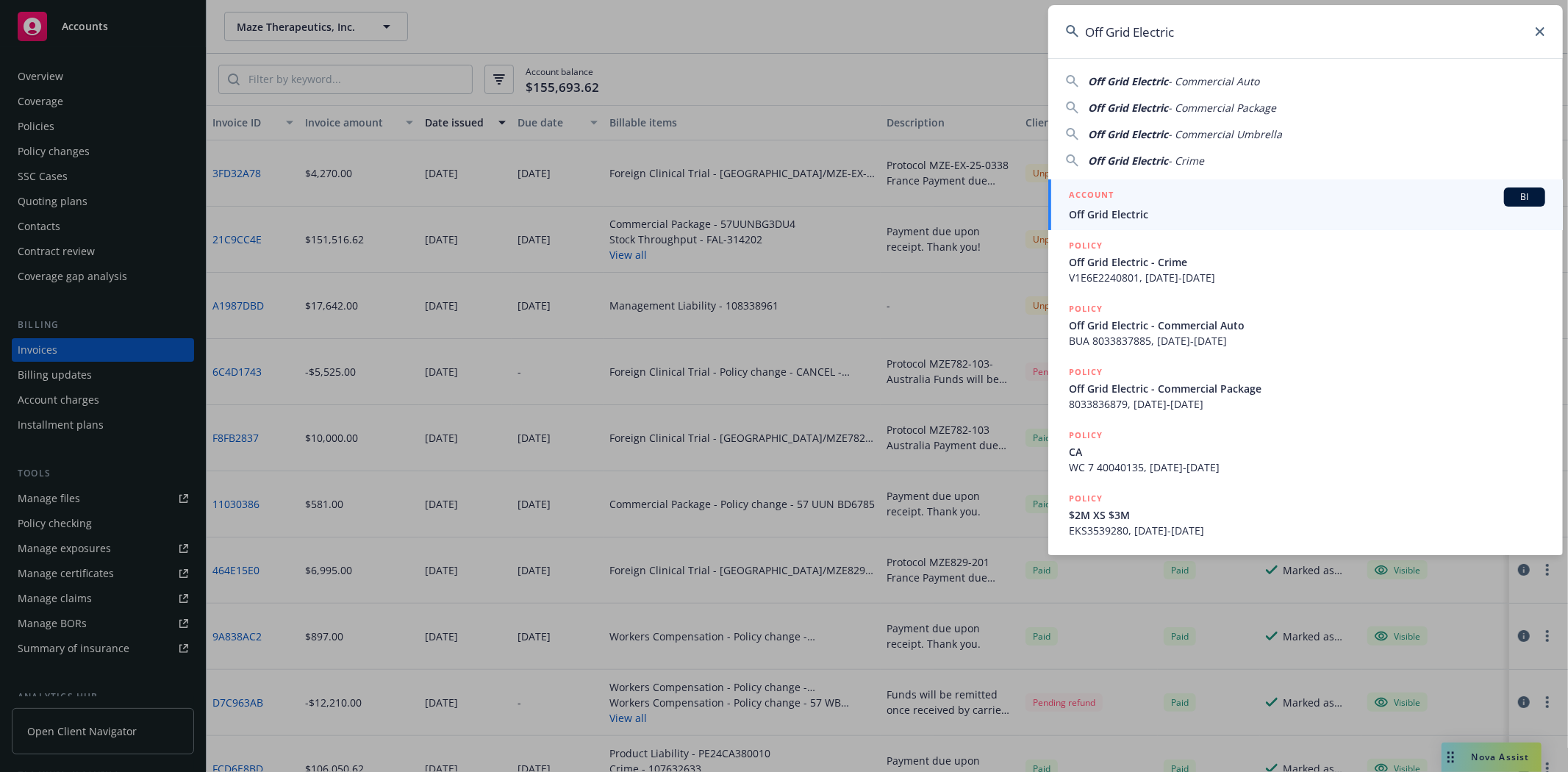
type input "Off Grid Electric"
click at [1142, 200] on div "ACCOUNT BI" at bounding box center [1307, 196] width 476 height 19
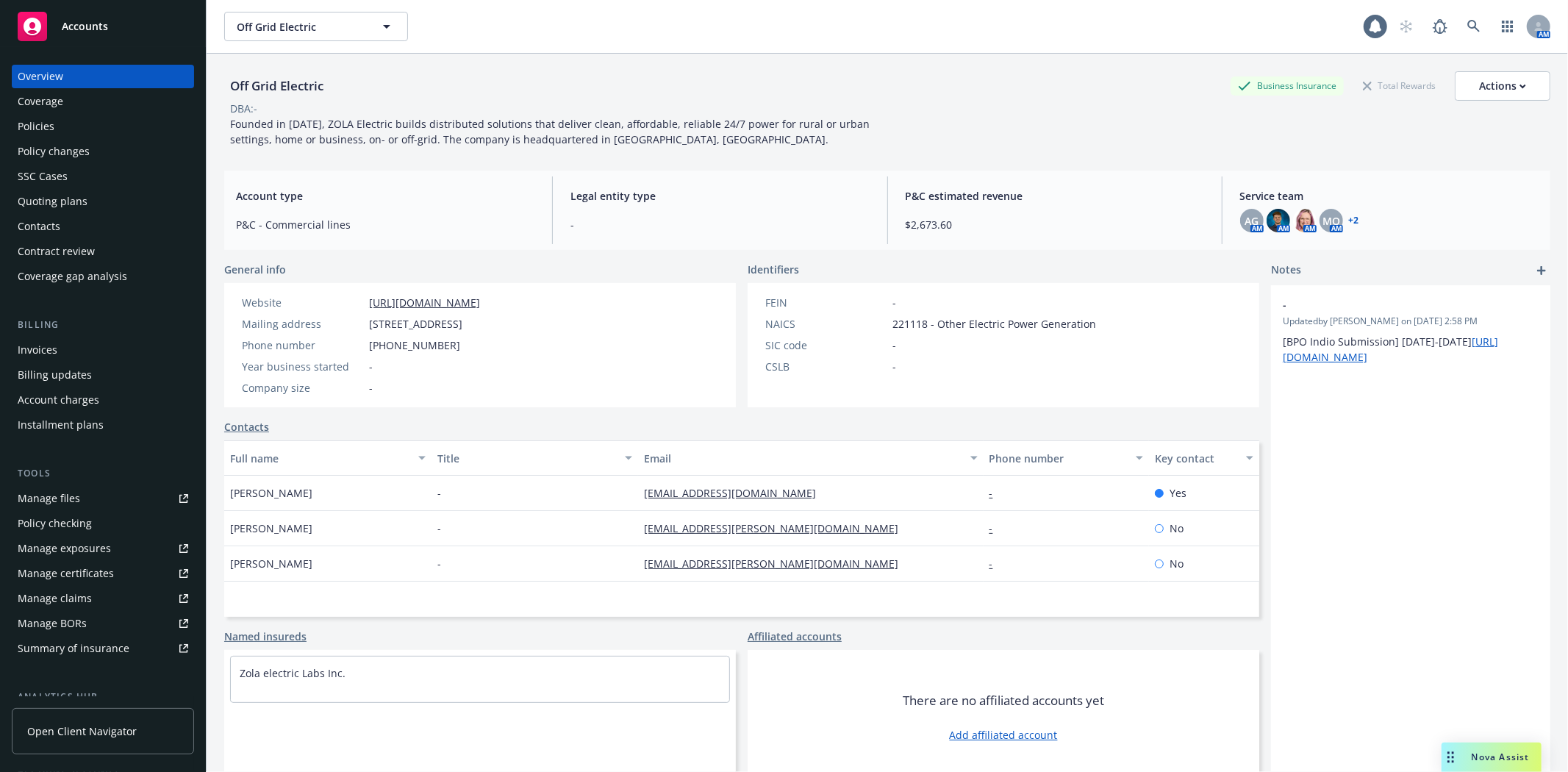
click at [59, 351] on div "Invoices" at bounding box center [103, 350] width 171 height 24
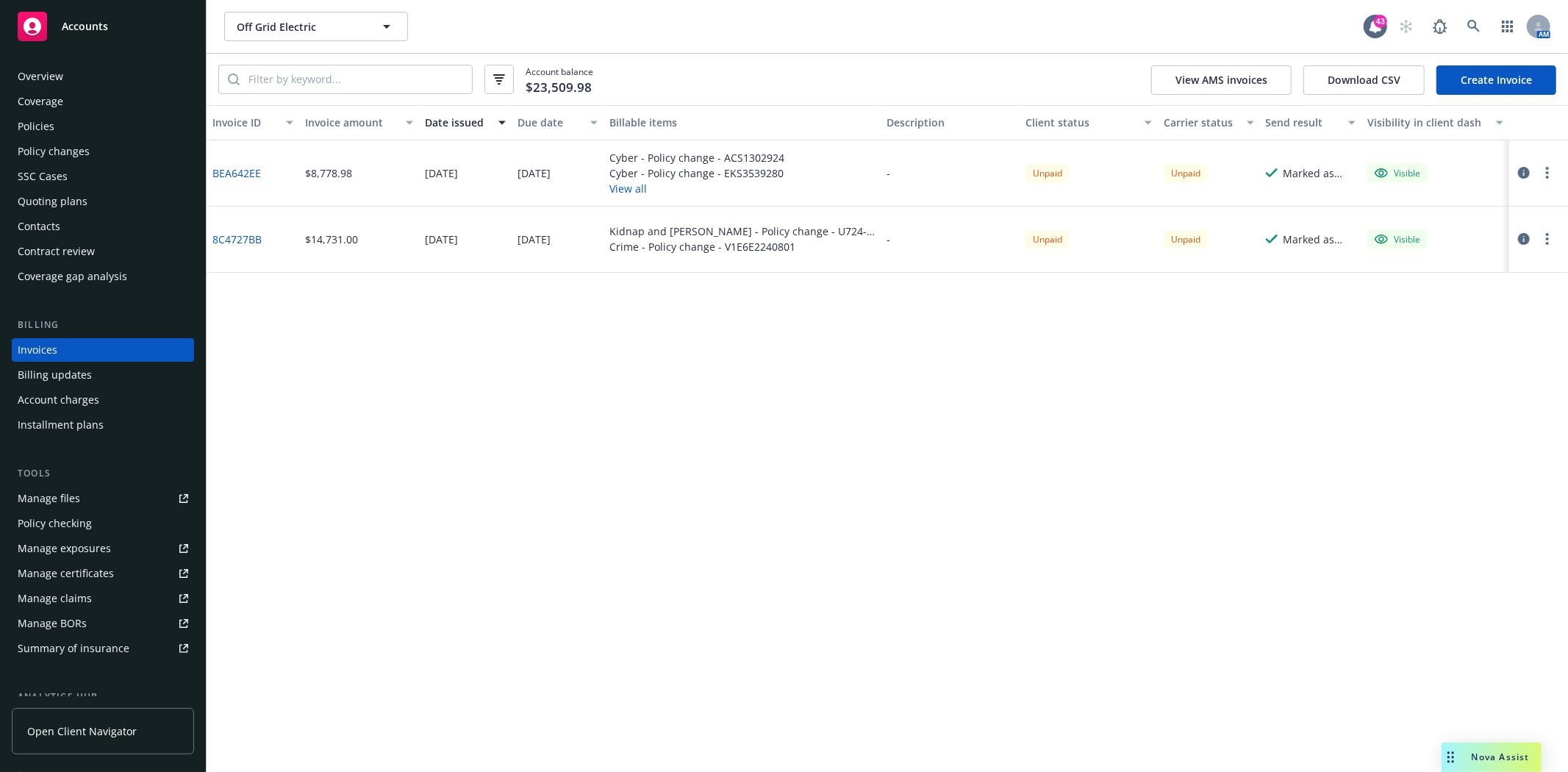
click at [619, 189] on button "View all" at bounding box center [697, 188] width 175 height 15
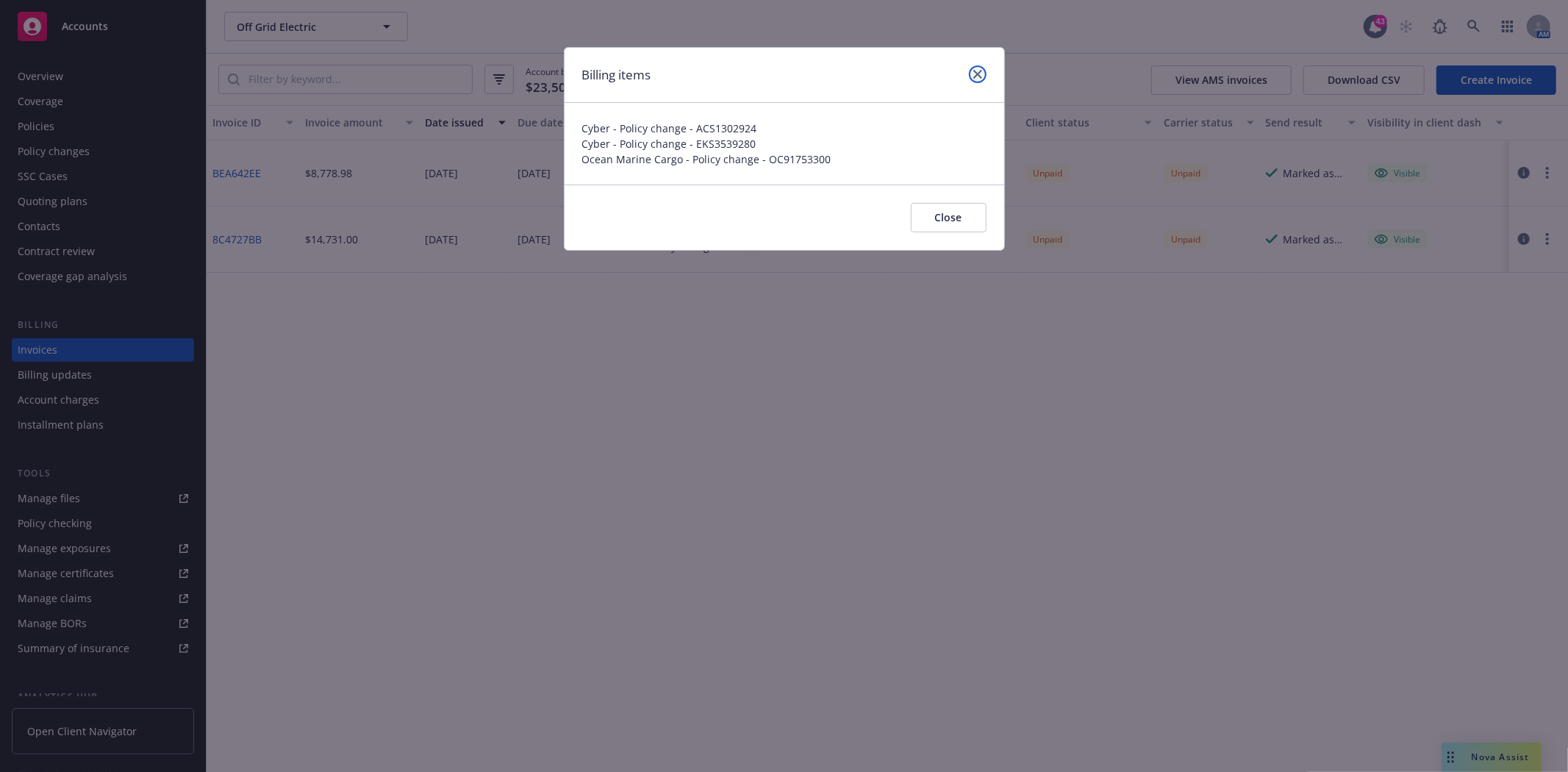
click at [978, 71] on icon "close" at bounding box center [977, 74] width 9 height 9
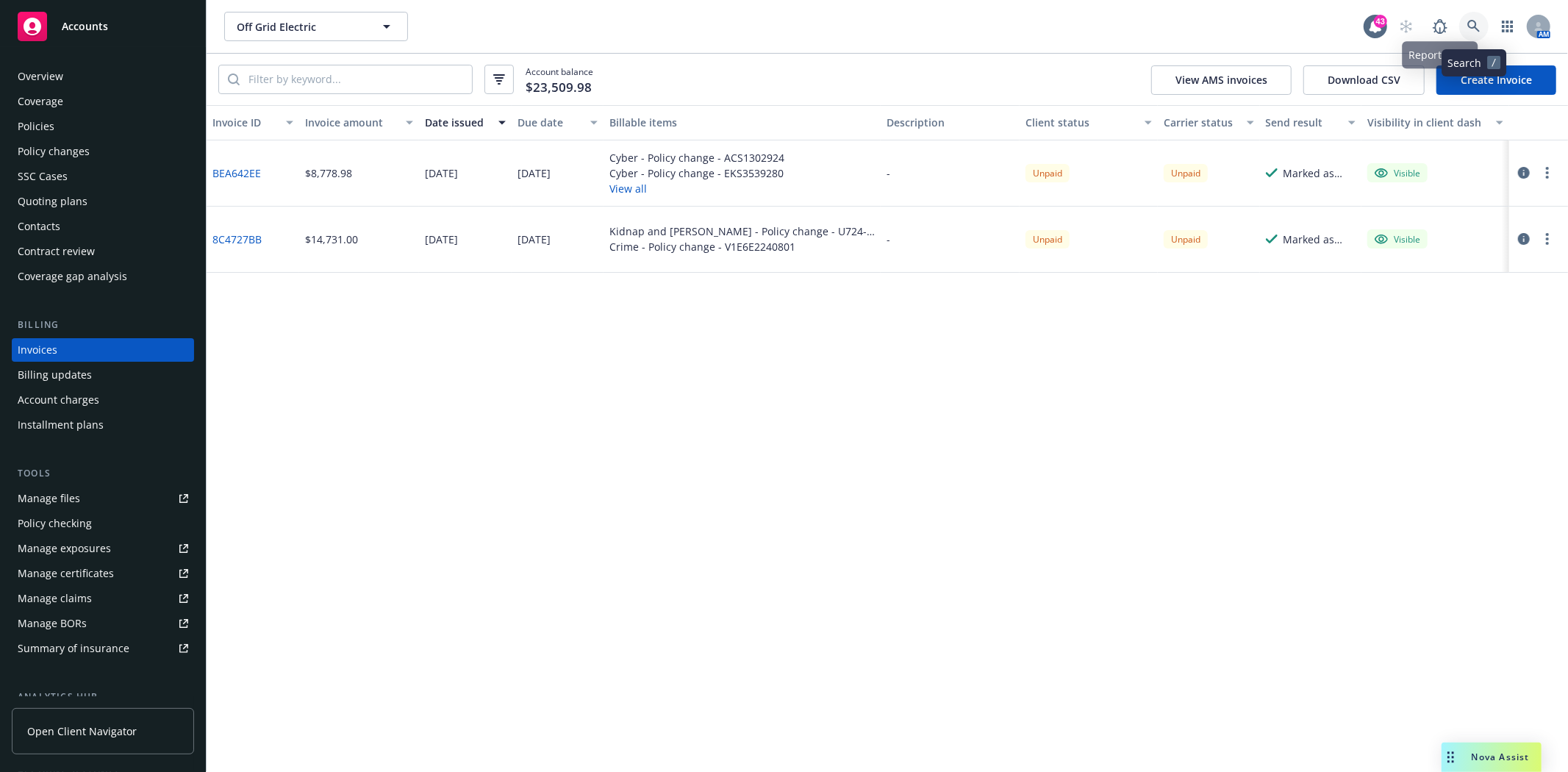
click at [1474, 23] on icon at bounding box center [1474, 26] width 13 height 13
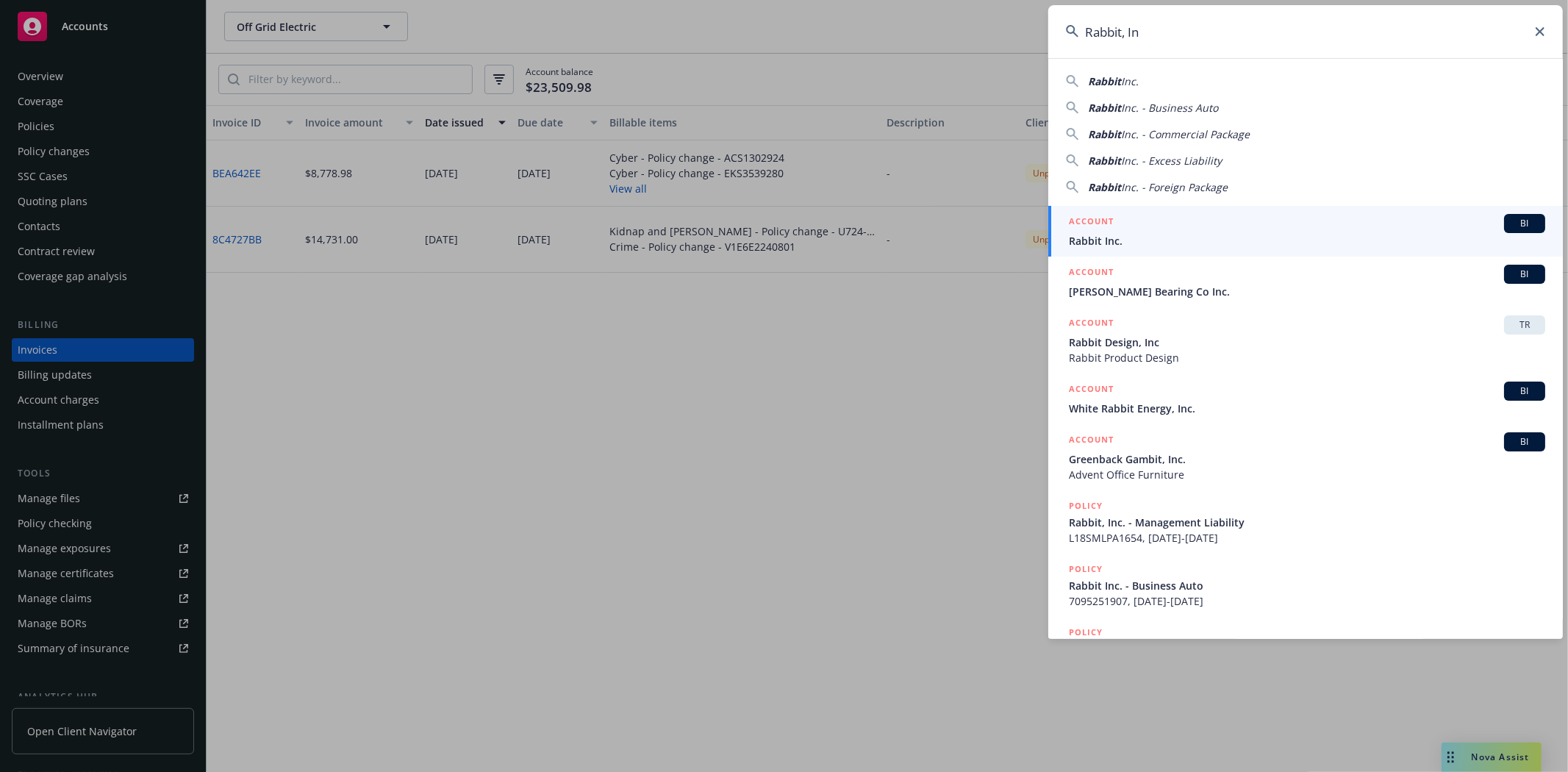
type input "Rabbit, In"
click at [1099, 241] on span "Rabbit Inc." at bounding box center [1307, 240] width 476 height 15
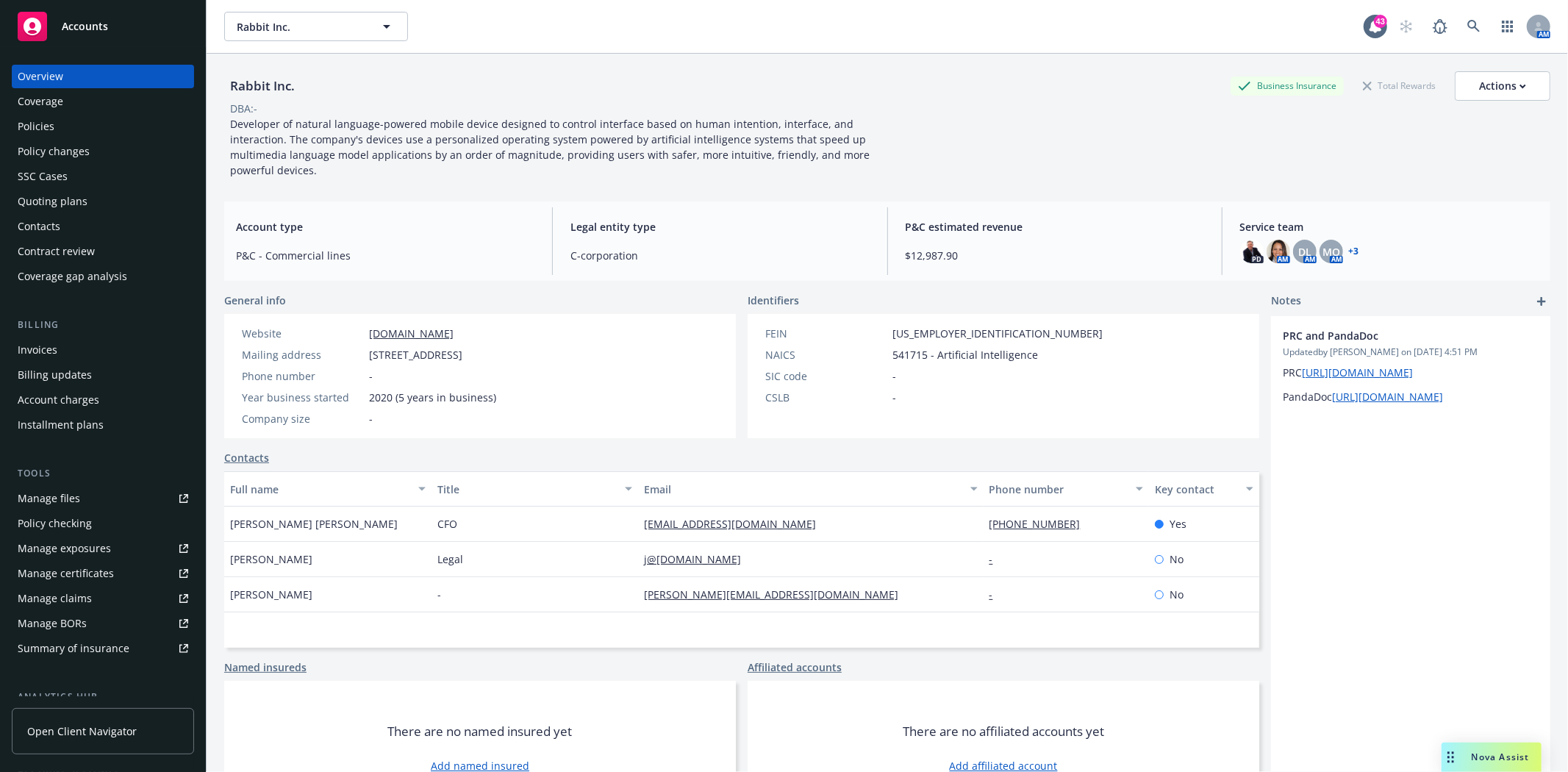
click at [25, 346] on div "Invoices" at bounding box center [37, 350] width 40 height 24
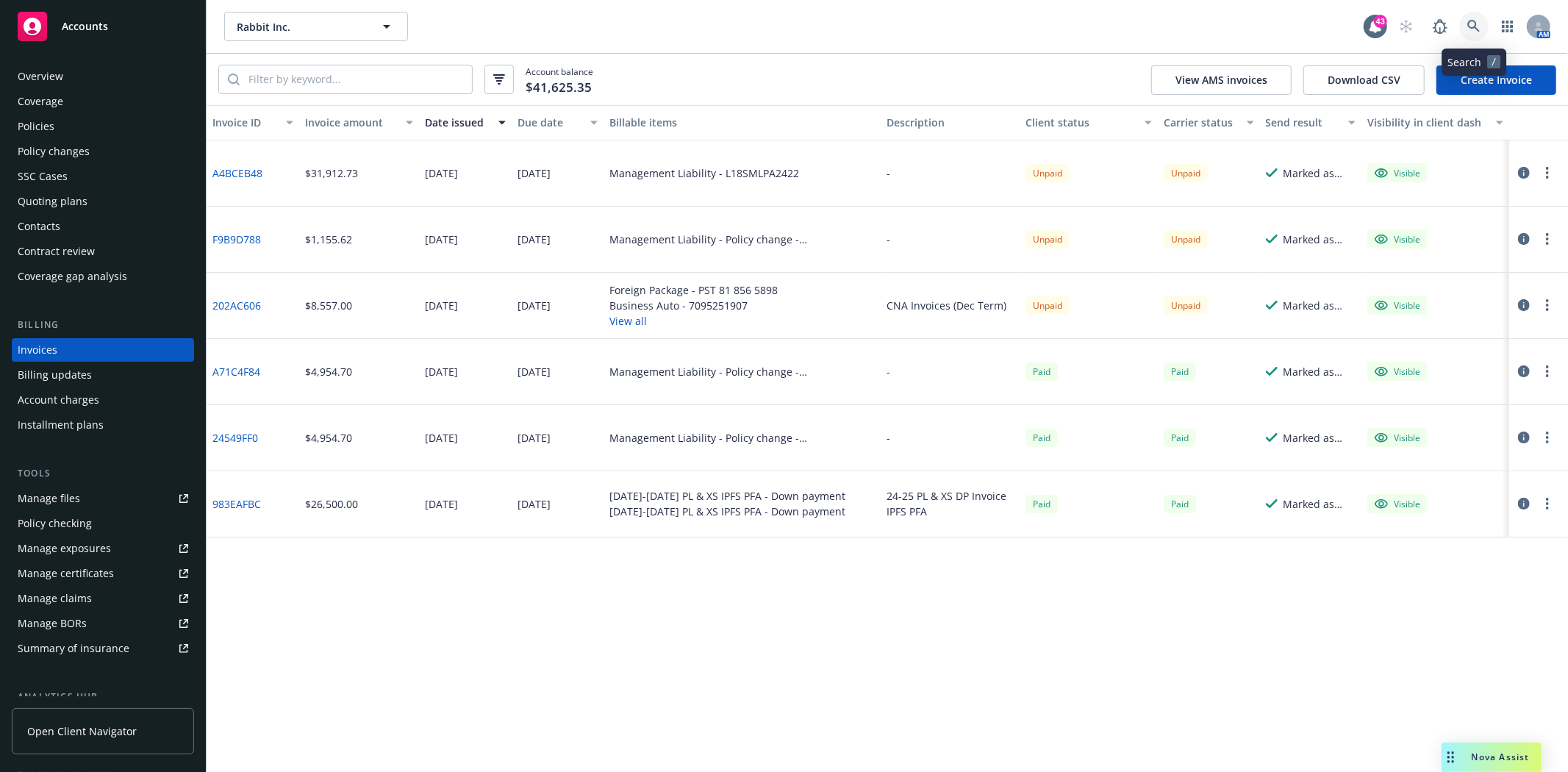
click at [1474, 24] on icon at bounding box center [1474, 26] width 13 height 13
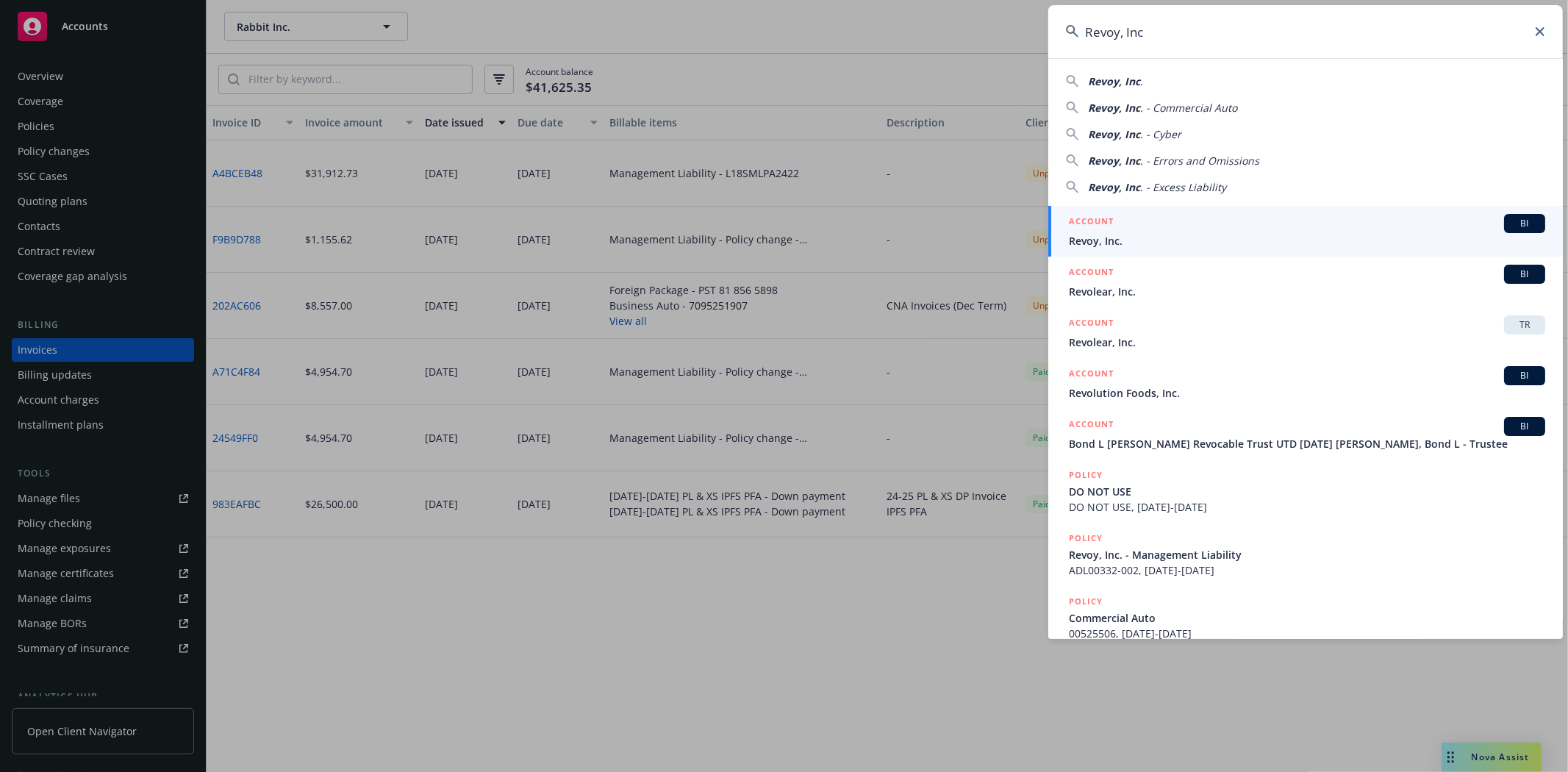
type input "Revoy, Inc"
click at [1129, 239] on span "Revoy, Inc." at bounding box center [1307, 240] width 476 height 15
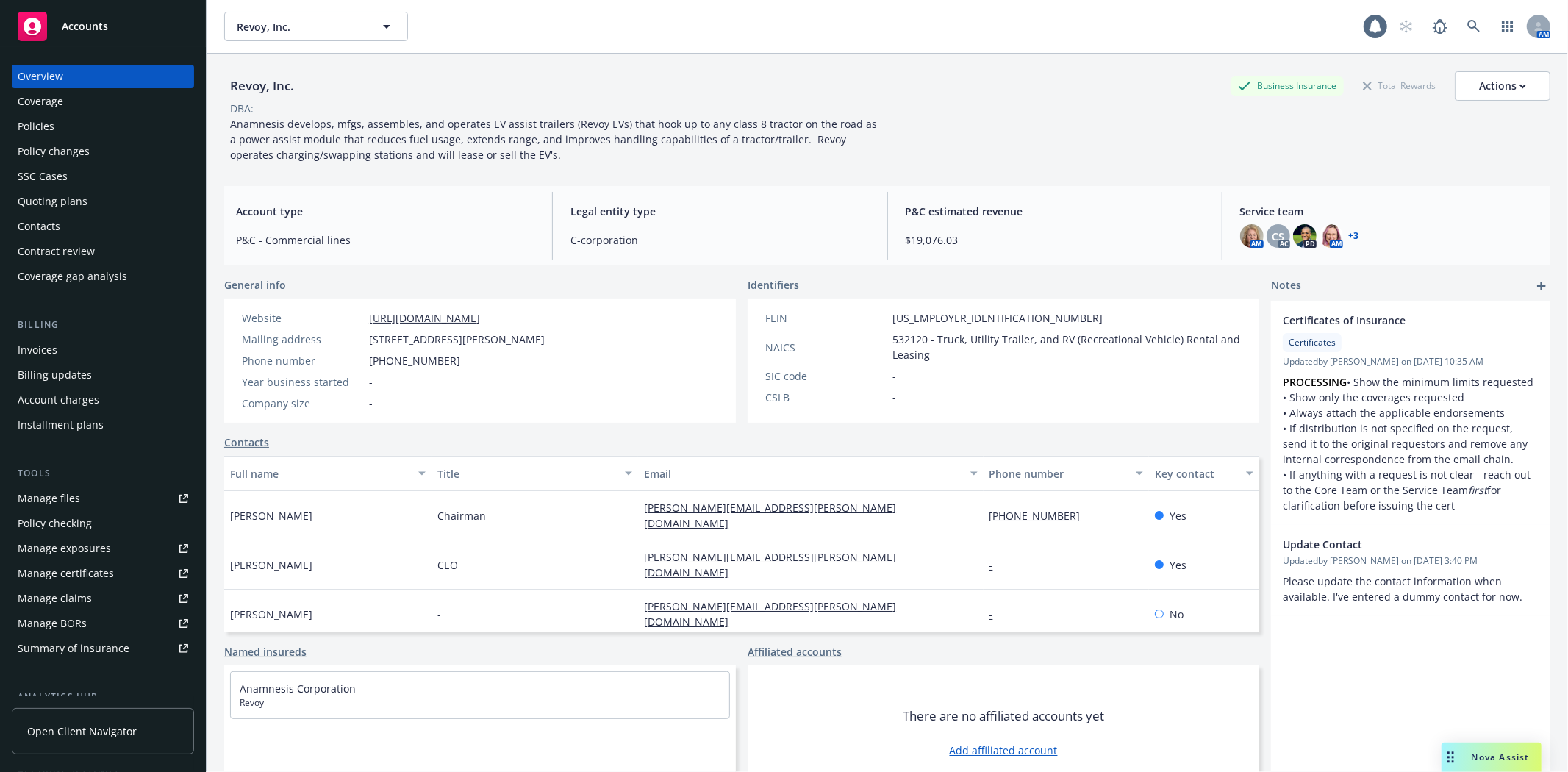
click at [47, 347] on div "Invoices" at bounding box center [37, 350] width 40 height 24
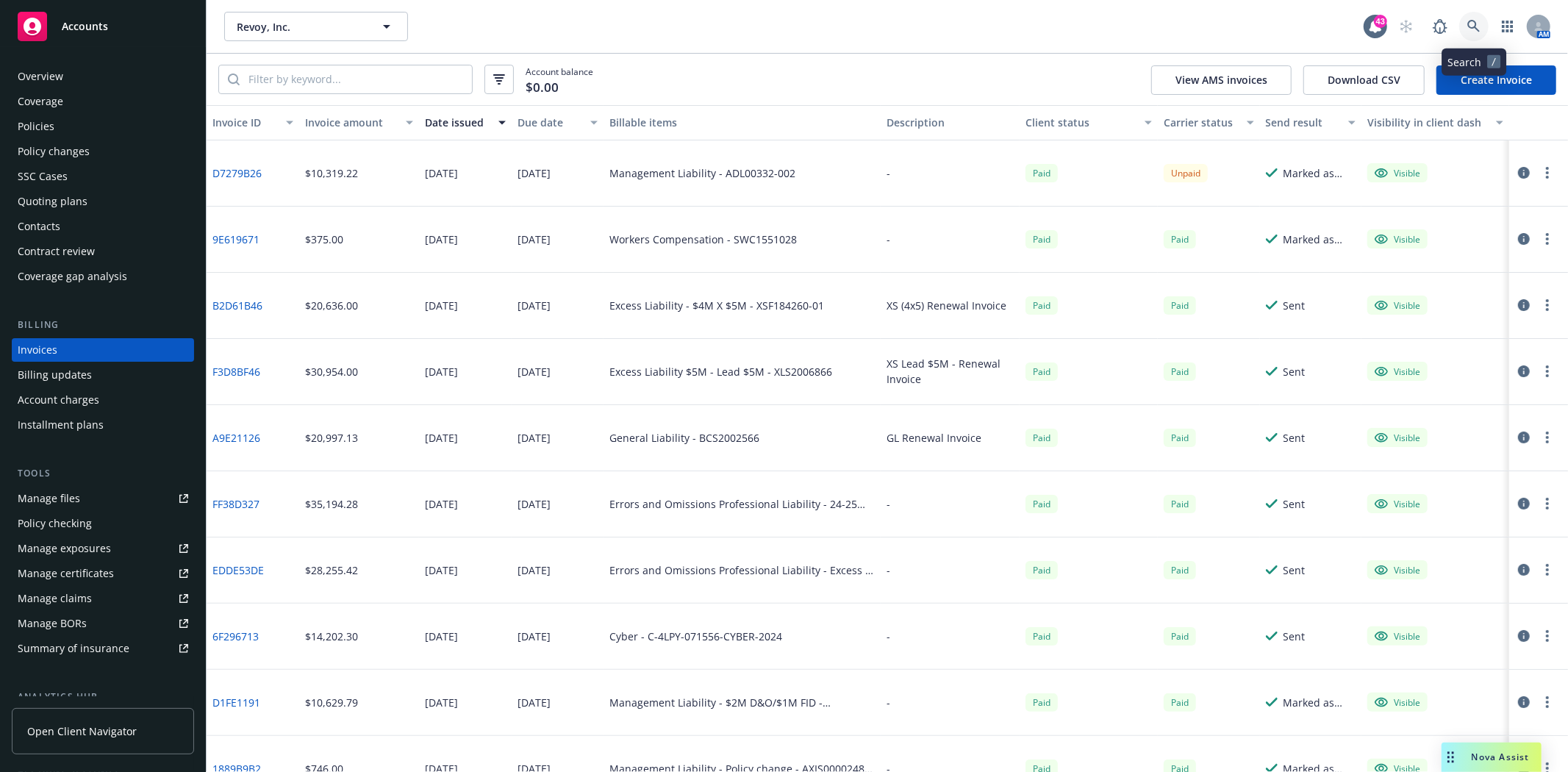
click at [1470, 22] on icon at bounding box center [1473, 25] width 12 height 12
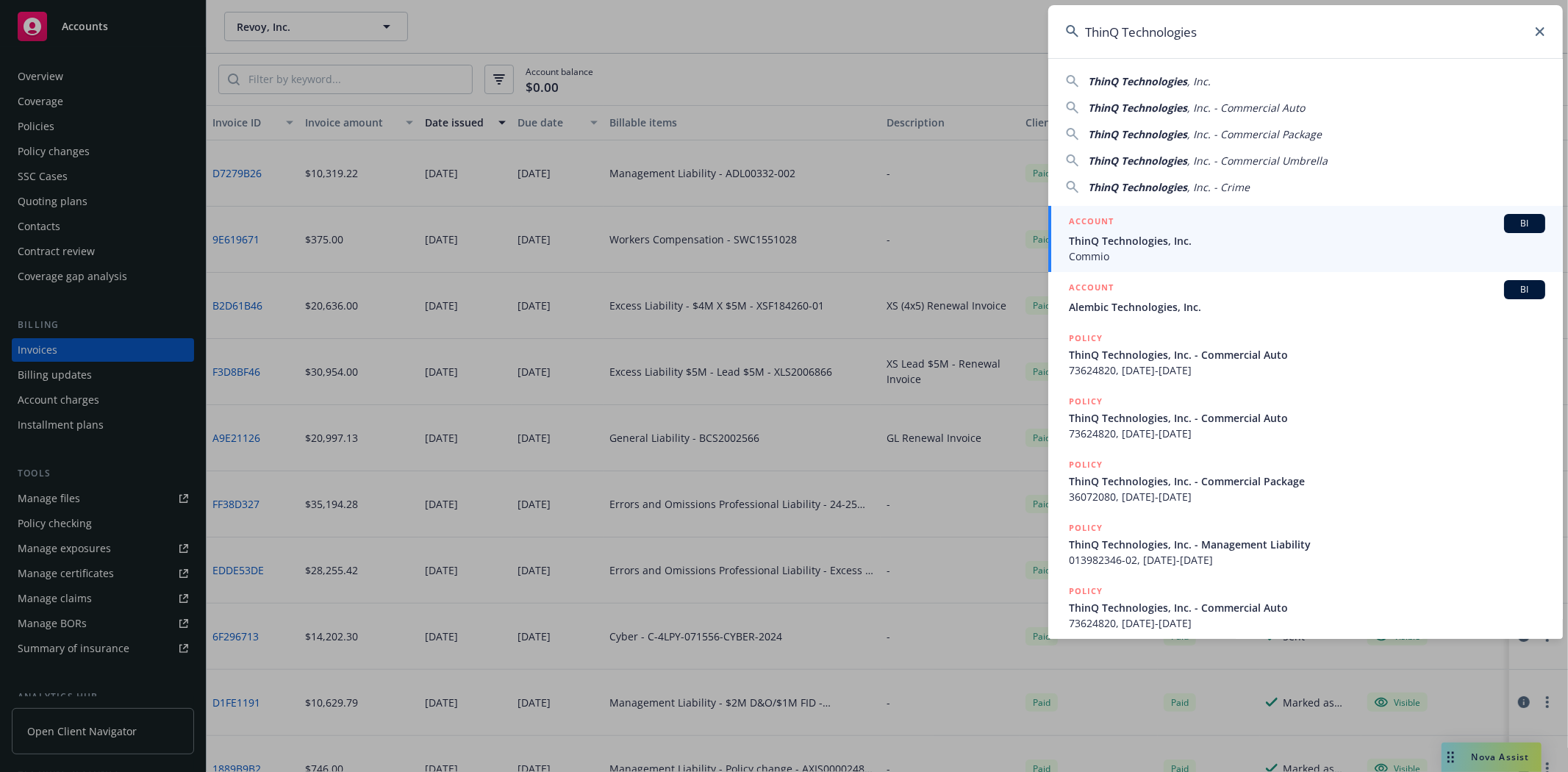
type input "ThinQ Technologies"
click at [1123, 245] on span "ThinQ Technologies, Inc." at bounding box center [1307, 240] width 476 height 15
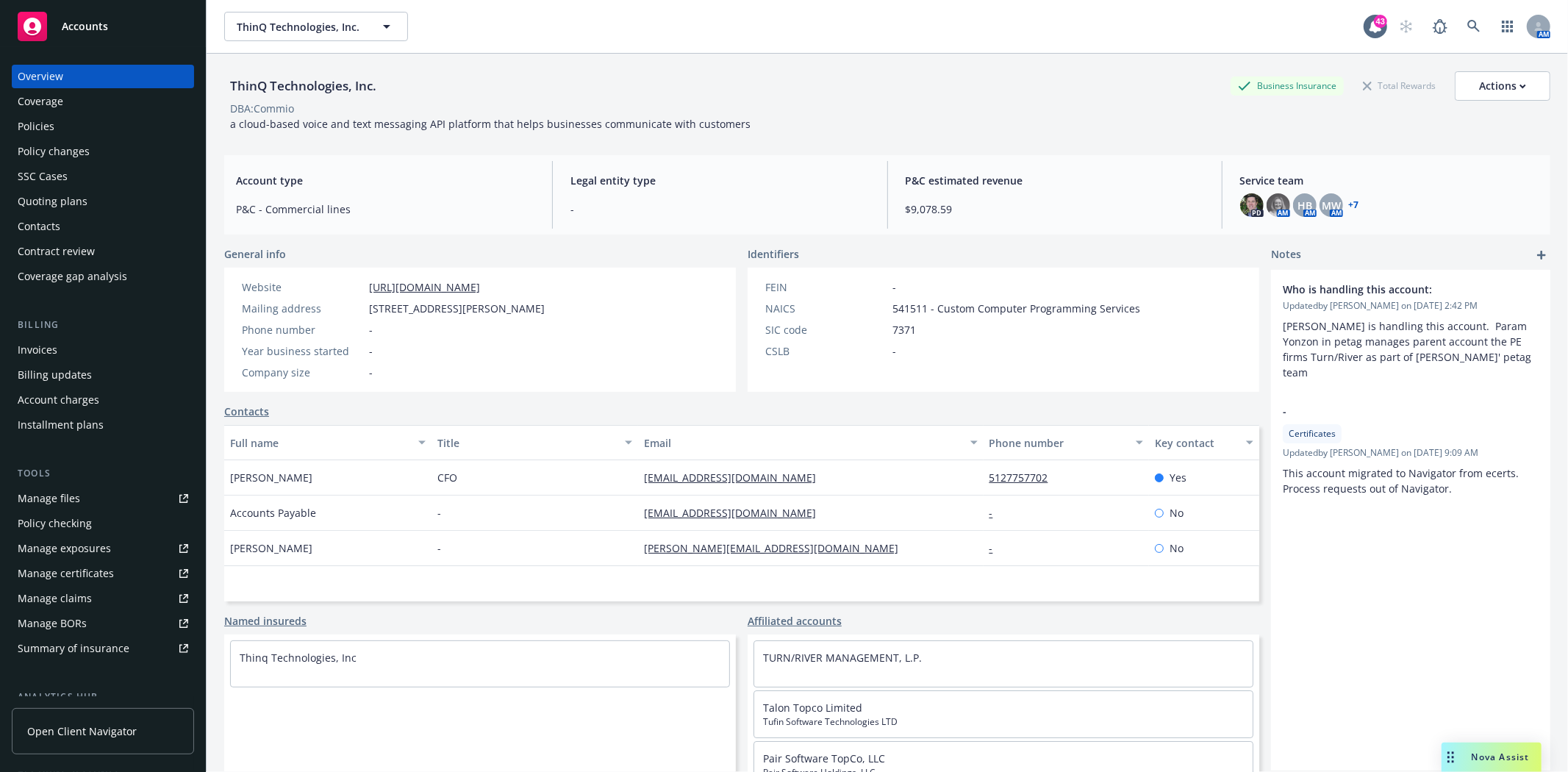
click at [45, 354] on div "Invoices" at bounding box center [37, 350] width 40 height 24
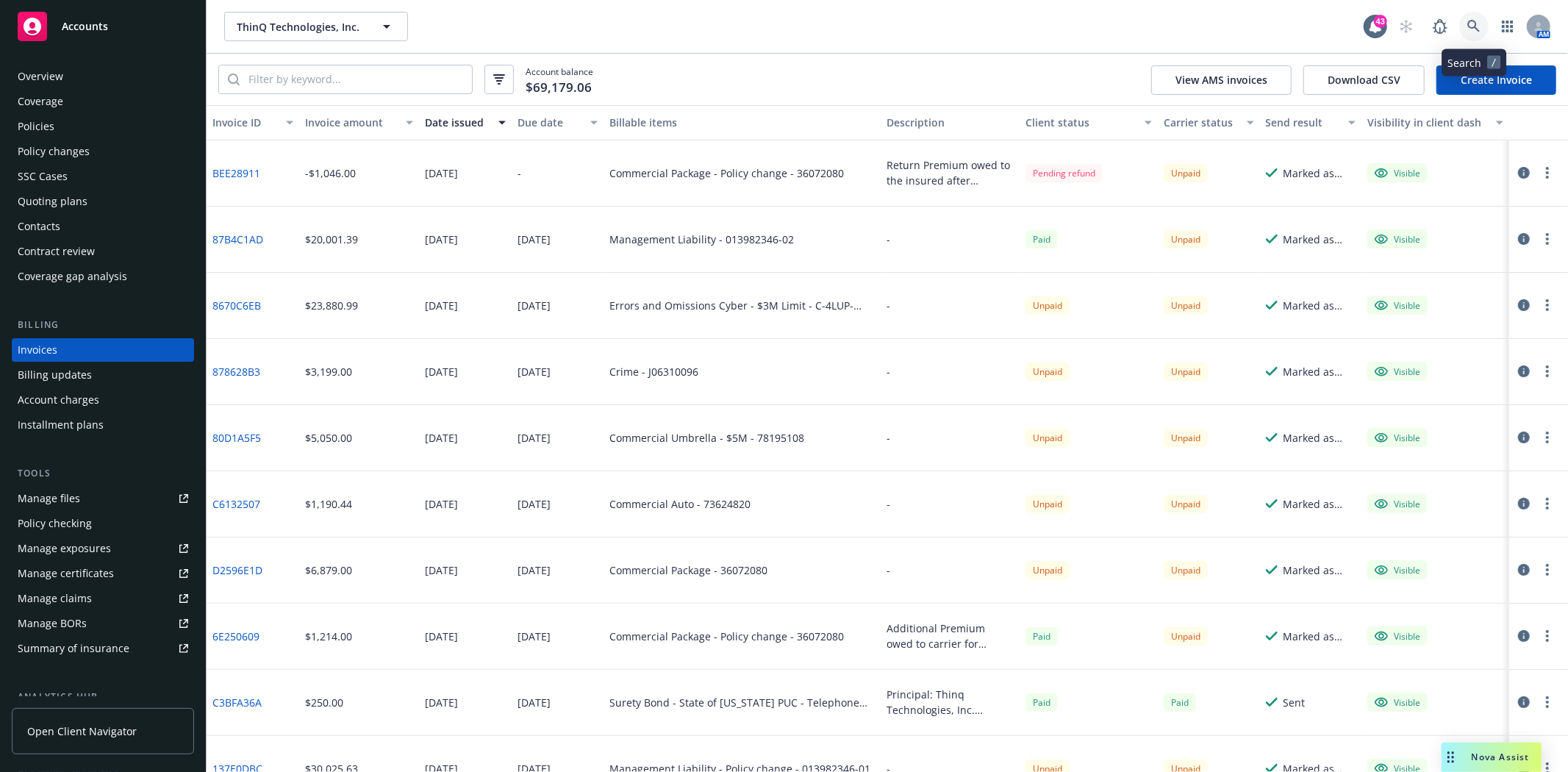
click at [1475, 29] on icon at bounding box center [1474, 26] width 13 height 13
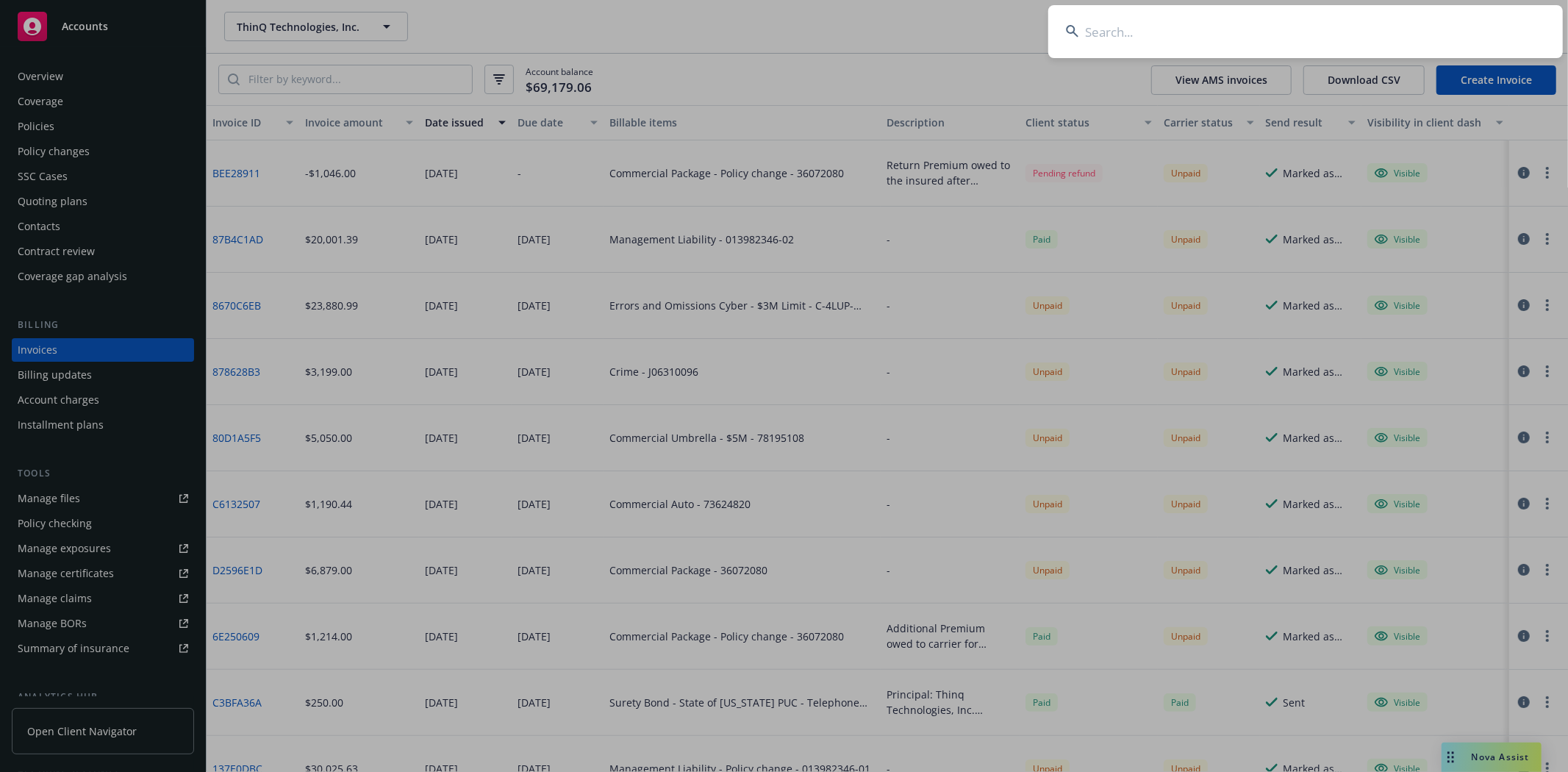
click at [1169, 26] on input at bounding box center [1305, 31] width 514 height 53
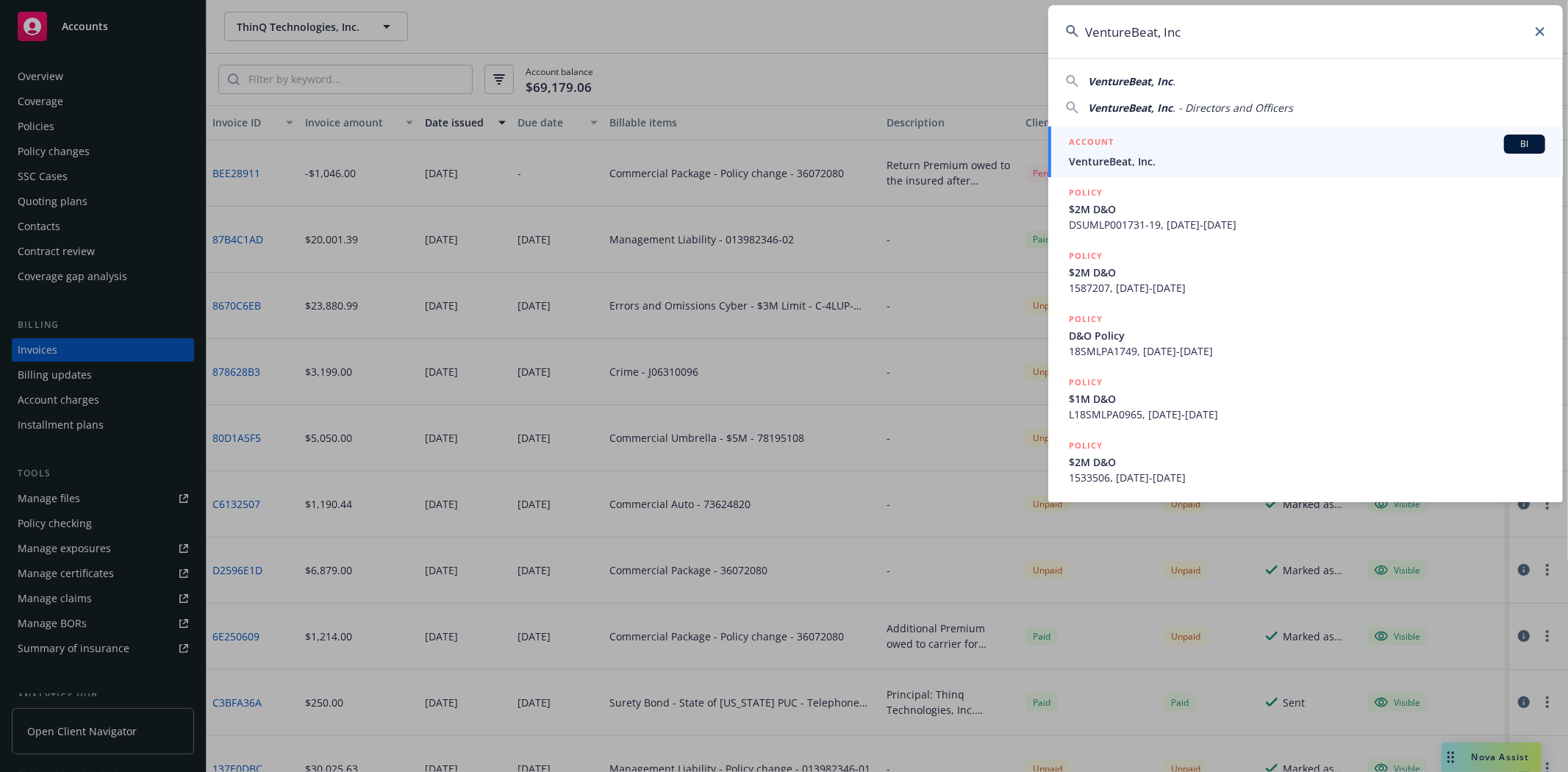
type input "VentureBeat, Inc"
click at [1118, 165] on span "VentureBeat, Inc." at bounding box center [1307, 161] width 476 height 15
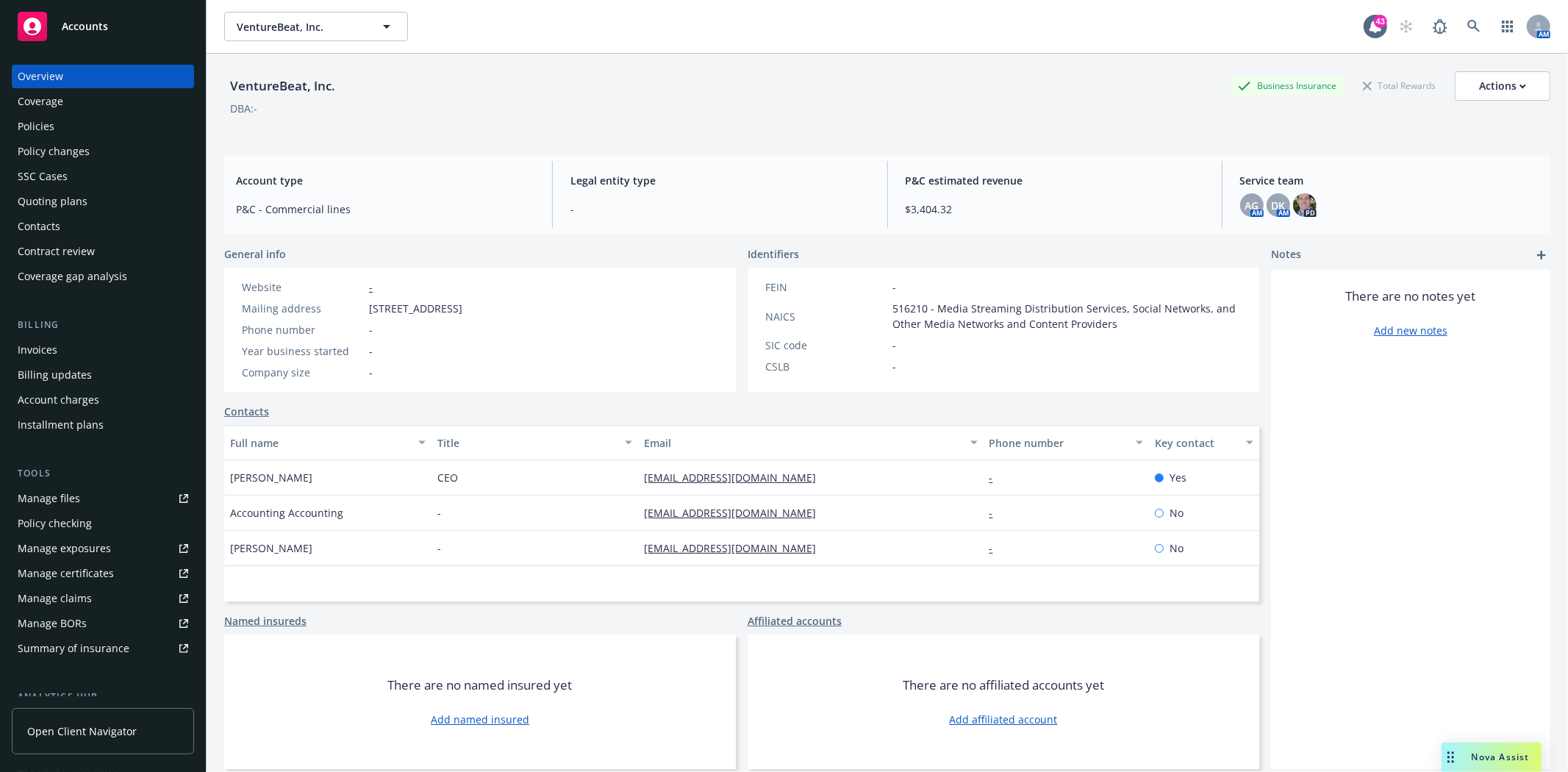
click at [48, 347] on div "Invoices" at bounding box center [37, 350] width 40 height 24
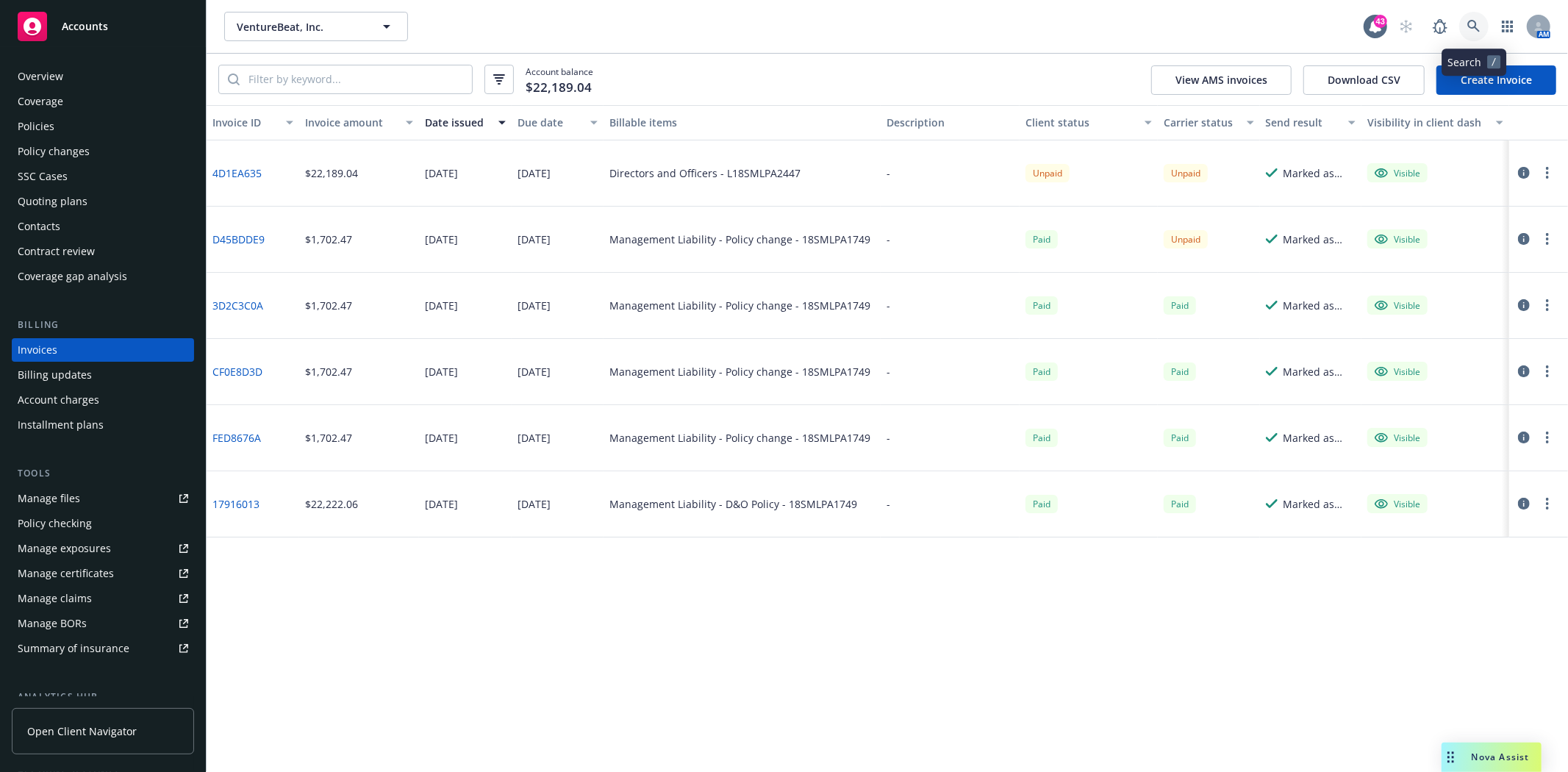
click at [1472, 24] on icon at bounding box center [1474, 26] width 13 height 13
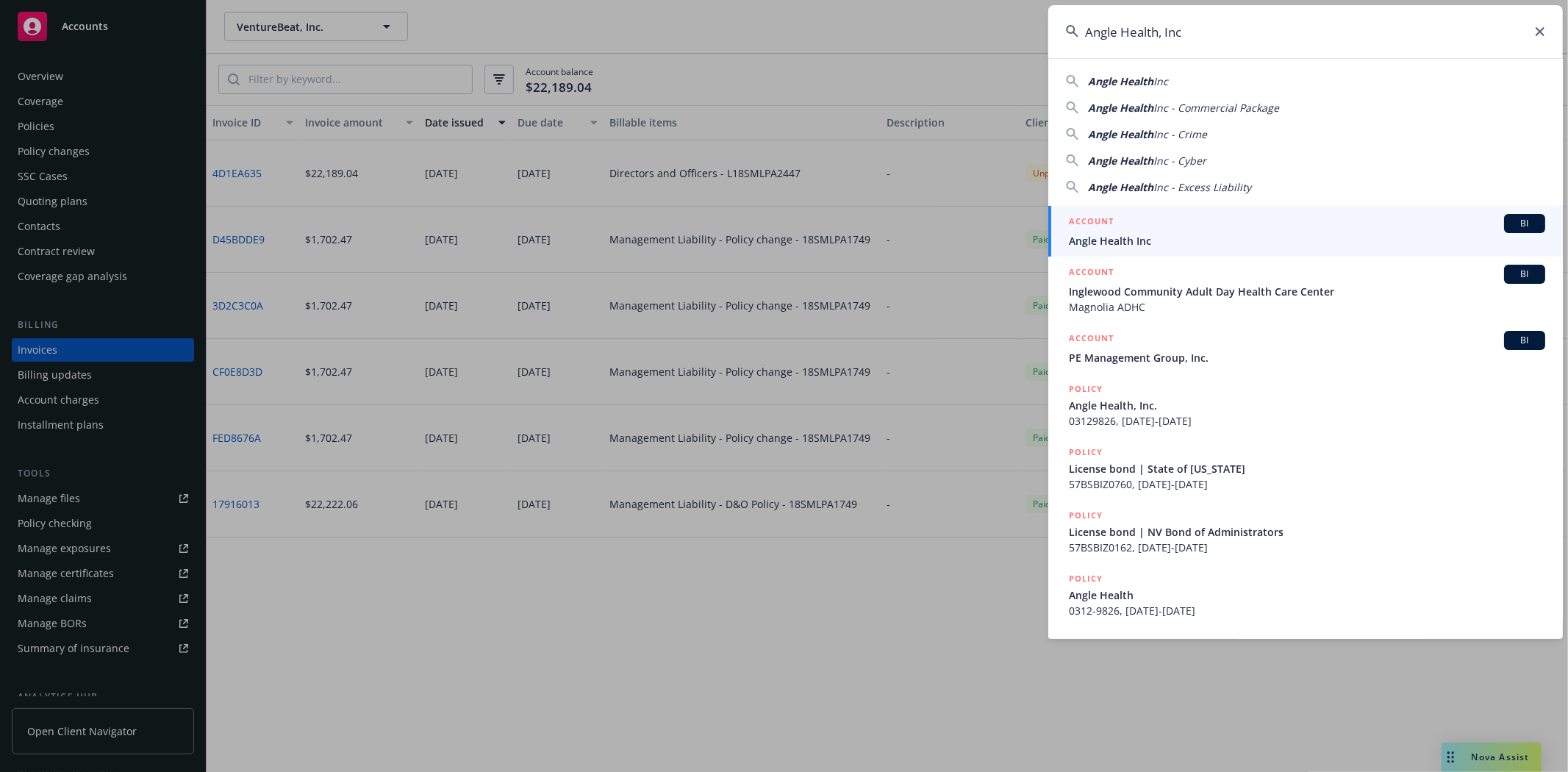
type input "Angle Health, Inc"
click at [1108, 231] on div "ACCOUNT BI" at bounding box center [1307, 223] width 476 height 19
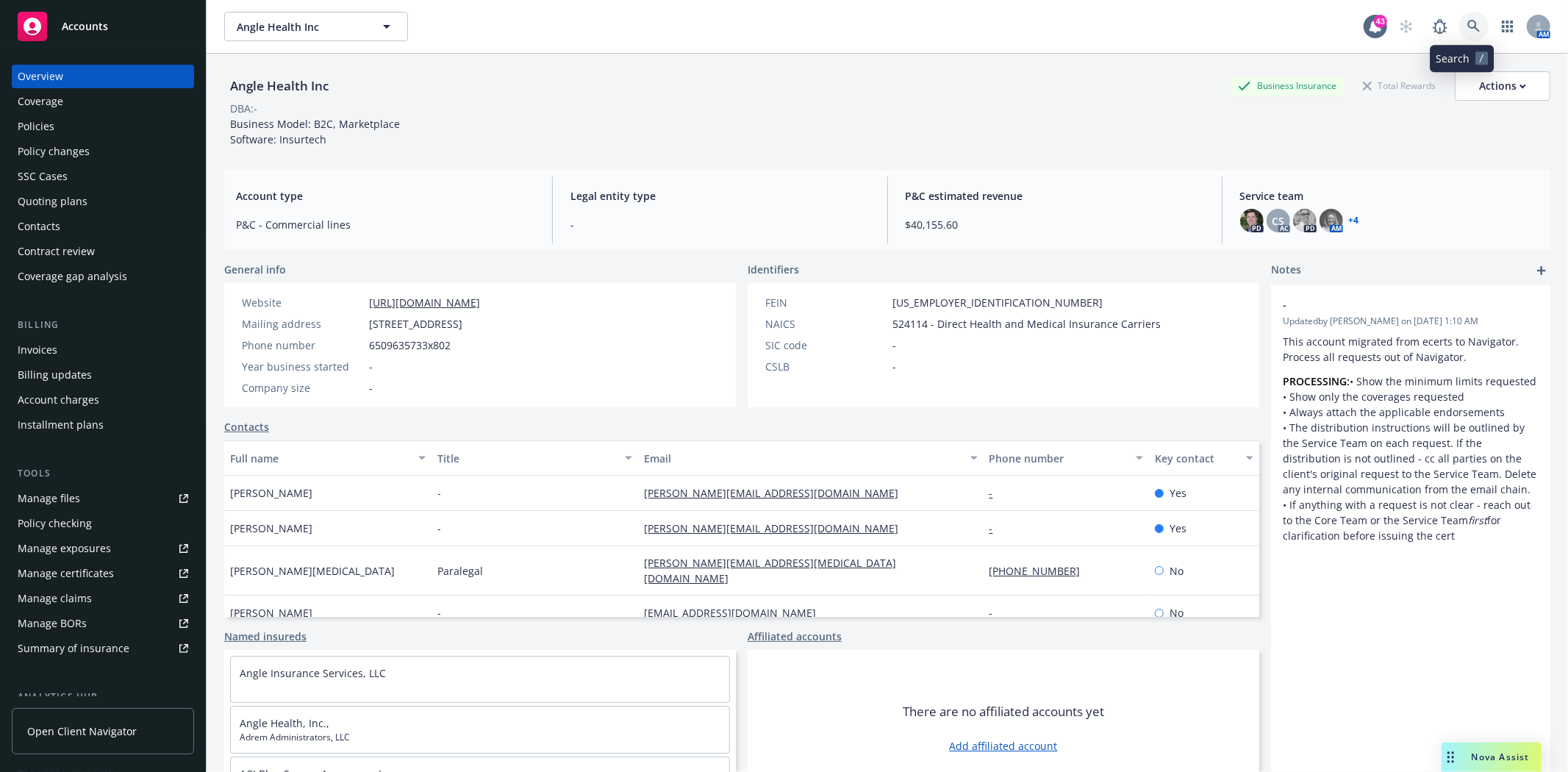
click at [1459, 20] on link at bounding box center [1474, 26] width 29 height 29
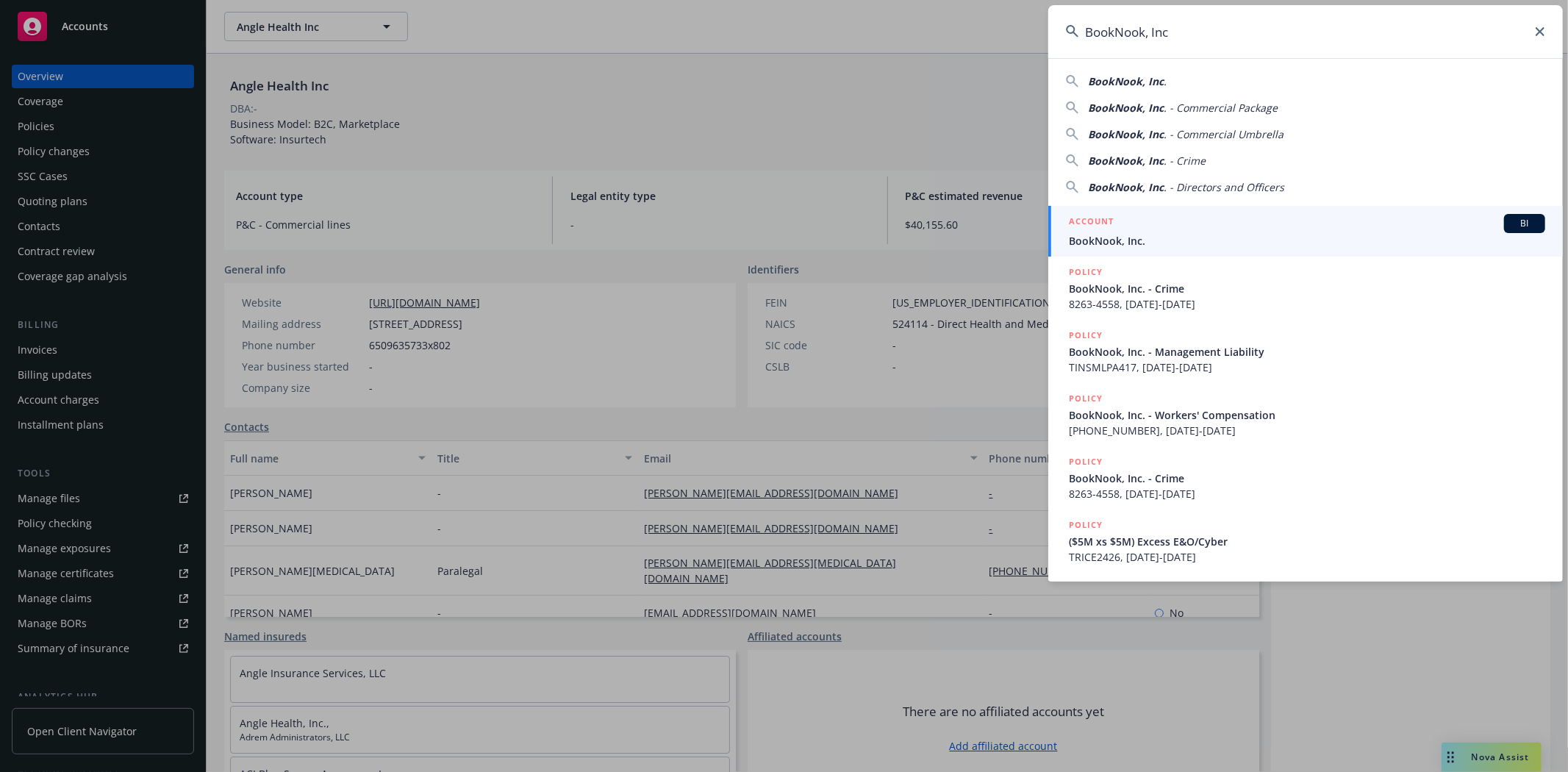
type input "BookNook, Inc"
click at [1122, 232] on div "ACCOUNT BI" at bounding box center [1307, 223] width 476 height 19
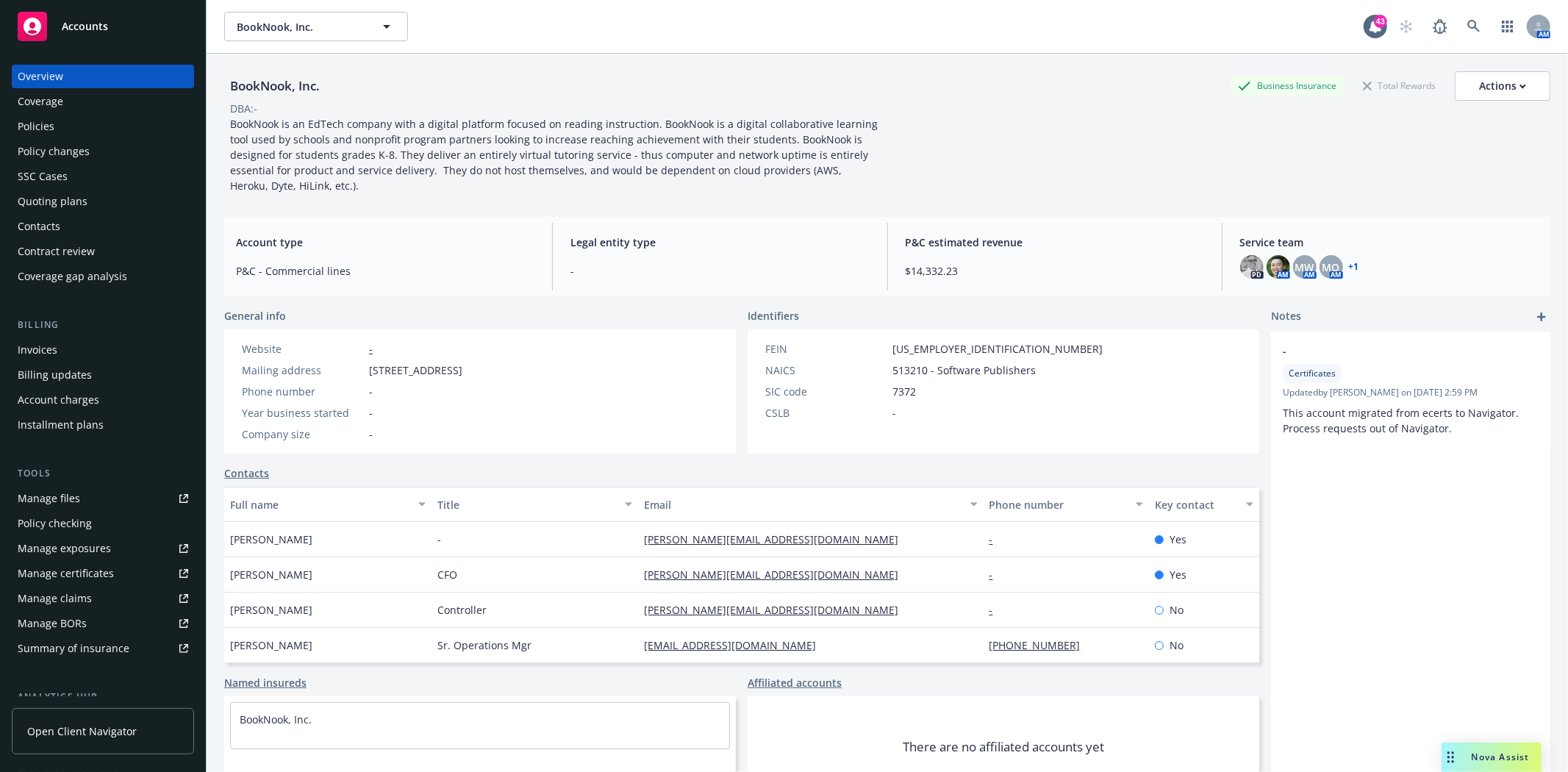
click at [47, 198] on div "Quoting plans" at bounding box center [53, 201] width 70 height 24
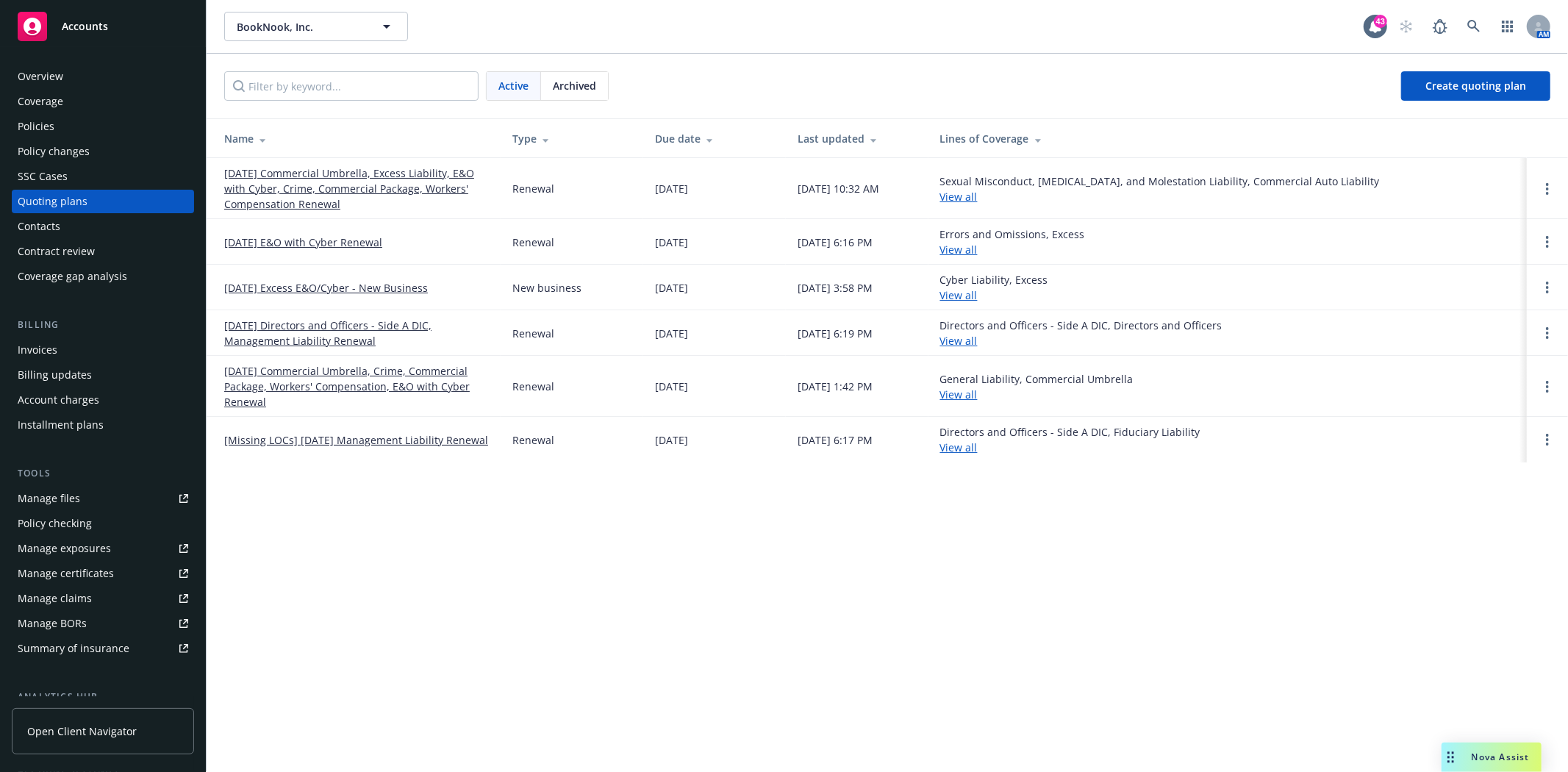
click at [270, 326] on link "[DATE] Directors and Officers - Side A DIC, Management Liability Renewal" at bounding box center [356, 333] width 264 height 31
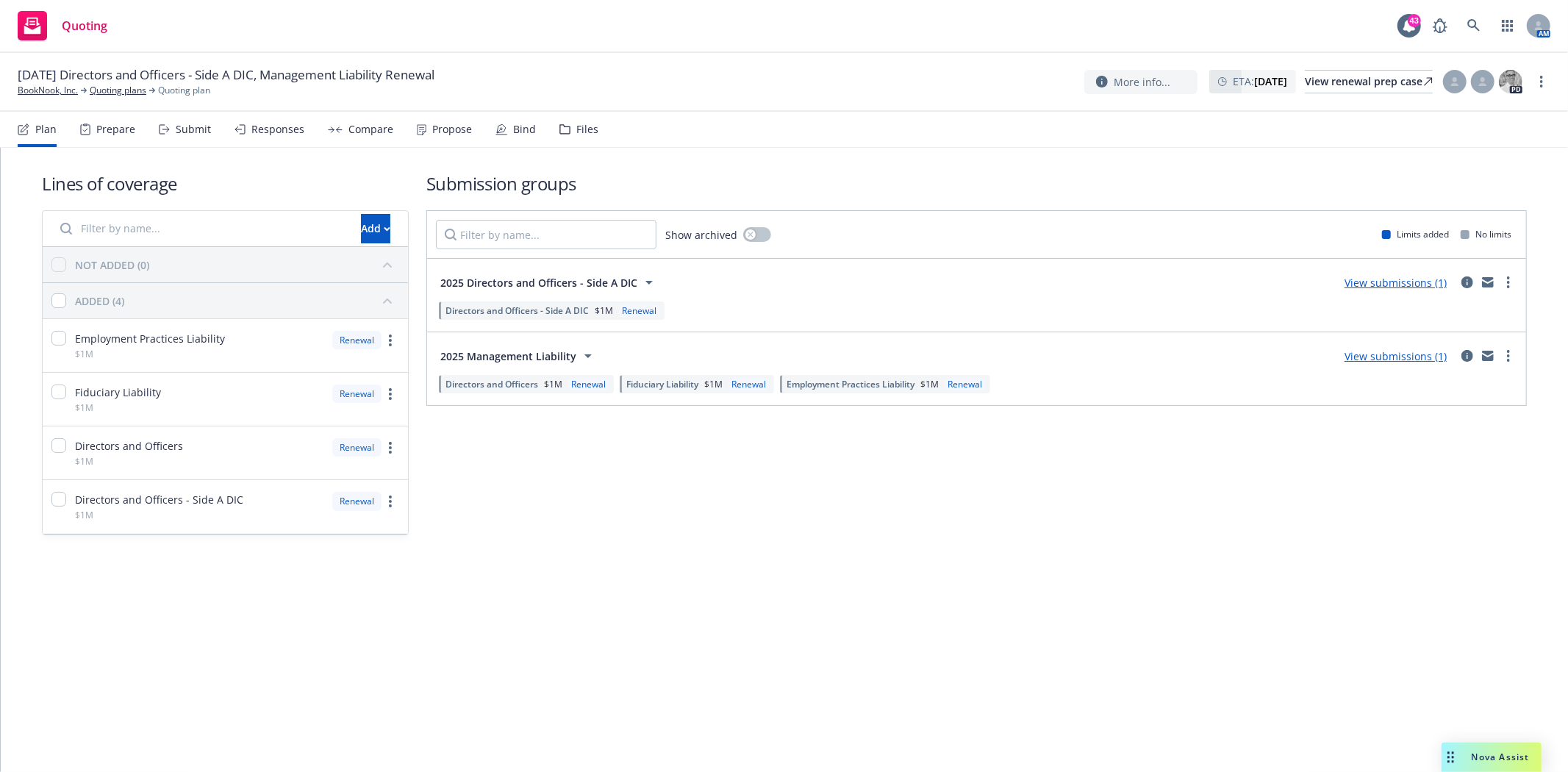
click at [565, 130] on div "Files" at bounding box center [579, 129] width 39 height 35
